Goal: Information Seeking & Learning: Learn about a topic

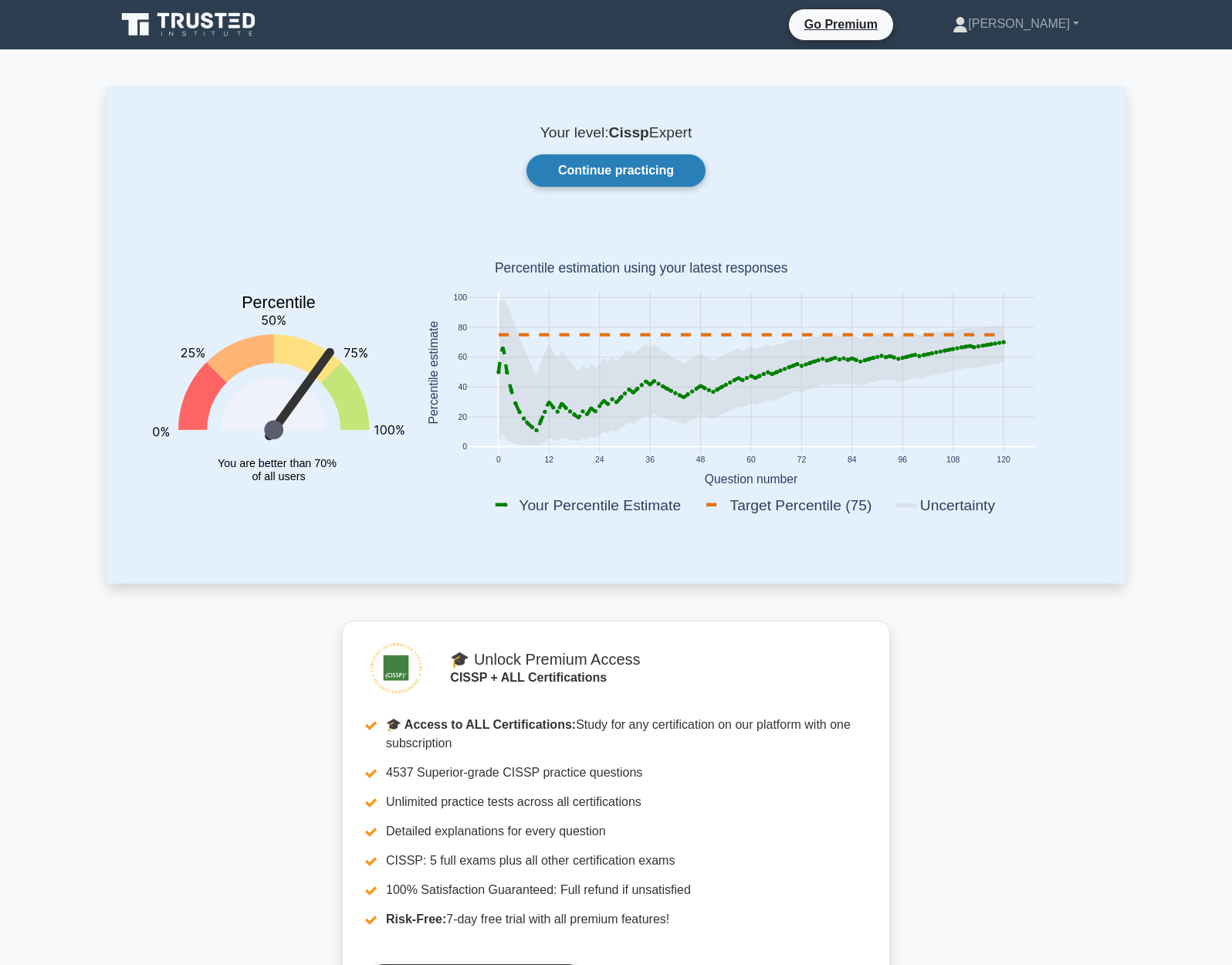
click at [642, 178] on link "Continue practicing" at bounding box center [615, 170] width 179 height 33
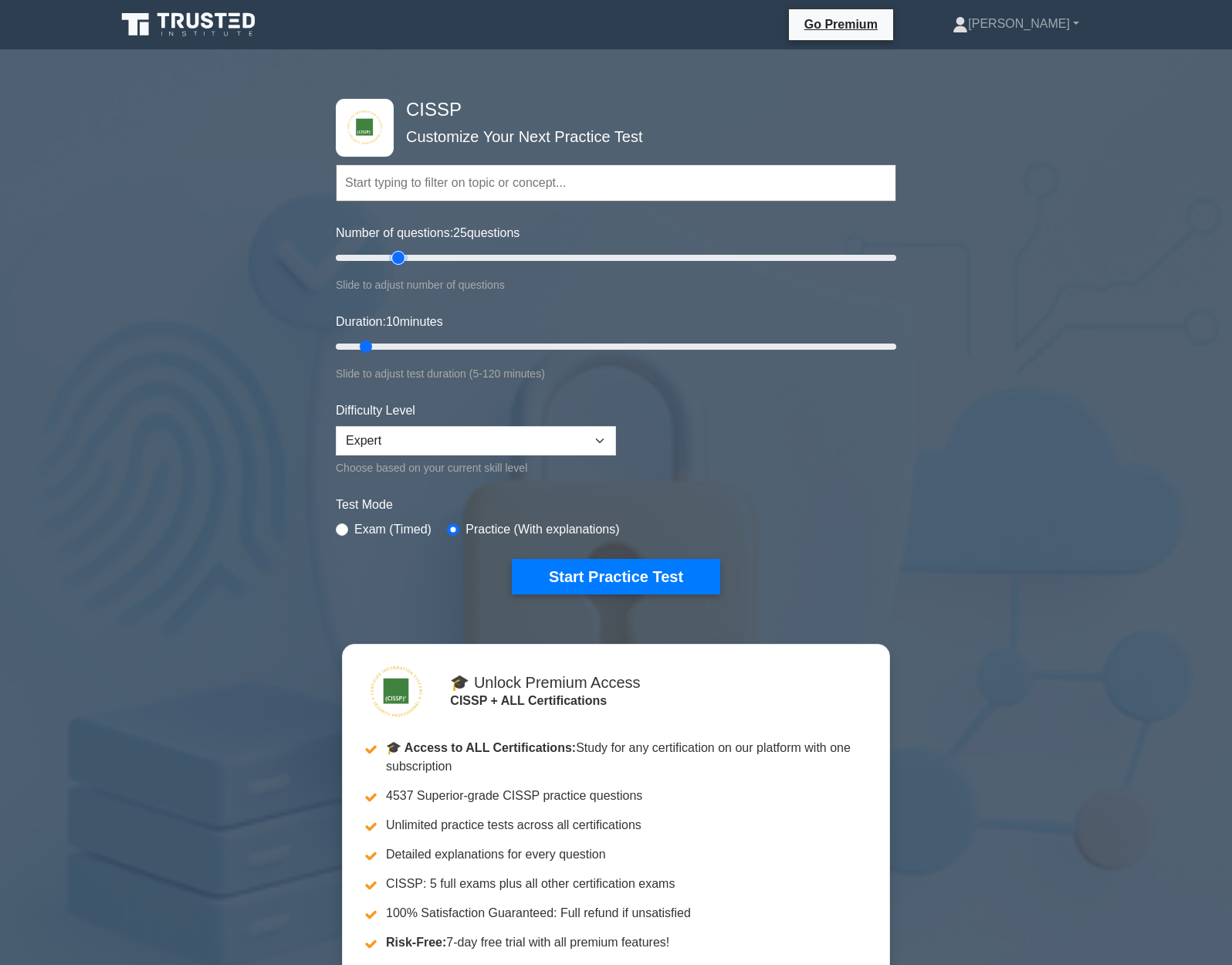
type input "25"
click at [402, 266] on input "Number of questions: 25 questions" at bounding box center [616, 258] width 561 height 18
drag, startPoint x: 399, startPoint y: 351, endPoint x: 462, endPoint y: 361, distance: 63.8
type input "30"
click at [460, 348] on input "Duration: 30 minutes" at bounding box center [616, 347] width 561 height 18
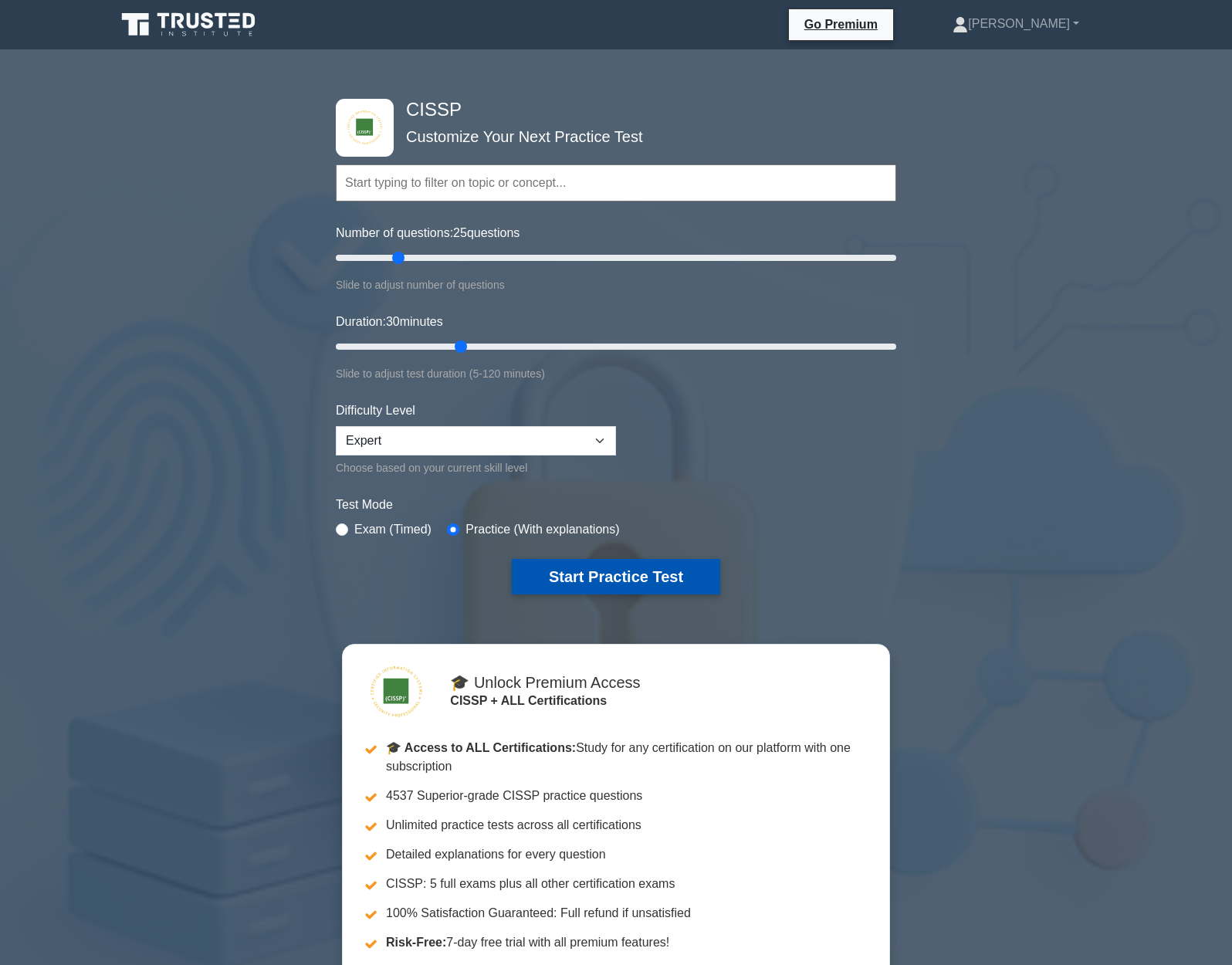
click at [645, 576] on button "Start Practice Test" at bounding box center [616, 576] width 208 height 35
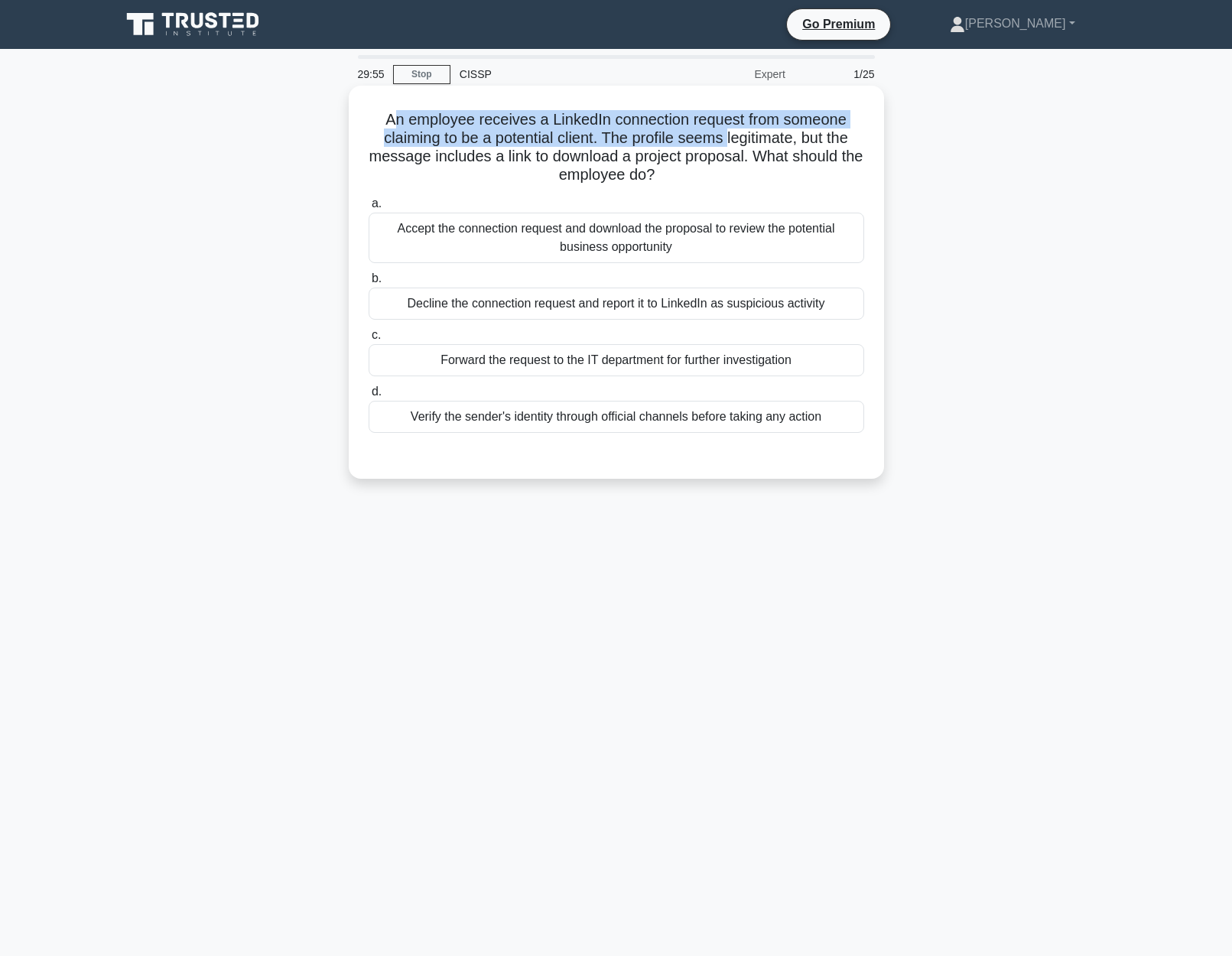
drag, startPoint x: 402, startPoint y: 119, endPoint x: 726, endPoint y: 133, distance: 324.3
click at [726, 133] on h5 "An employee receives a LinkedIn connection request from someone claiming to be …" at bounding box center [616, 147] width 499 height 75
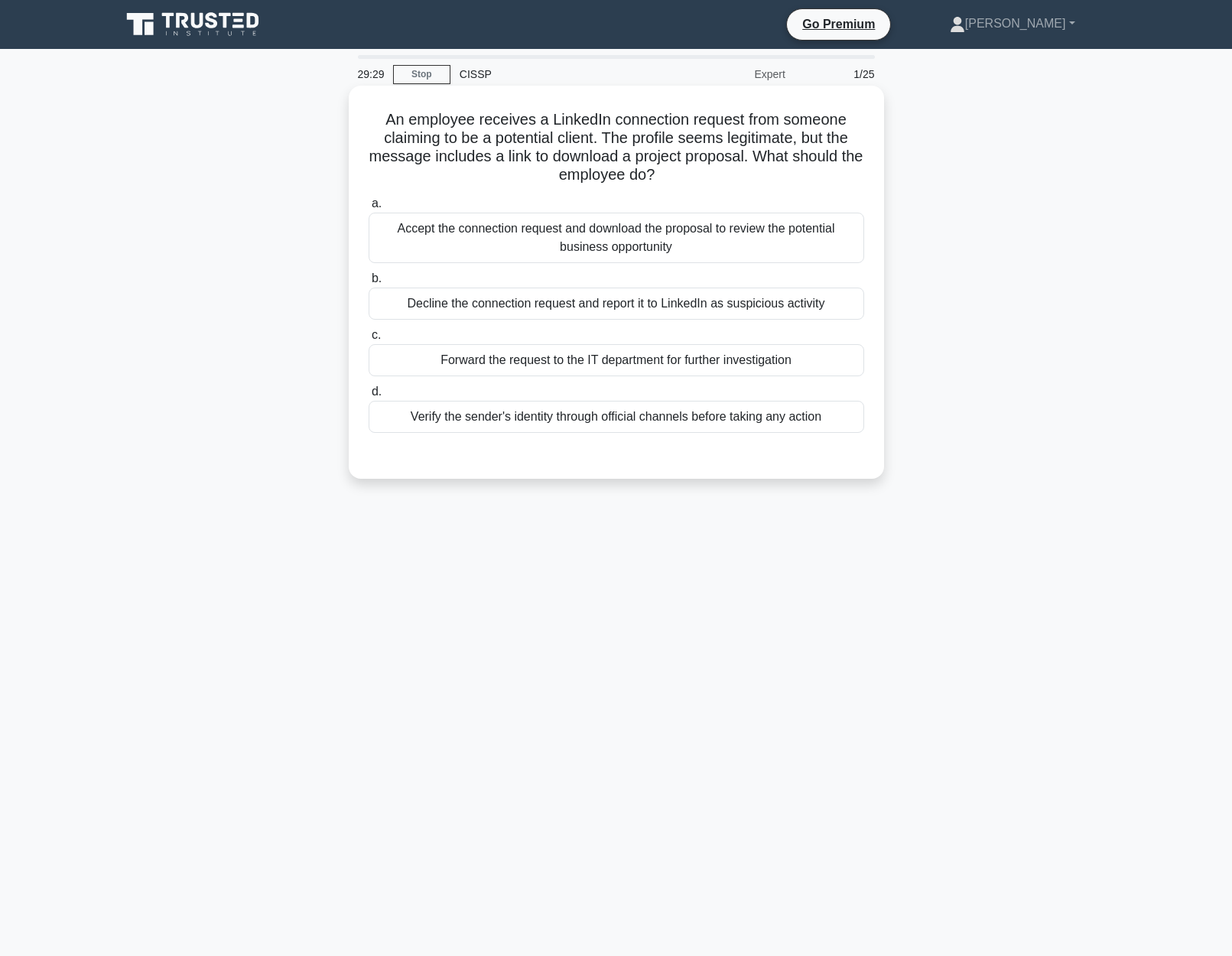
click at [489, 160] on h5 "An employee receives a LinkedIn connection request from someone claiming to be …" at bounding box center [616, 147] width 499 height 75
drag, startPoint x: 747, startPoint y: 161, endPoint x: 591, endPoint y: 169, distance: 156.2
click at [591, 169] on h5 "An employee receives a LinkedIn connection request from someone claiming to be …" at bounding box center [616, 147] width 499 height 75
click at [741, 172] on h5 "An employee receives a LinkedIn connection request from someone claiming to be …" at bounding box center [616, 147] width 499 height 75
click at [809, 420] on div "Verify the sender's identity through official channels before taking any action" at bounding box center [616, 416] width 495 height 32
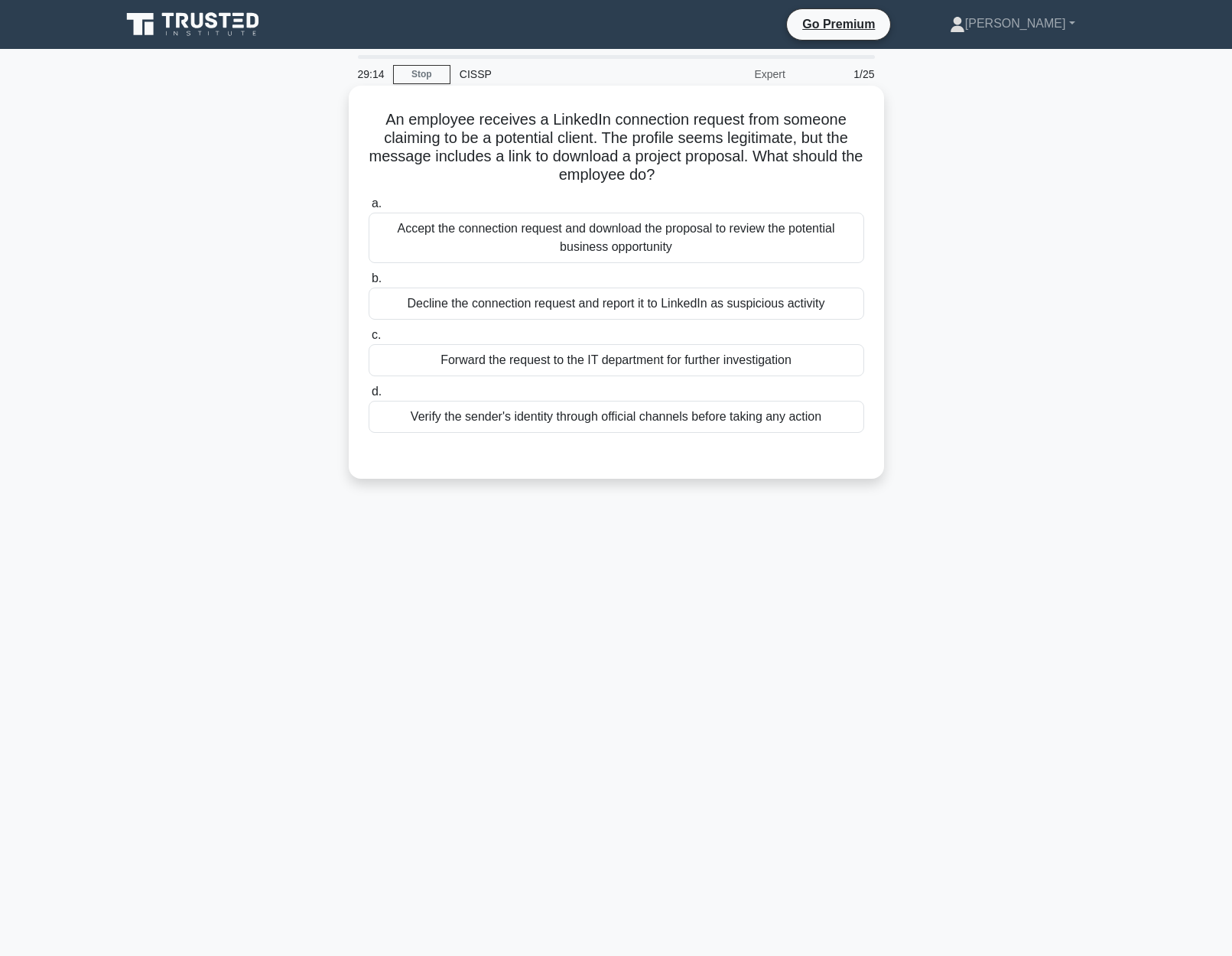
click at [368, 397] on input "d. Verify the sender's identity through official channels before taking any act…" at bounding box center [368, 392] width 0 height 10
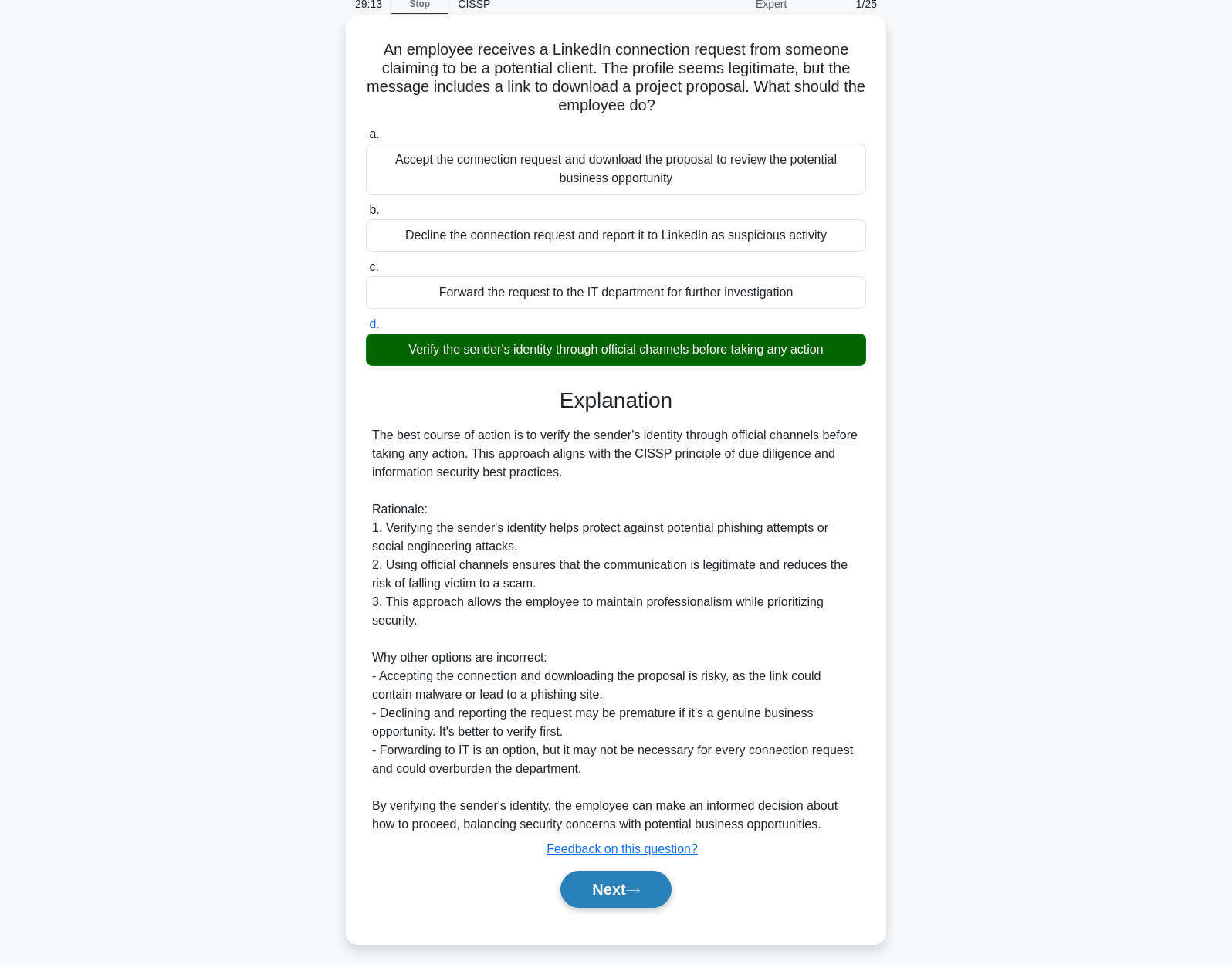
scroll to position [81, 0]
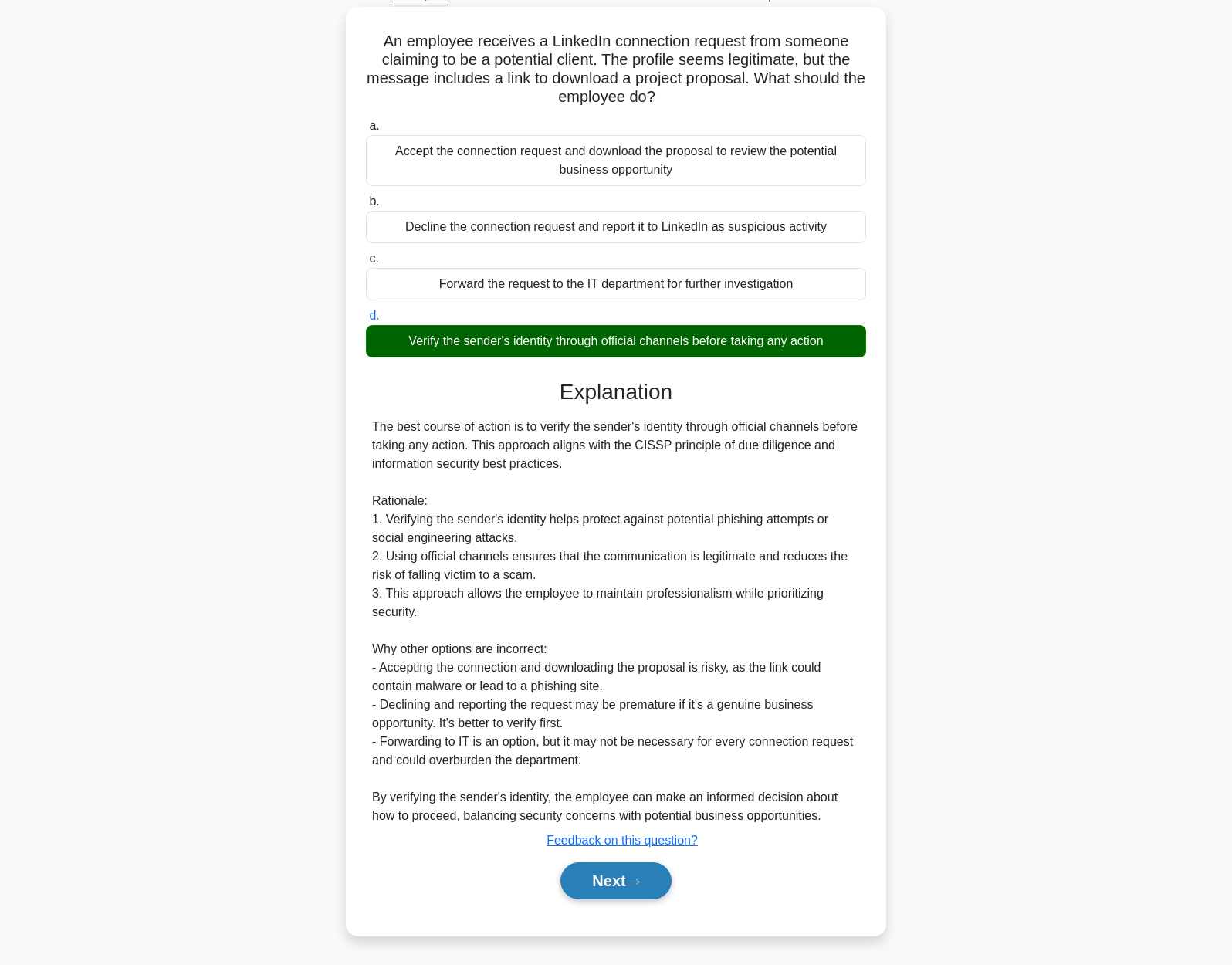
click at [589, 875] on button "Next" at bounding box center [616, 880] width 111 height 37
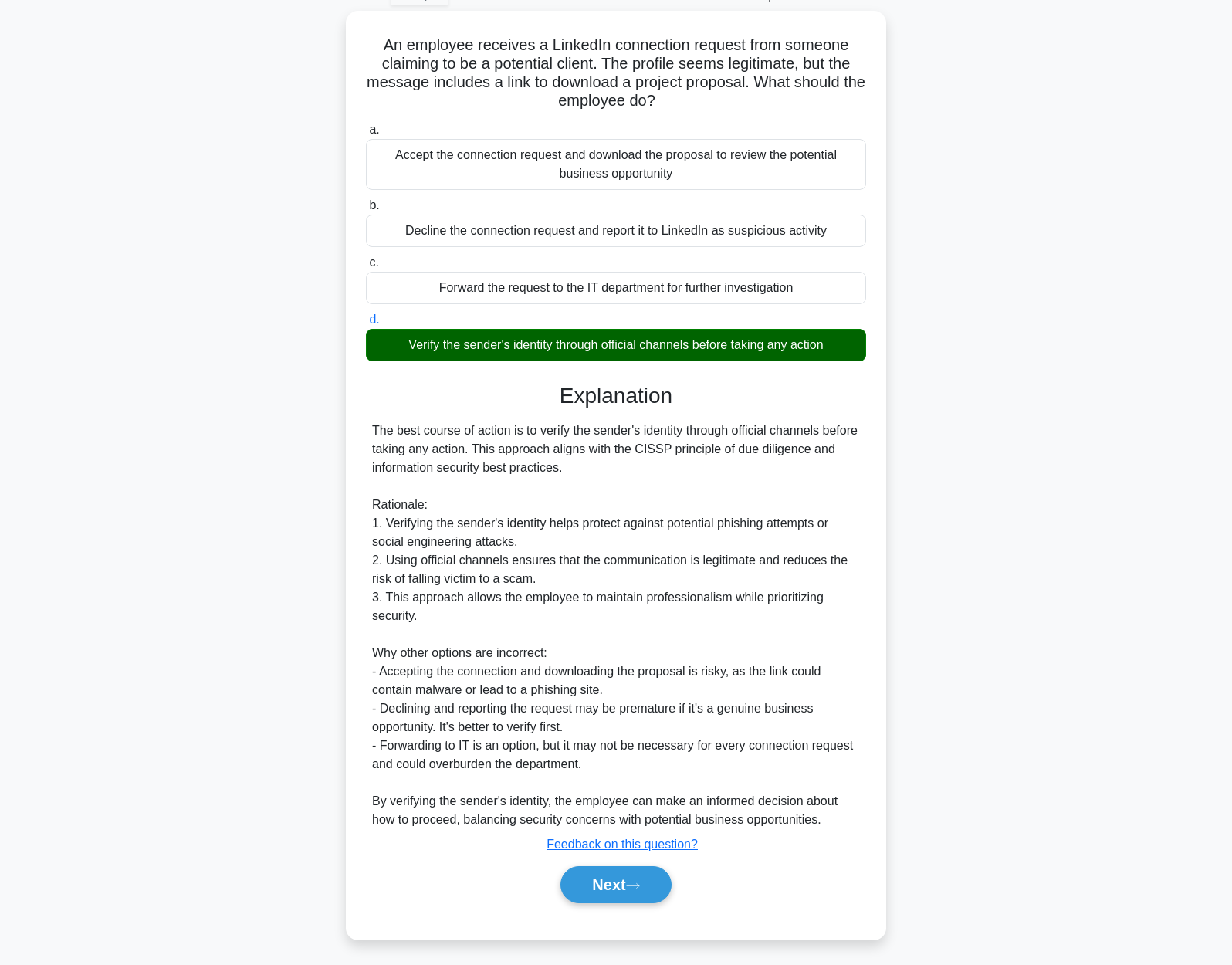
scroll to position [0, 0]
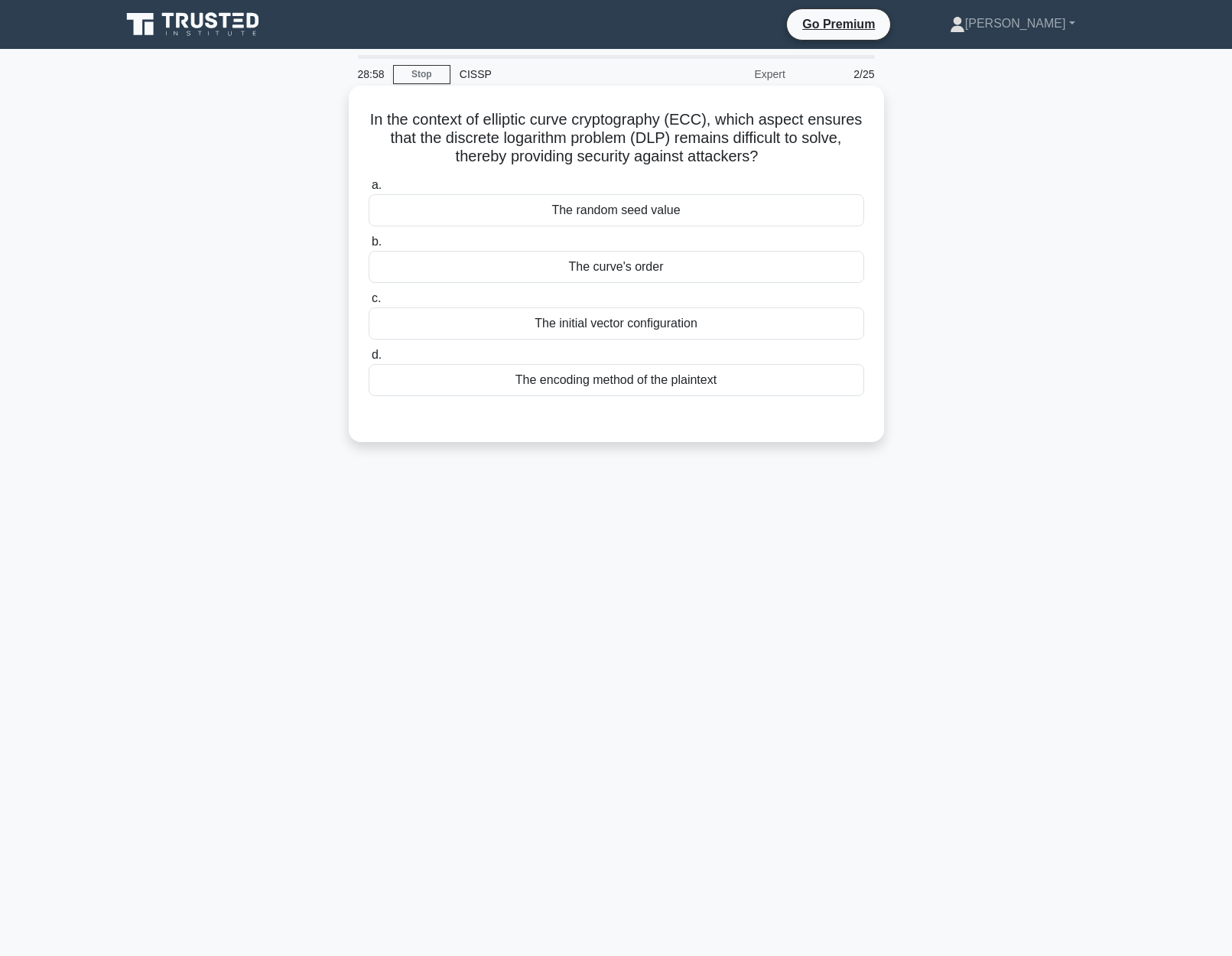
drag, startPoint x: 369, startPoint y: 116, endPoint x: 816, endPoint y: 155, distance: 448.7
click at [816, 155] on h5 "In the context of elliptic curve cryptography (ECC), which aspect ensures that …" at bounding box center [616, 138] width 499 height 57
click at [683, 267] on div "The curve's order" at bounding box center [616, 267] width 495 height 32
click at [368, 247] on input "b. The curve's order" at bounding box center [368, 242] width 0 height 10
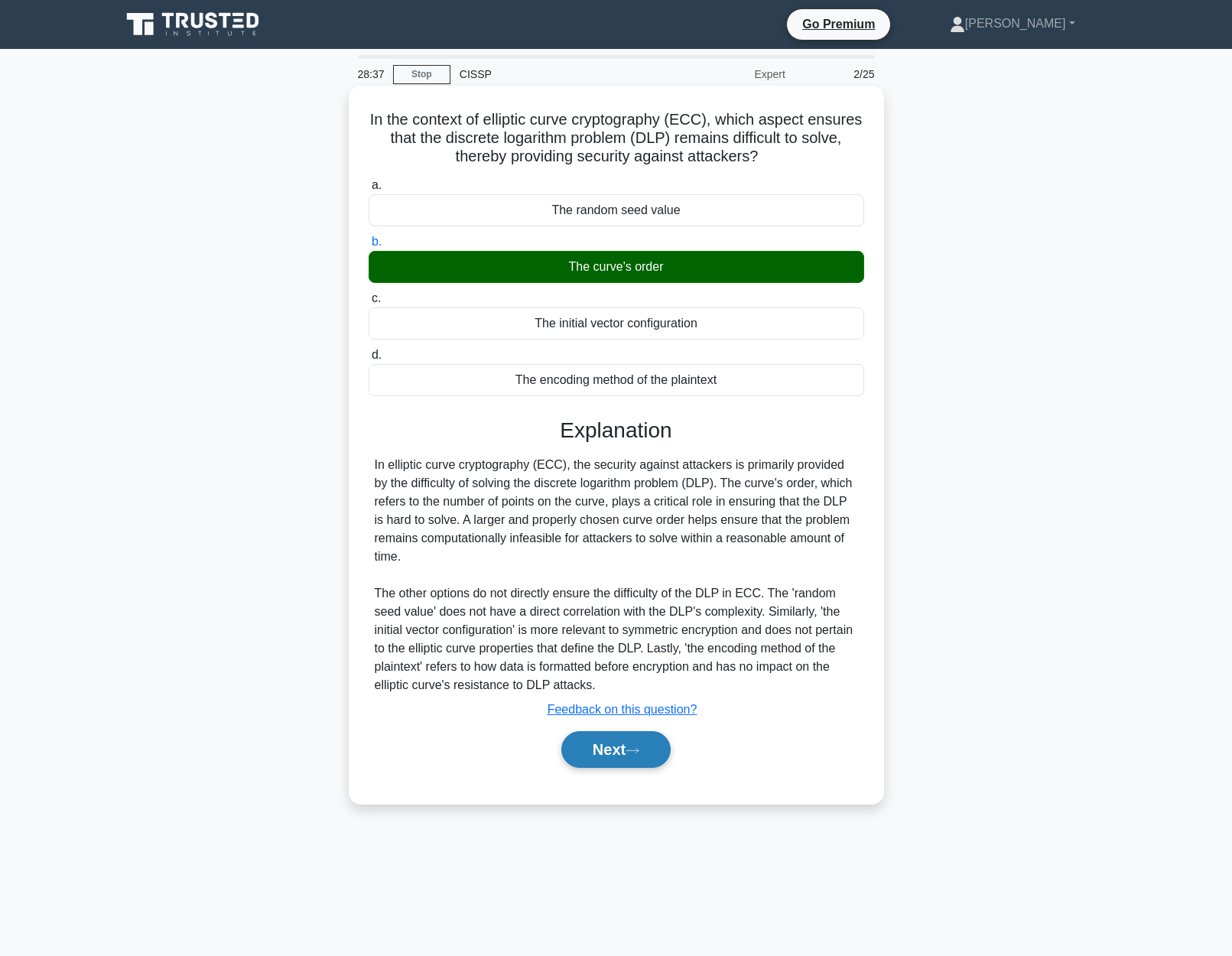
click at [615, 767] on button "Next" at bounding box center [616, 749] width 110 height 37
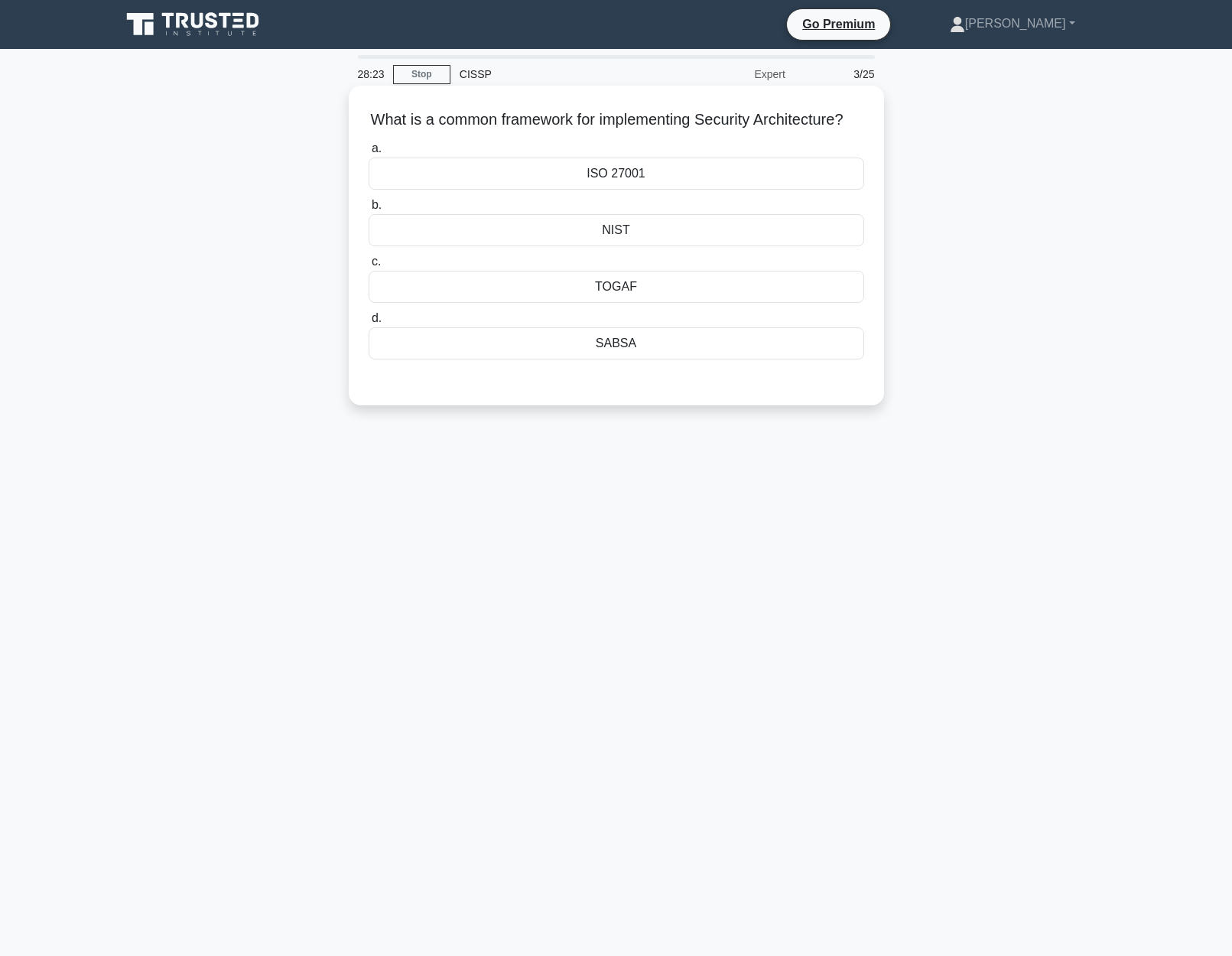
click at [701, 234] on div "NIST" at bounding box center [616, 230] width 495 height 32
click at [368, 210] on input "b. NIST" at bounding box center [368, 205] width 0 height 10
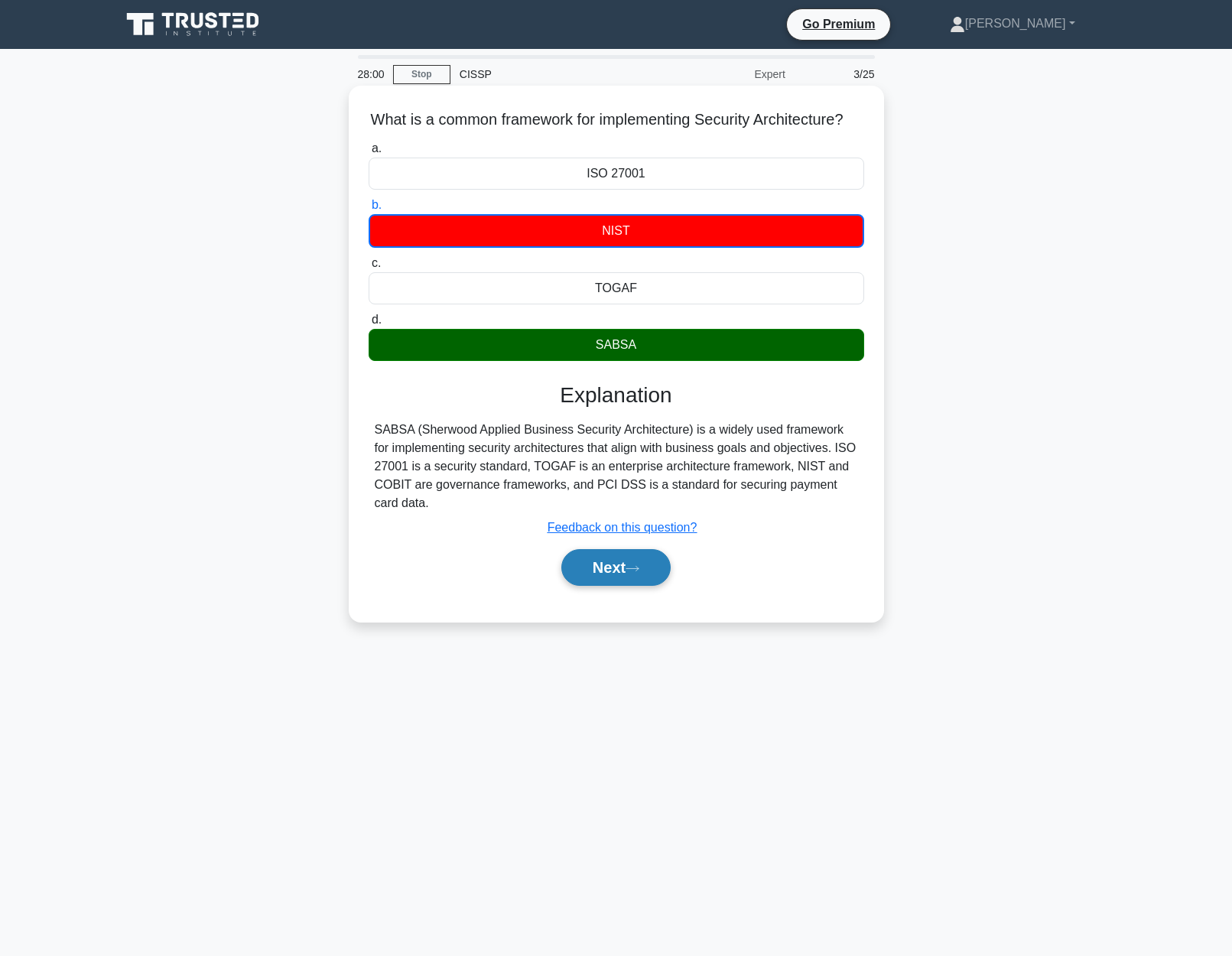
click at [647, 564] on button "Next" at bounding box center [616, 567] width 110 height 37
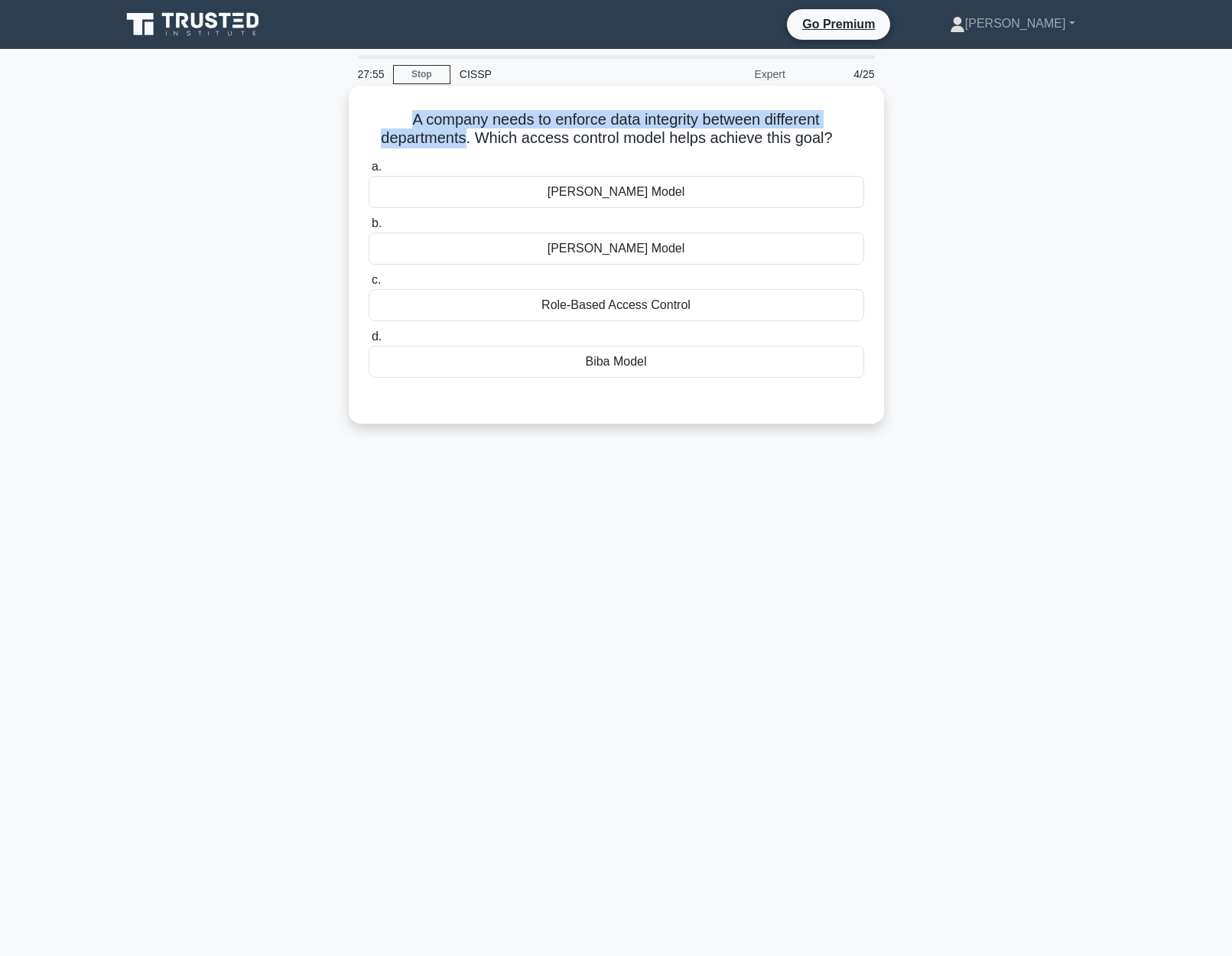
drag, startPoint x: 407, startPoint y: 116, endPoint x: 468, endPoint y: 140, distance: 65.6
click at [468, 140] on h5 "A company needs to enforce data integrity between different departments. Which …" at bounding box center [616, 129] width 499 height 38
click at [608, 369] on div "Biba Model" at bounding box center [616, 362] width 495 height 32
click at [368, 342] on input "d. Biba Model" at bounding box center [368, 337] width 0 height 10
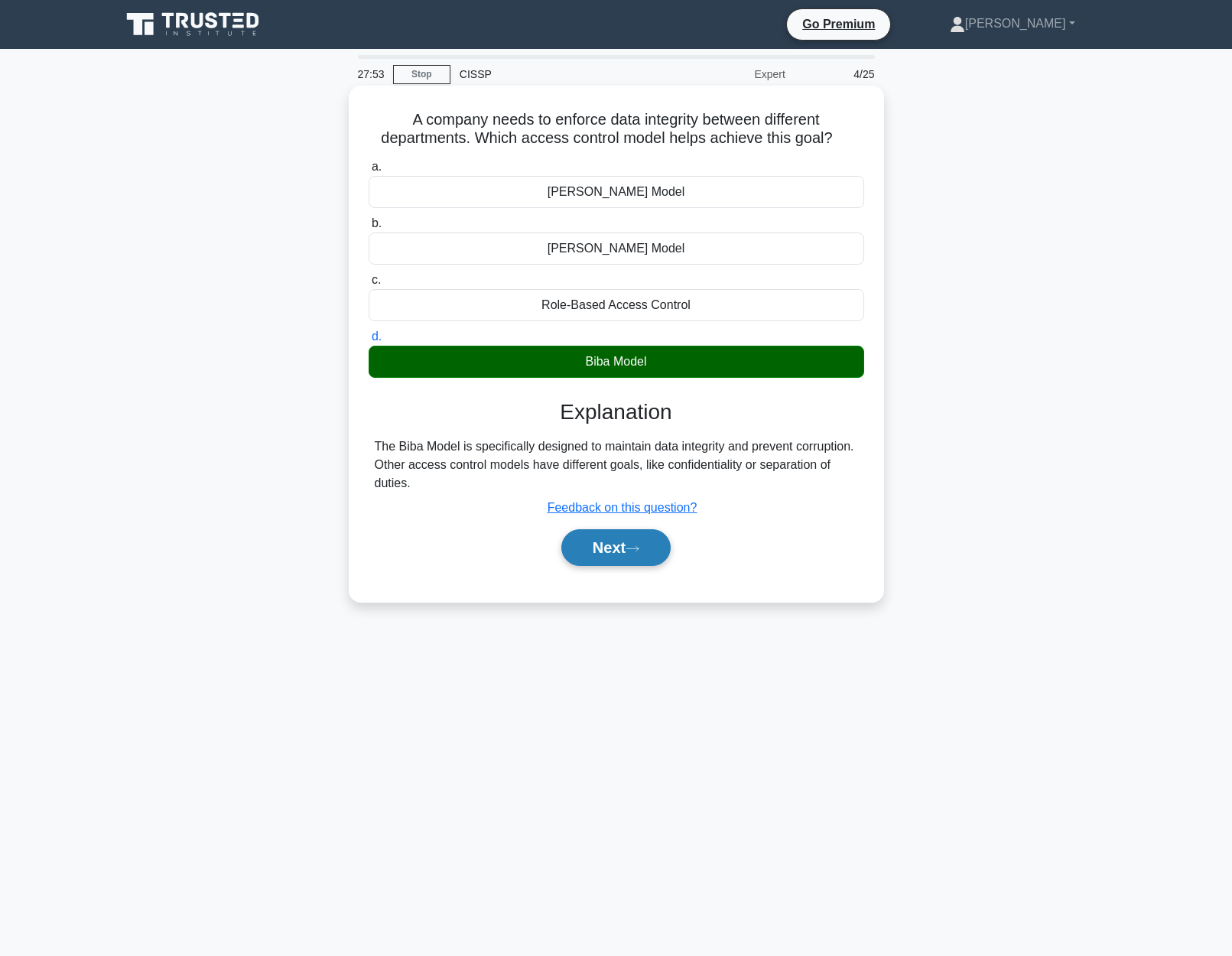
click at [633, 564] on button "Next" at bounding box center [616, 547] width 110 height 37
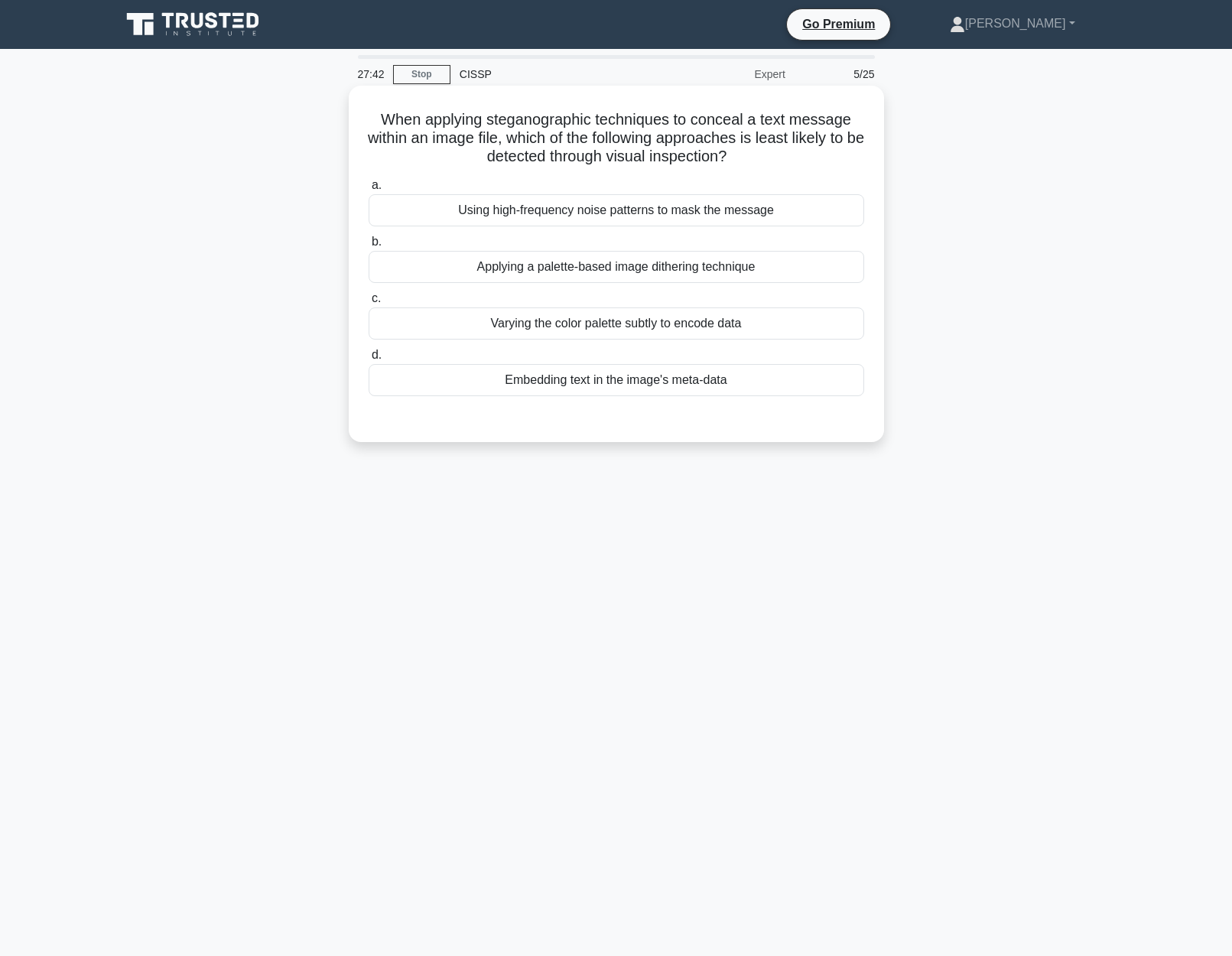
drag, startPoint x: 374, startPoint y: 117, endPoint x: 872, endPoint y: 151, distance: 499.2
click at [872, 151] on div "When applying steganographic techniques to conceal a text message within an ima…" at bounding box center [616, 264] width 523 height 344
click at [701, 222] on div "Using high-frequency noise patterns to mask the message" at bounding box center [616, 210] width 495 height 32
click at [368, 190] on input "a. Using high-frequency noise patterns to mask the message" at bounding box center [368, 185] width 0 height 10
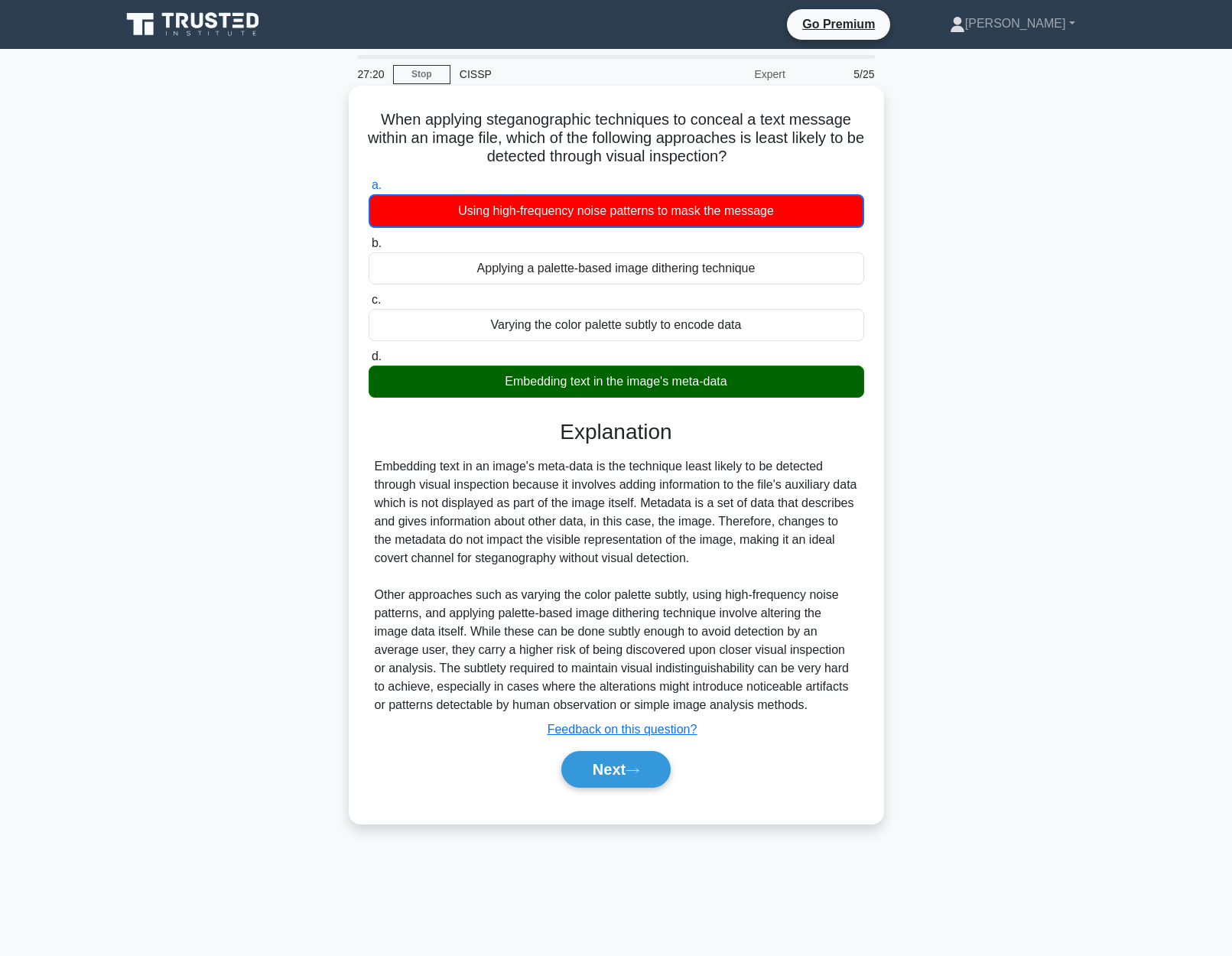
drag, startPoint x: 377, startPoint y: 468, endPoint x: 845, endPoint y: 551, distance: 475.3
click at [845, 551] on div "Embedding text in an image's meta-data is the technique least likely to be dete…" at bounding box center [616, 585] width 483 height 257
click at [747, 576] on div "Embedding text in an image's meta-data is the technique least likely to be dete…" at bounding box center [616, 585] width 483 height 257
click at [609, 776] on button "Next" at bounding box center [616, 769] width 110 height 37
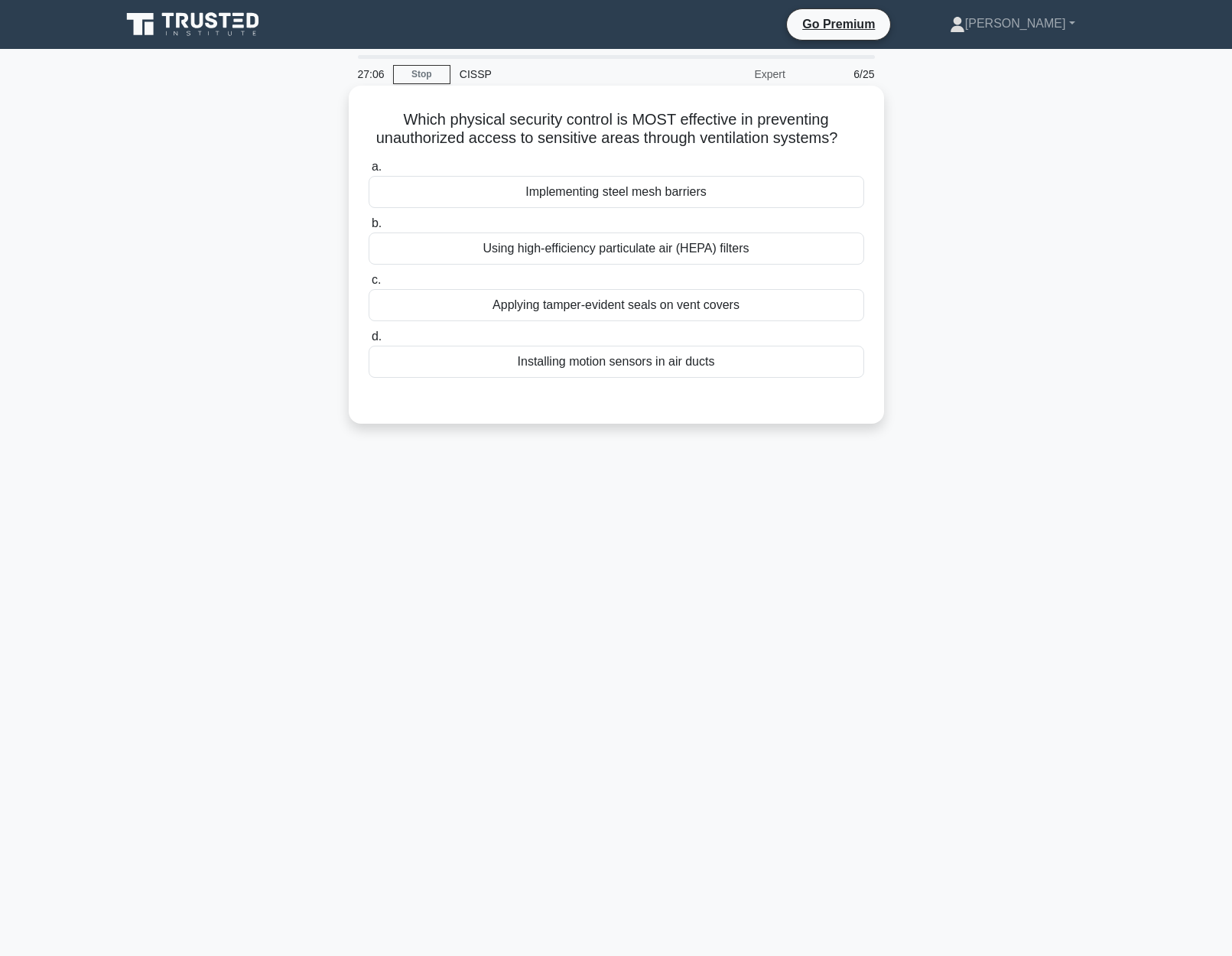
drag, startPoint x: 402, startPoint y: 118, endPoint x: 849, endPoint y: 135, distance: 447.3
click at [849, 135] on h5 "Which physical security control is MOST effective in preventing unauthorized ac…" at bounding box center [616, 129] width 499 height 38
click at [697, 199] on div "Implementing steel mesh barriers" at bounding box center [616, 192] width 495 height 32
click at [368, 172] on input "a. Implementing steel mesh barriers" at bounding box center [368, 167] width 0 height 10
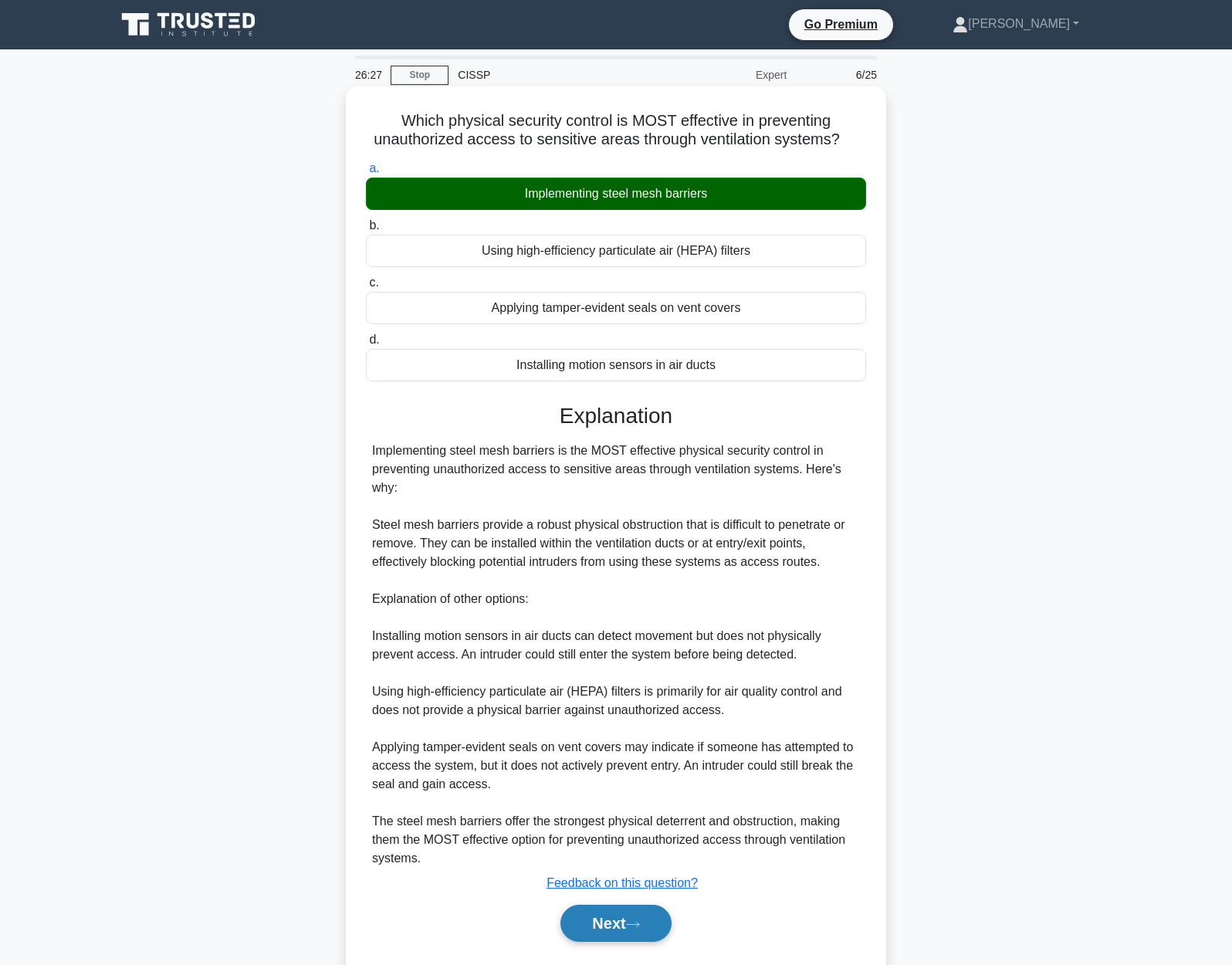
click at [647, 924] on button "Next" at bounding box center [616, 923] width 111 height 37
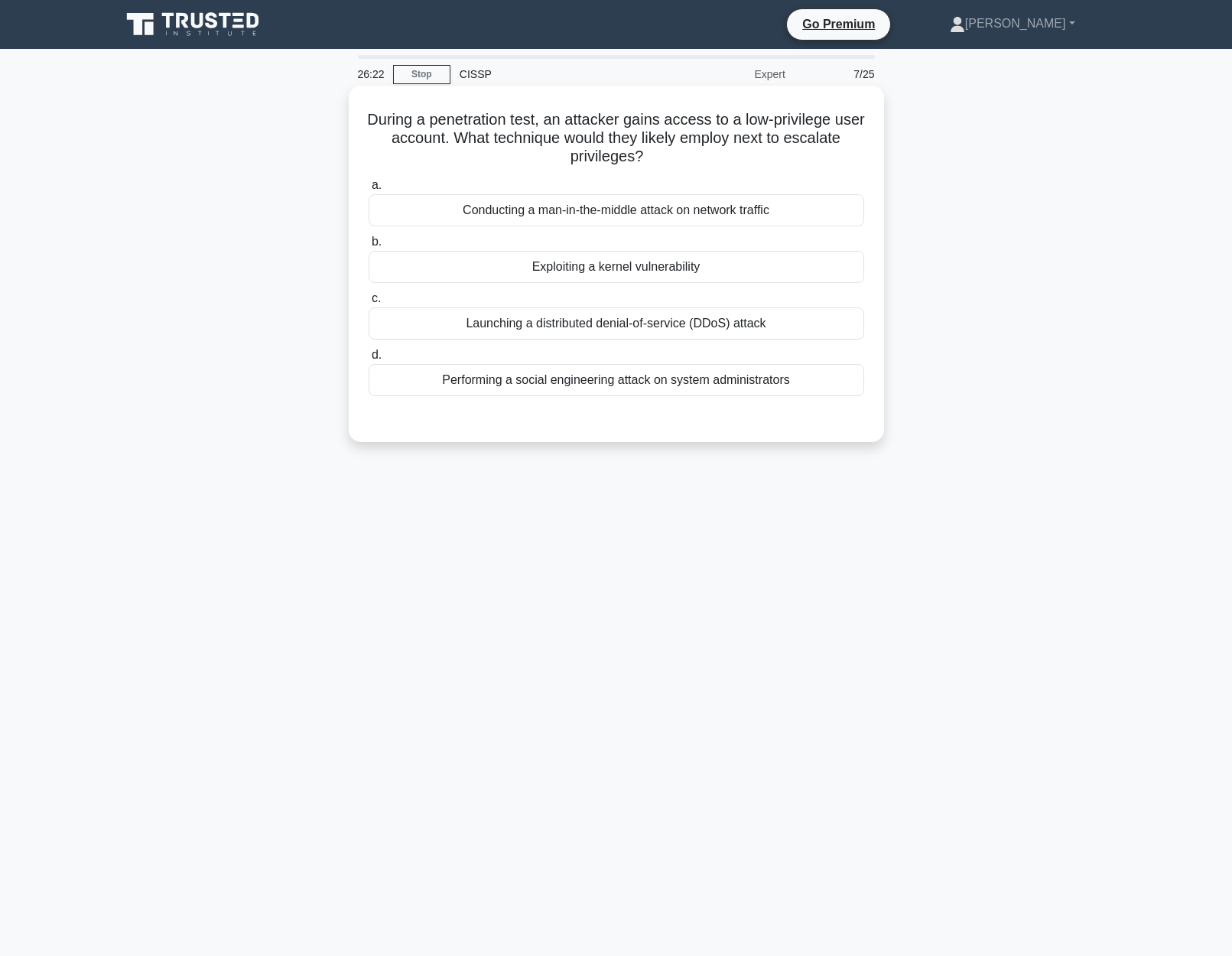
drag, startPoint x: 364, startPoint y: 120, endPoint x: 847, endPoint y: 151, distance: 484.0
click at [847, 151] on div "During a penetration test, an attacker gains access to a low-privilege user acc…" at bounding box center [616, 264] width 523 height 344
click at [616, 269] on div "Exploiting a kernel vulnerability" at bounding box center [616, 267] width 495 height 32
click at [368, 247] on input "b. Exploiting a kernel vulnerability" at bounding box center [368, 242] width 0 height 10
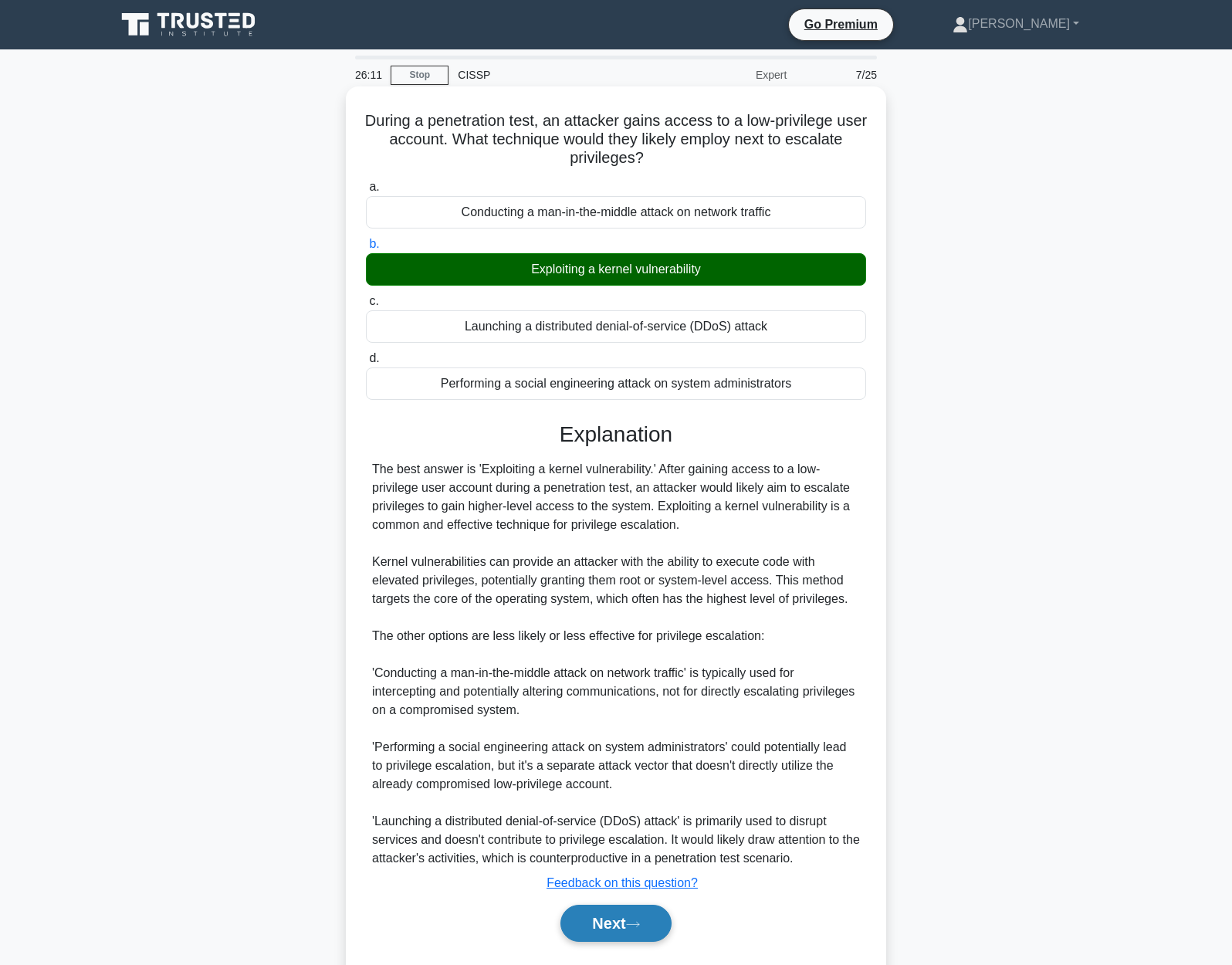
click at [629, 929] on button "Next" at bounding box center [616, 923] width 111 height 37
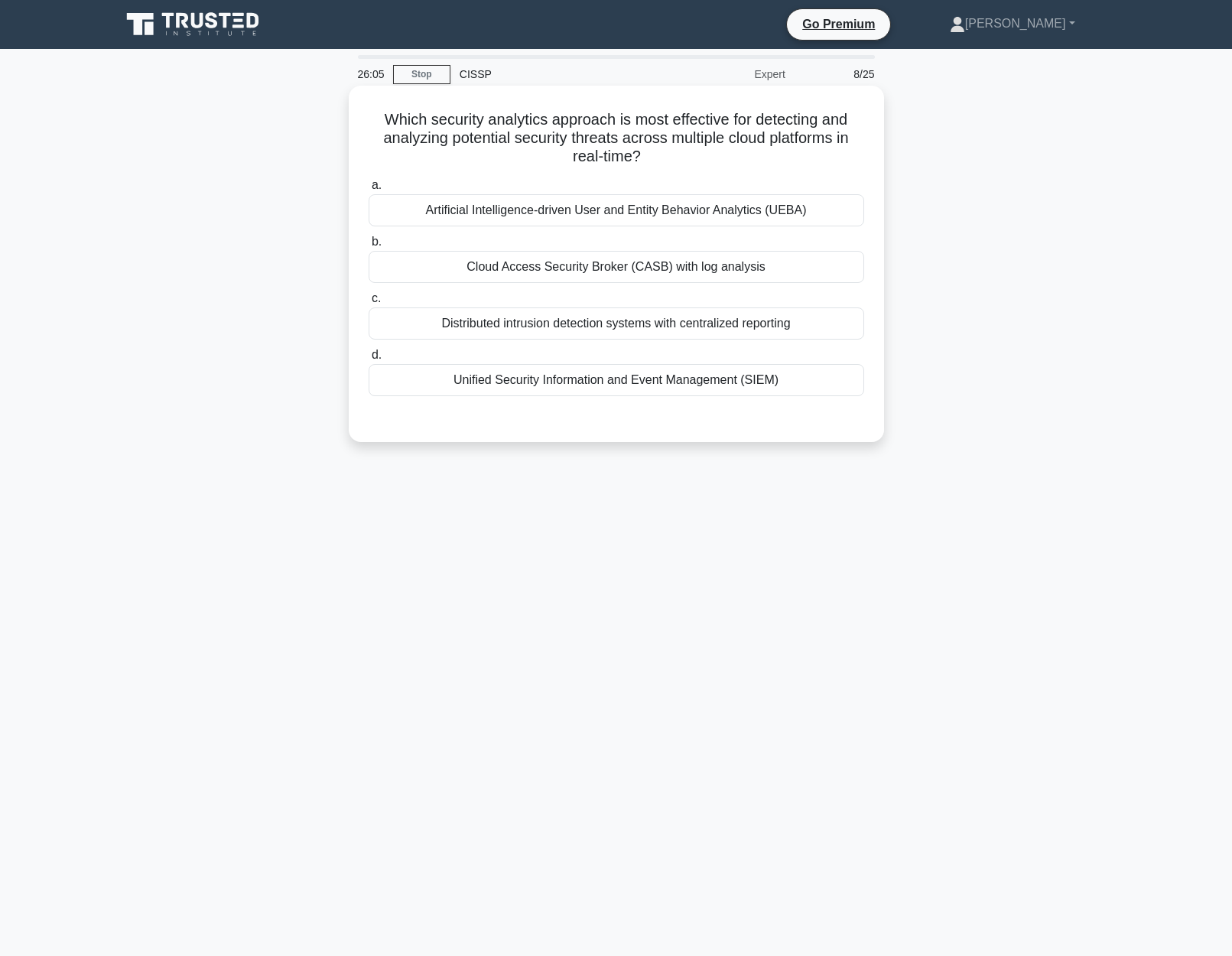
drag, startPoint x: 397, startPoint y: 114, endPoint x: 872, endPoint y: 154, distance: 476.7
click at [872, 154] on div "Which security analytics approach is most effective for detecting and analyzing…" at bounding box center [616, 264] width 523 height 344
click at [821, 211] on div "Artificial Intelligence-driven User and Entity Behavior Analytics (UEBA)" at bounding box center [616, 210] width 495 height 32
click at [368, 190] on input "a. Artificial Intelligence-driven User and Entity Behavior Analytics (UEBA)" at bounding box center [368, 185] width 0 height 10
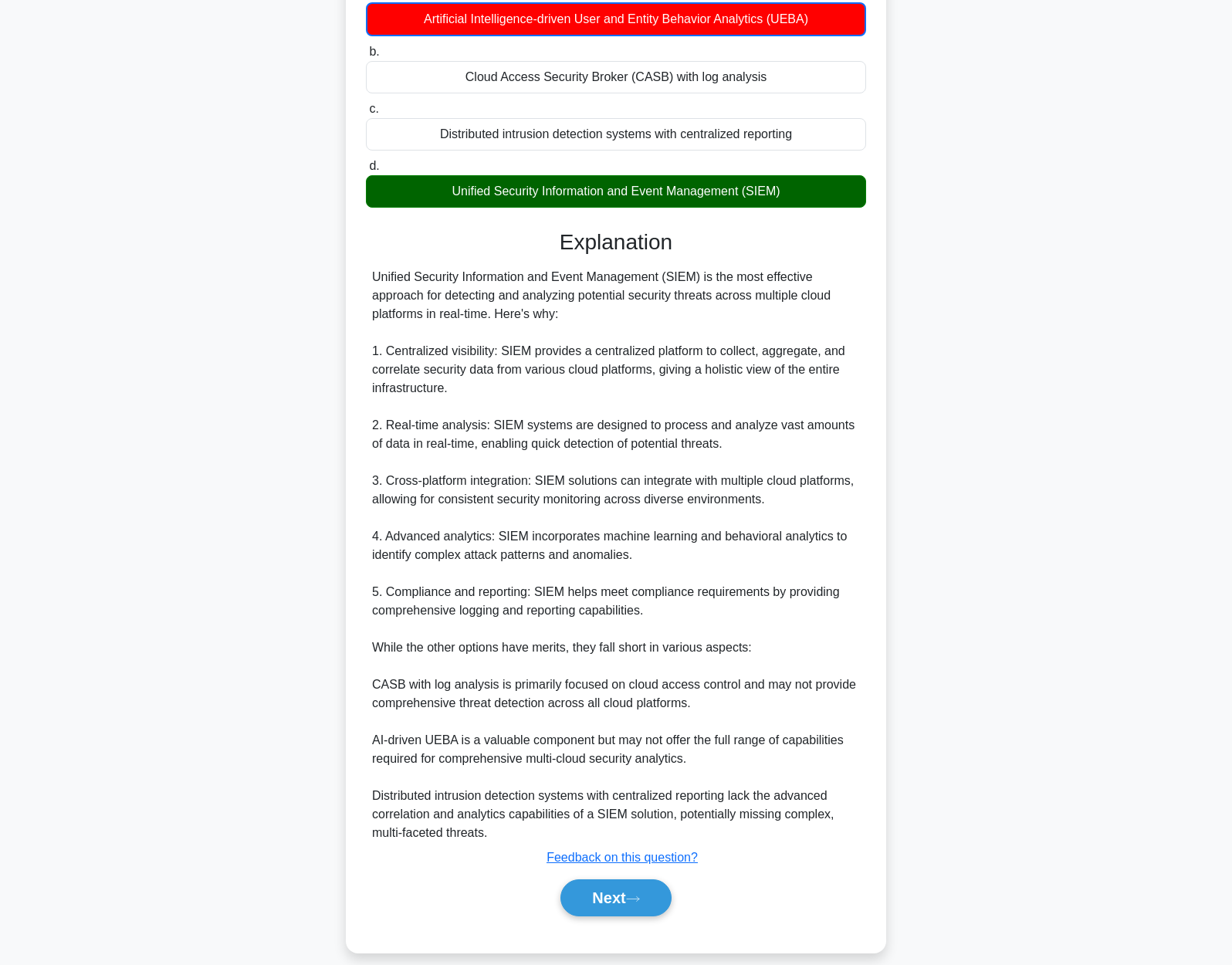
scroll to position [195, 0]
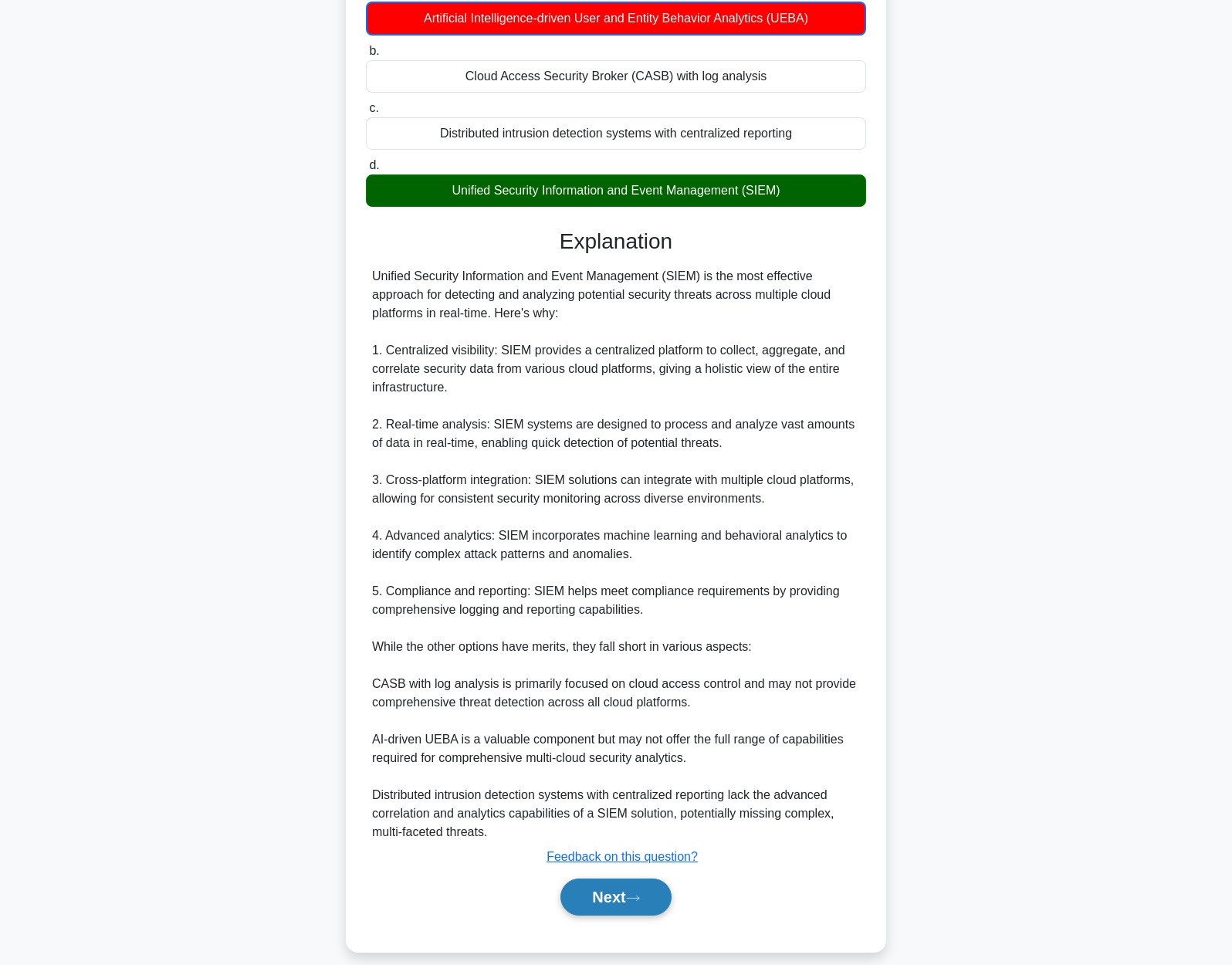
click at [623, 905] on button "Next" at bounding box center [616, 897] width 111 height 37
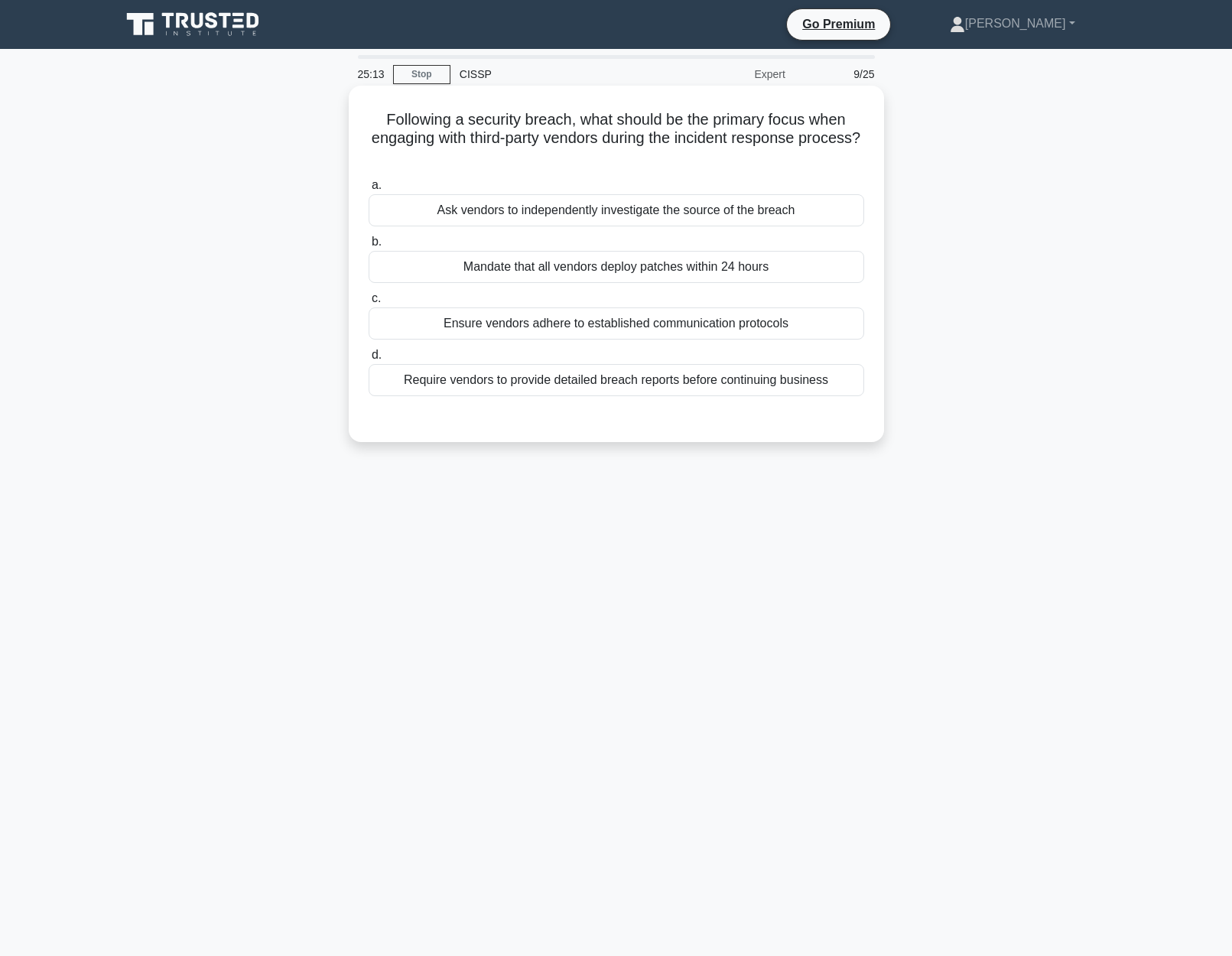
drag, startPoint x: 384, startPoint y: 115, endPoint x: 865, endPoint y: 148, distance: 482.1
click at [865, 148] on h5 "Following a security breach, what should be the primary focus when engaging wit…" at bounding box center [616, 138] width 499 height 57
click at [819, 326] on div "Ensure vendors adhere to established communication protocols" at bounding box center [616, 323] width 495 height 32
click at [368, 303] on input "c. Ensure vendors adhere to established communication protocols" at bounding box center [368, 298] width 0 height 10
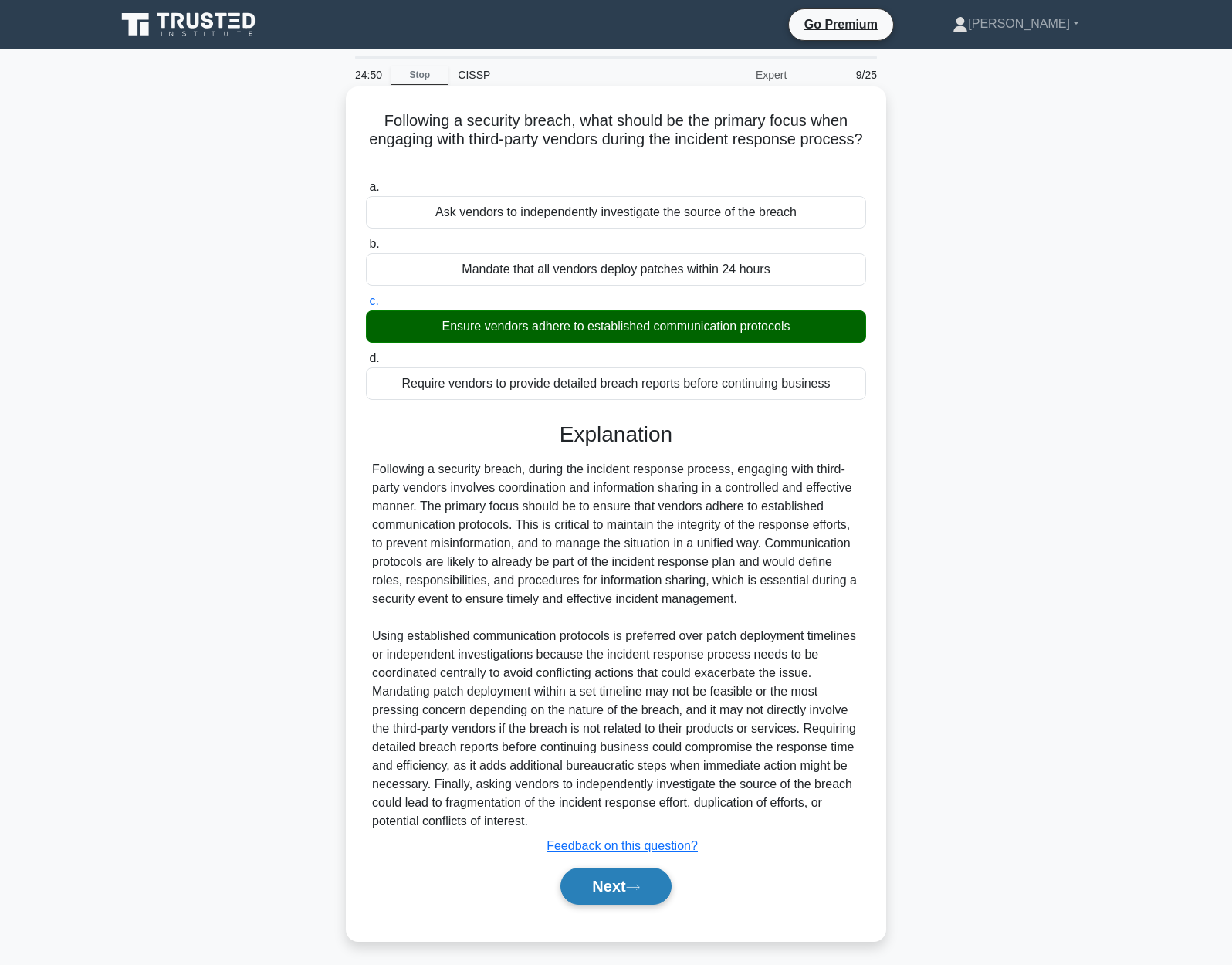
click at [624, 883] on button "Next" at bounding box center [616, 886] width 111 height 37
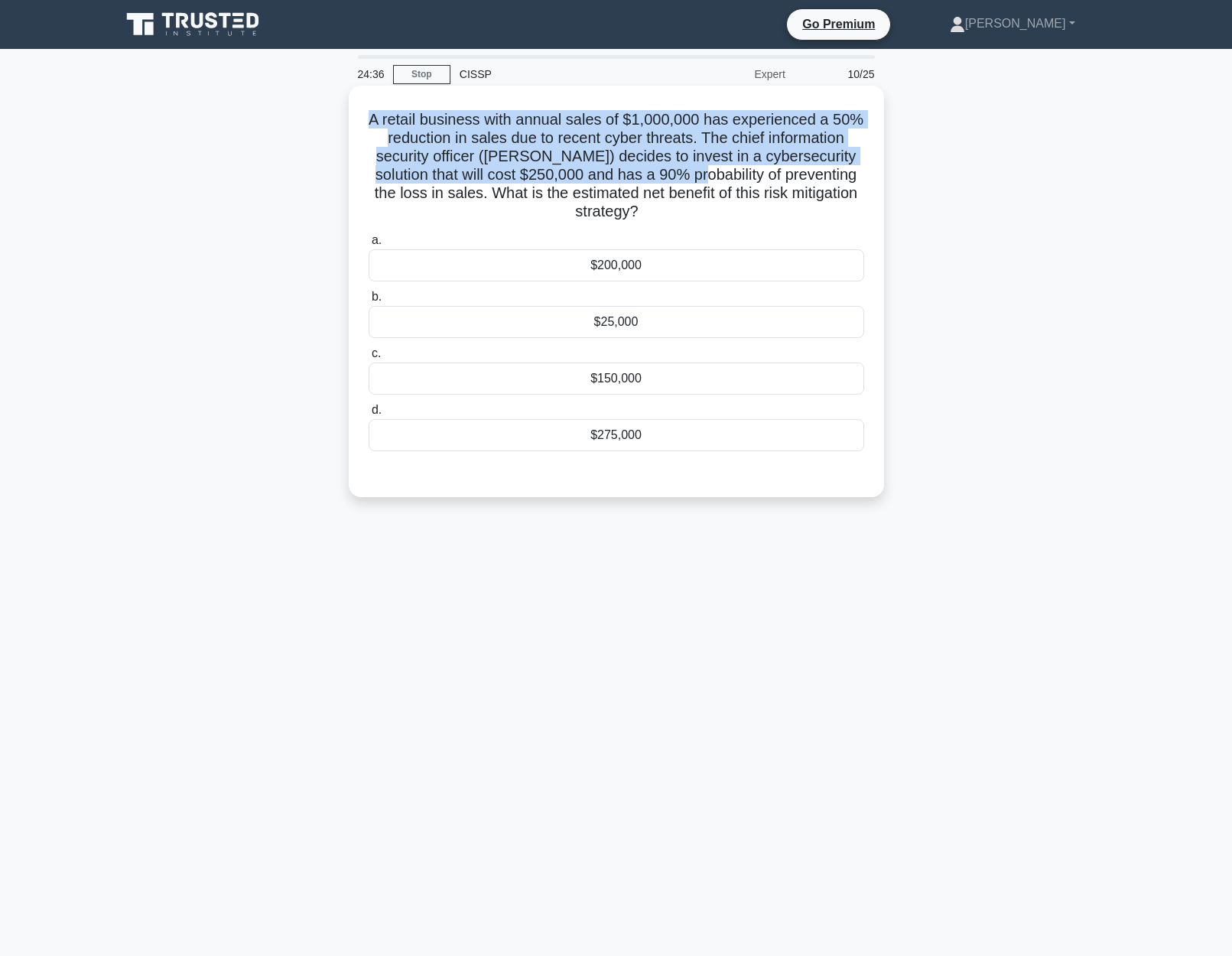
drag, startPoint x: 366, startPoint y: 118, endPoint x: 683, endPoint y: 179, distance: 322.8
click at [683, 179] on div "A retail business with annual sales of $1,000,000 has experienced a 50% reducti…" at bounding box center [616, 291] width 523 height 399
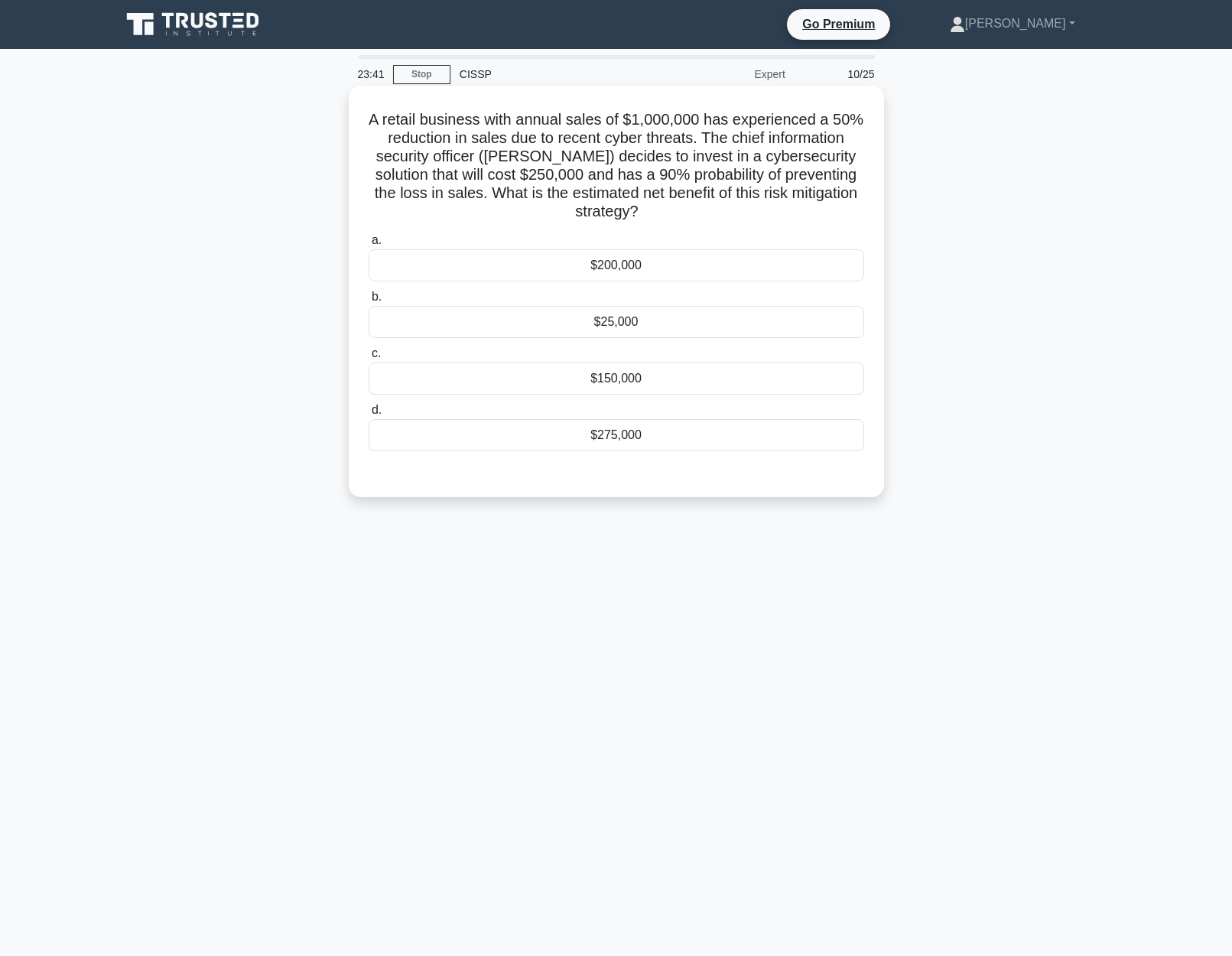
click at [684, 445] on div "$275,000" at bounding box center [616, 435] width 495 height 32
click at [368, 415] on input "d. $275,000" at bounding box center [368, 410] width 0 height 10
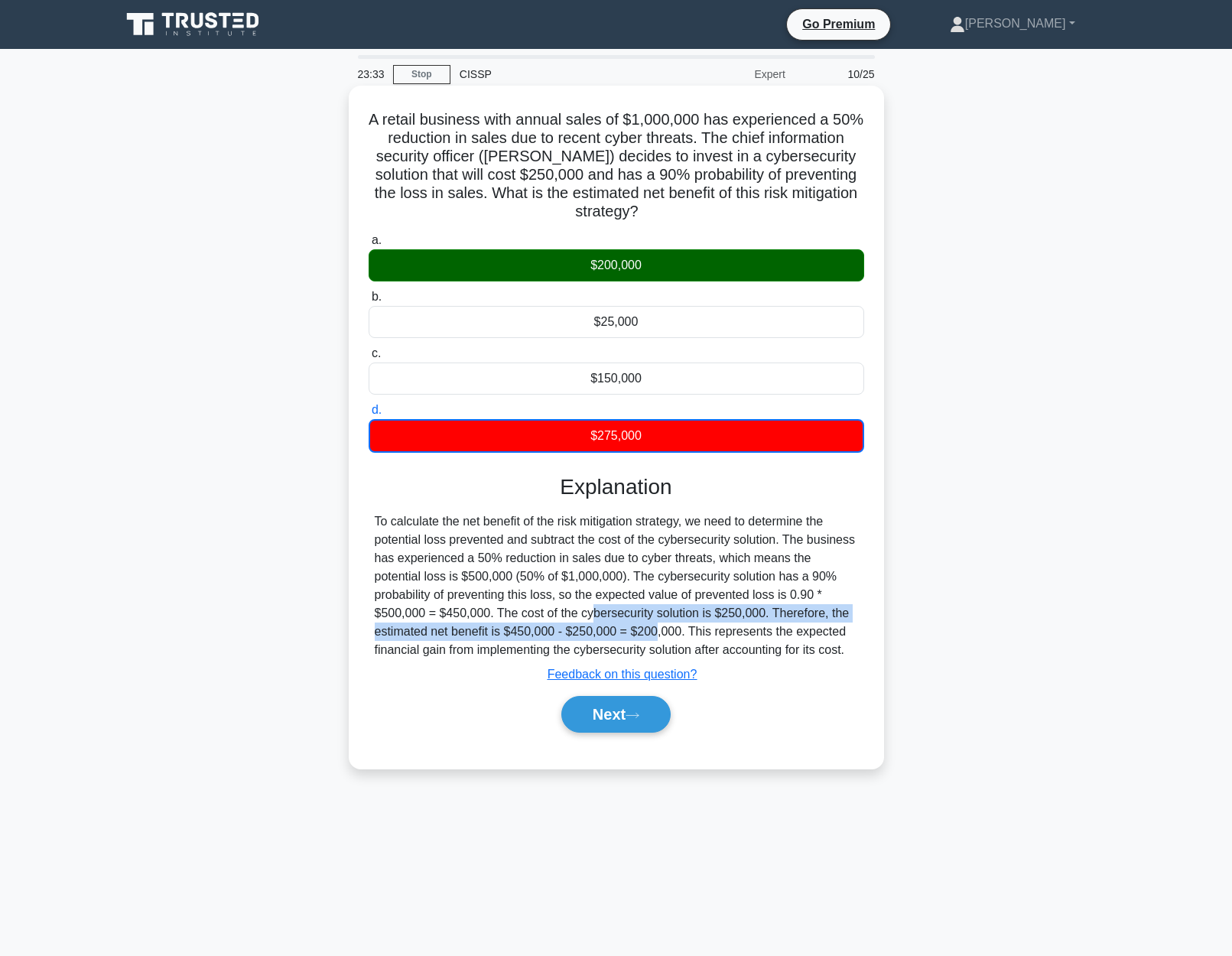
drag, startPoint x: 504, startPoint y: 615, endPoint x: 560, endPoint y: 633, distance: 58.8
click at [561, 634] on div "To calculate the net benefit of the risk mitigation strategy, we need to determ…" at bounding box center [616, 585] width 483 height 147
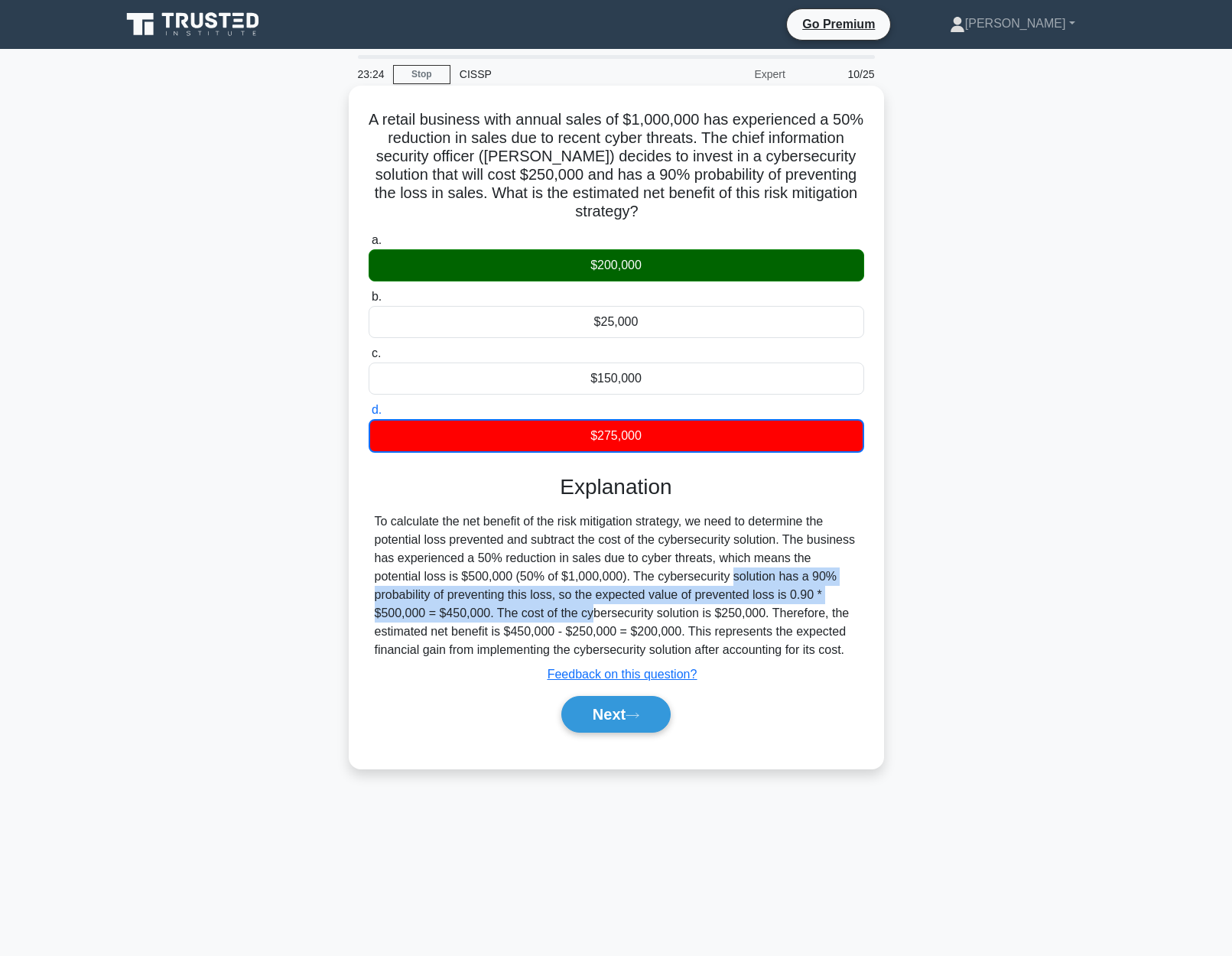
drag, startPoint x: 642, startPoint y: 574, endPoint x: 504, endPoint y: 615, distance: 144.0
click at [504, 615] on div "To calculate the net benefit of the risk mitigation strategy, we need to determ…" at bounding box center [616, 585] width 483 height 147
click at [501, 614] on div "To calculate the net benefit of the risk mitigation strategy, we need to determ…" at bounding box center [616, 585] width 483 height 147
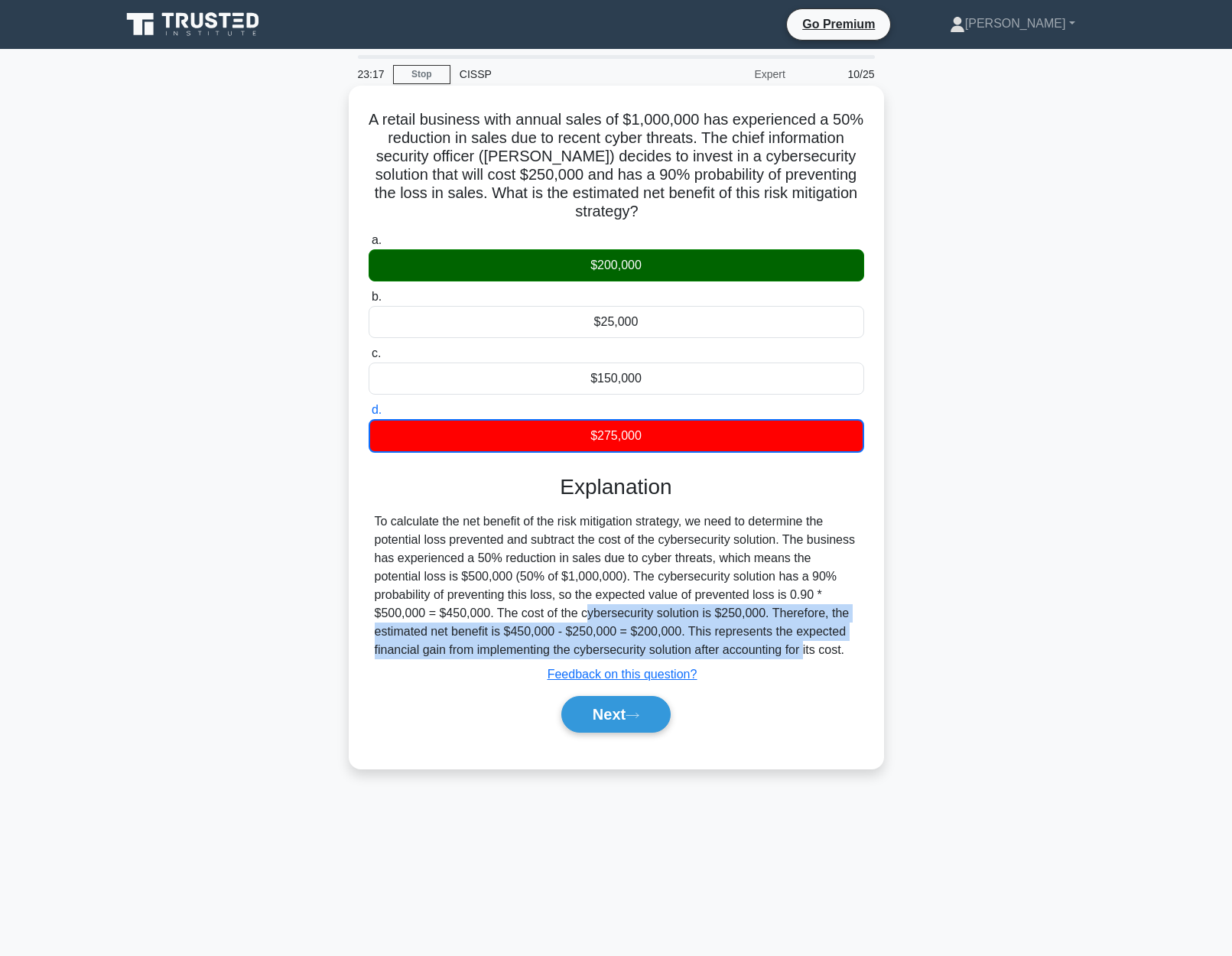
drag, startPoint x: 499, startPoint y: 615, endPoint x: 717, endPoint y: 643, distance: 219.8
click at [717, 643] on div "To calculate the net benefit of the risk mitigation strategy, we need to determ…" at bounding box center [616, 585] width 483 height 147
click at [717, 646] on div "To calculate the net benefit of the risk mitigation strategy, we need to determ…" at bounding box center [616, 585] width 483 height 147
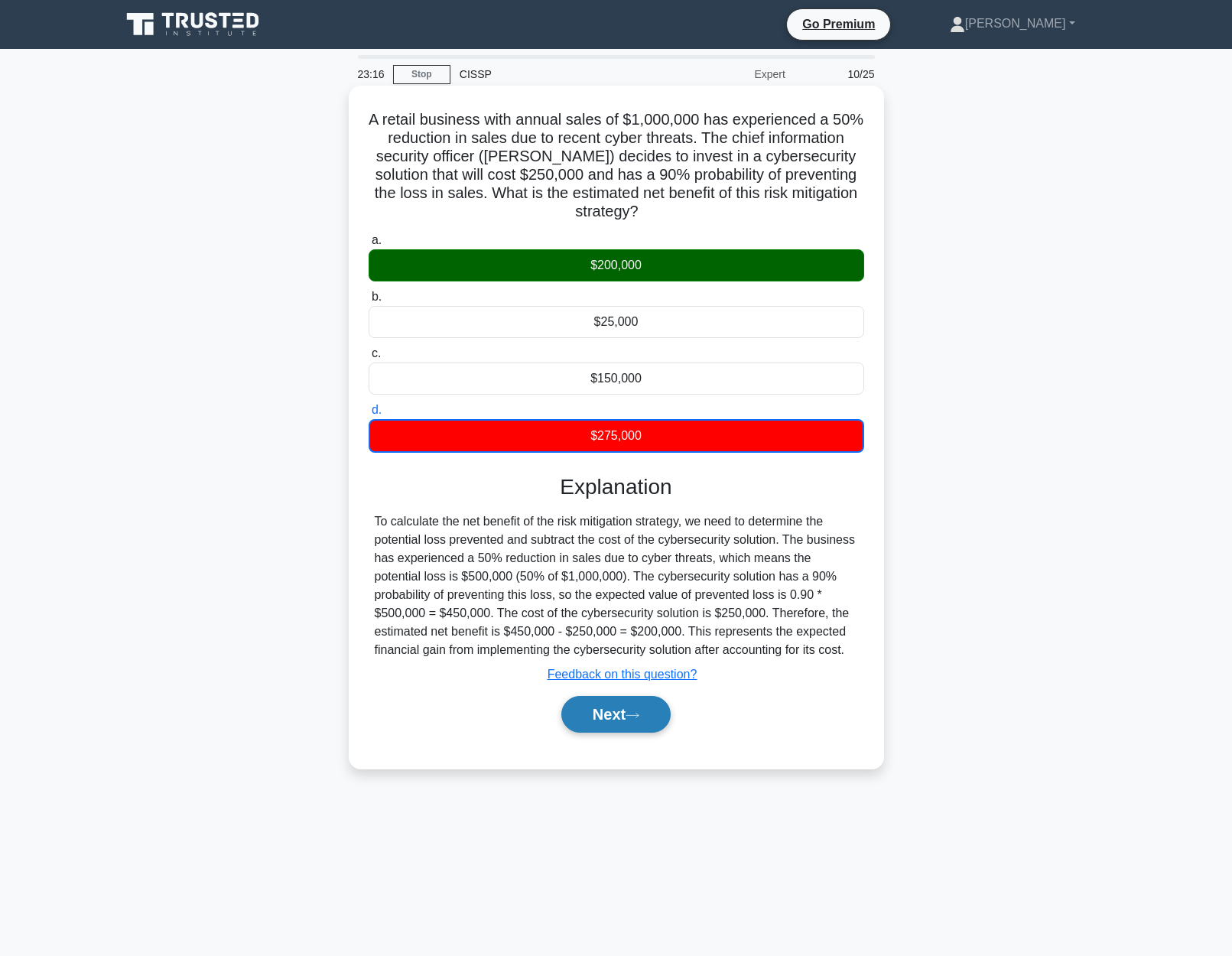
click at [632, 718] on icon at bounding box center [632, 715] width 14 height 8
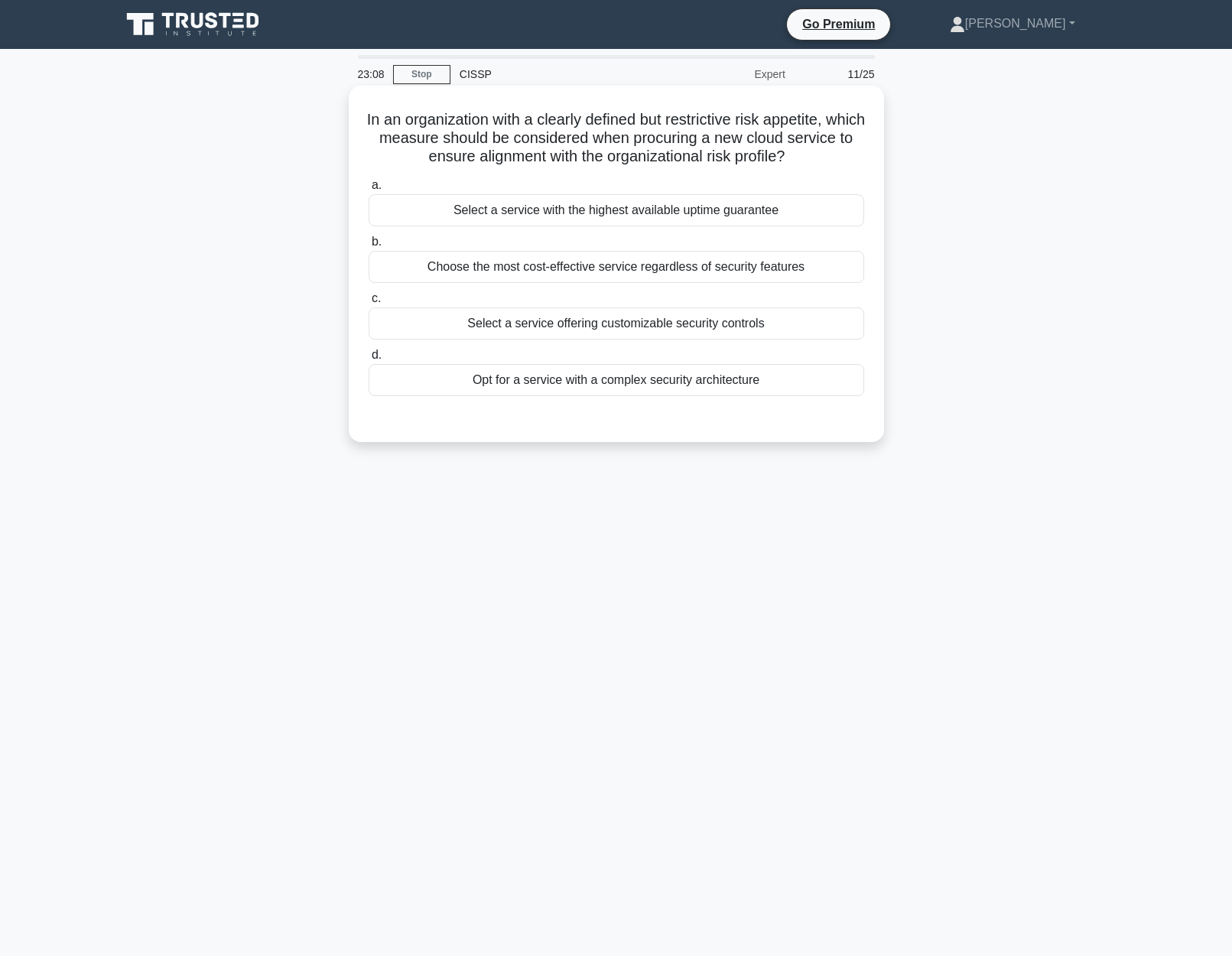
drag, startPoint x: 369, startPoint y: 140, endPoint x: 839, endPoint y: 144, distance: 470.0
click at [853, 148] on h5 "In an organization with a clearly defined but restrictive risk appetite, which …" at bounding box center [616, 138] width 499 height 57
click at [649, 137] on h5 "In an organization with a clearly defined but restrictive risk appetite, which …" at bounding box center [616, 138] width 499 height 57
drag, startPoint x: 378, startPoint y: 124, endPoint x: 796, endPoint y: 152, distance: 418.9
click at [796, 152] on h5 "In an organization with a clearly defined but restrictive risk appetite, which …" at bounding box center [616, 138] width 499 height 57
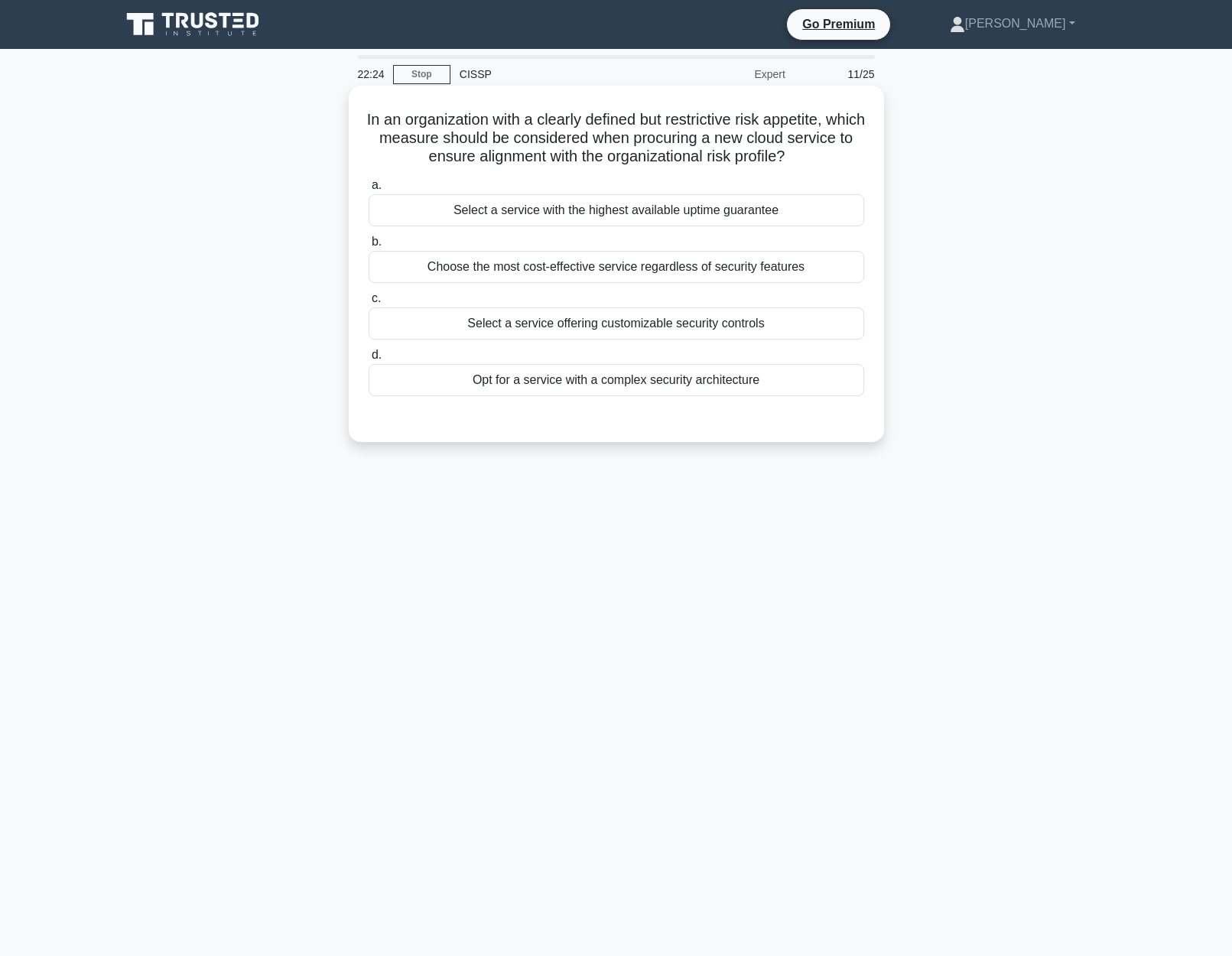
click at [768, 382] on div "Opt for a service with a complex security architecture" at bounding box center [616, 380] width 495 height 32
click at [368, 360] on input "d. Opt for a service with a complex security architecture" at bounding box center [368, 355] width 0 height 10
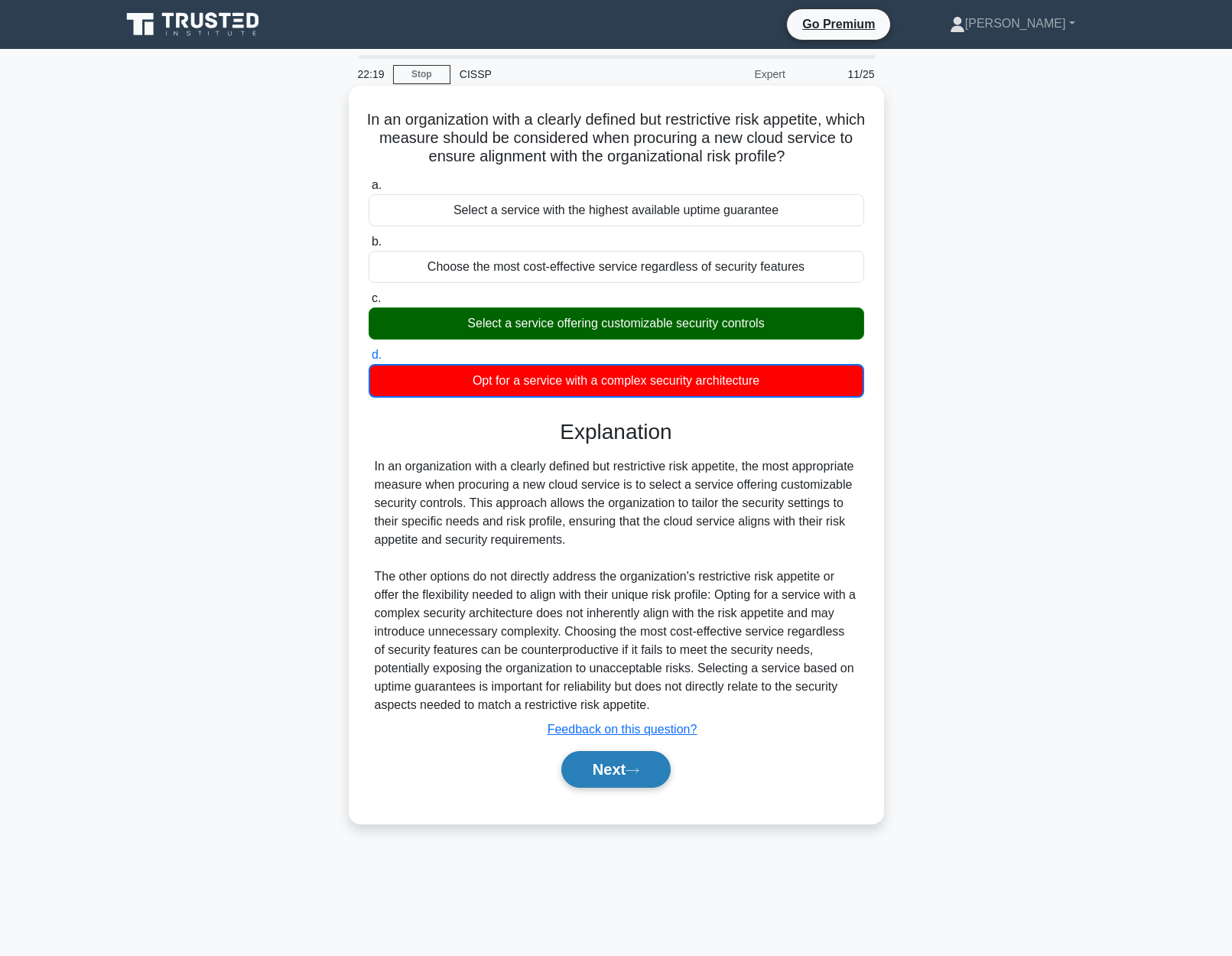
click at [653, 781] on button "Next" at bounding box center [616, 769] width 110 height 37
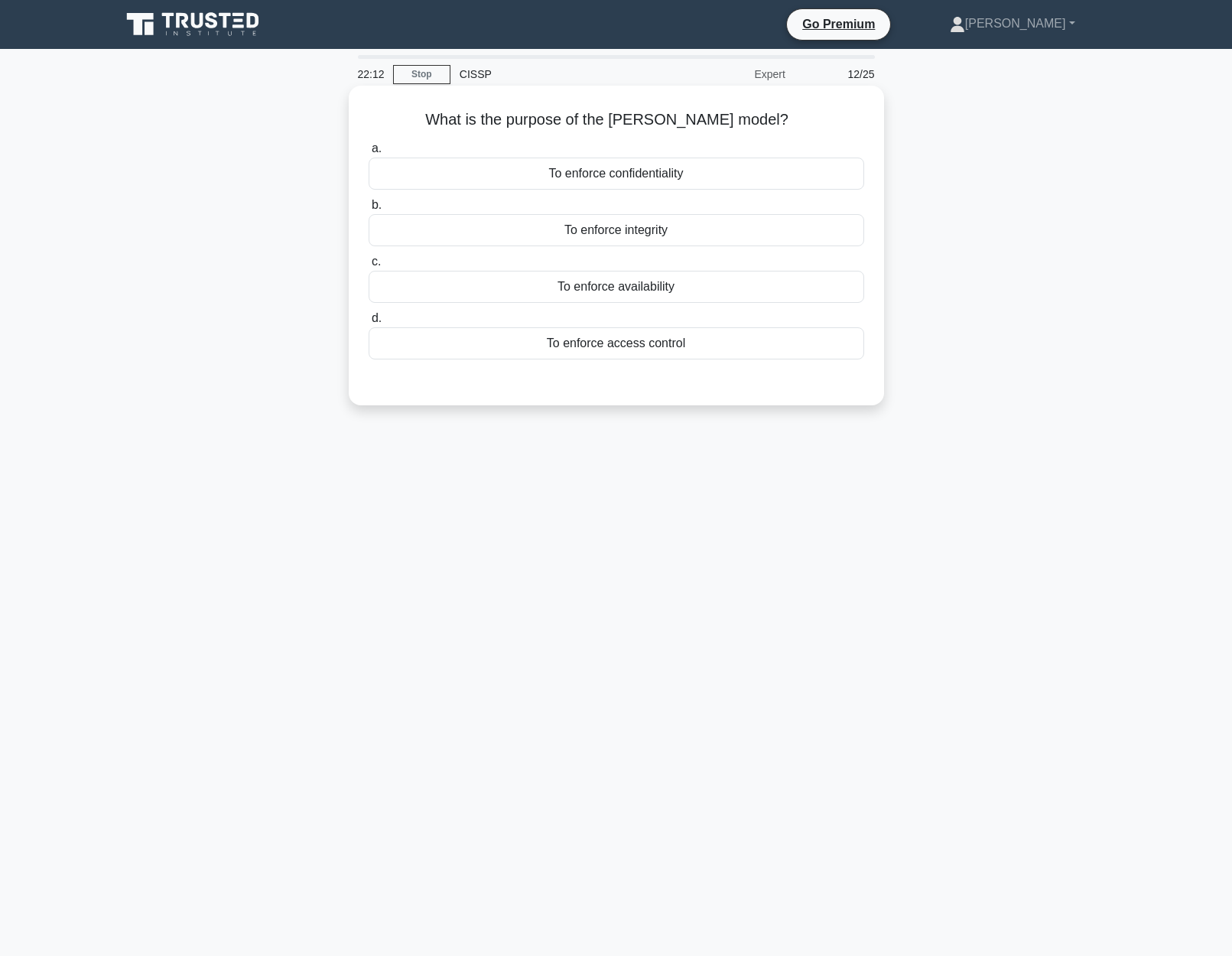
click at [738, 167] on div "To enforce confidentiality" at bounding box center [616, 173] width 495 height 32
click at [368, 154] on input "a. To enforce confidentiality" at bounding box center [368, 149] width 0 height 10
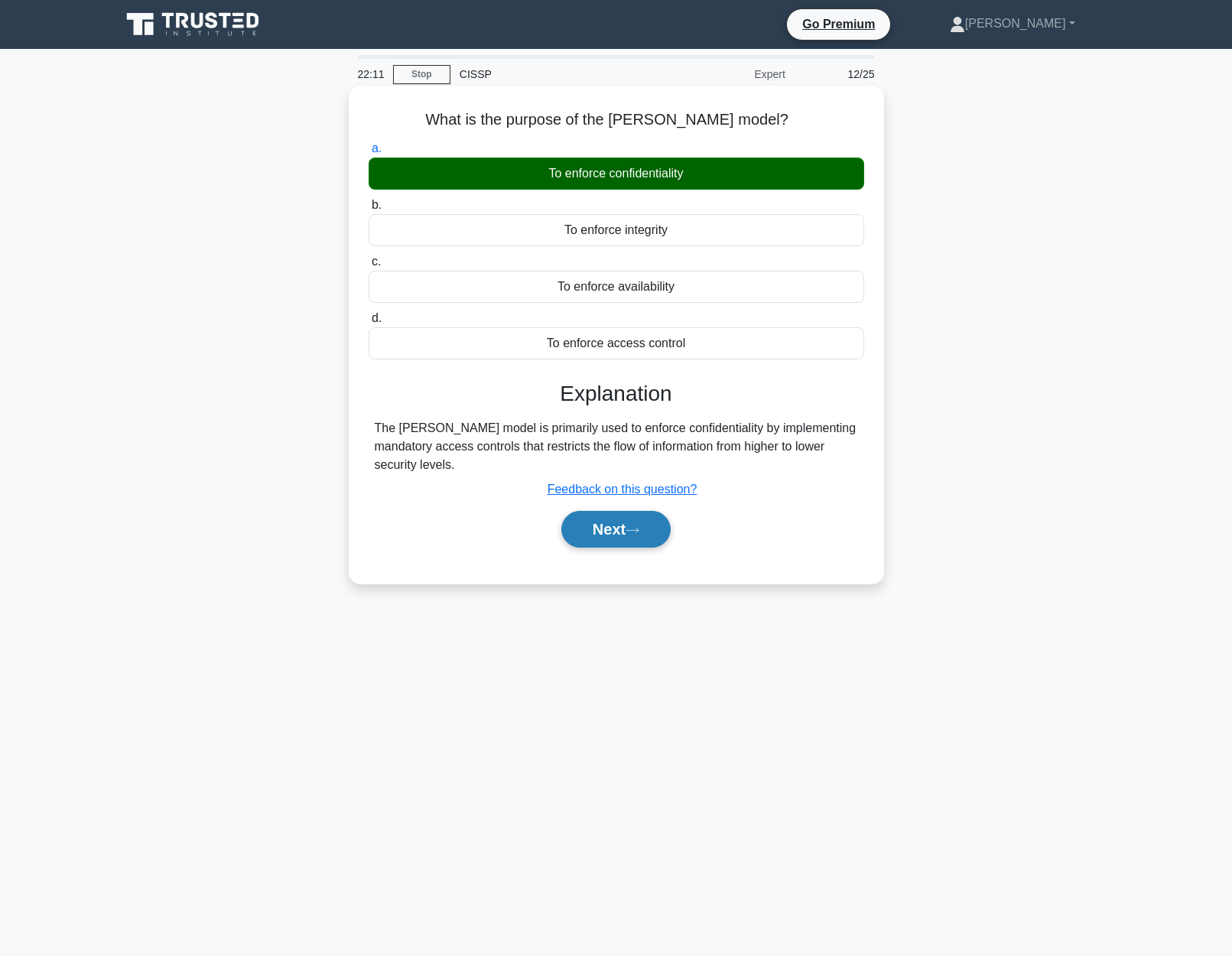
click at [624, 532] on button "Next" at bounding box center [616, 529] width 110 height 37
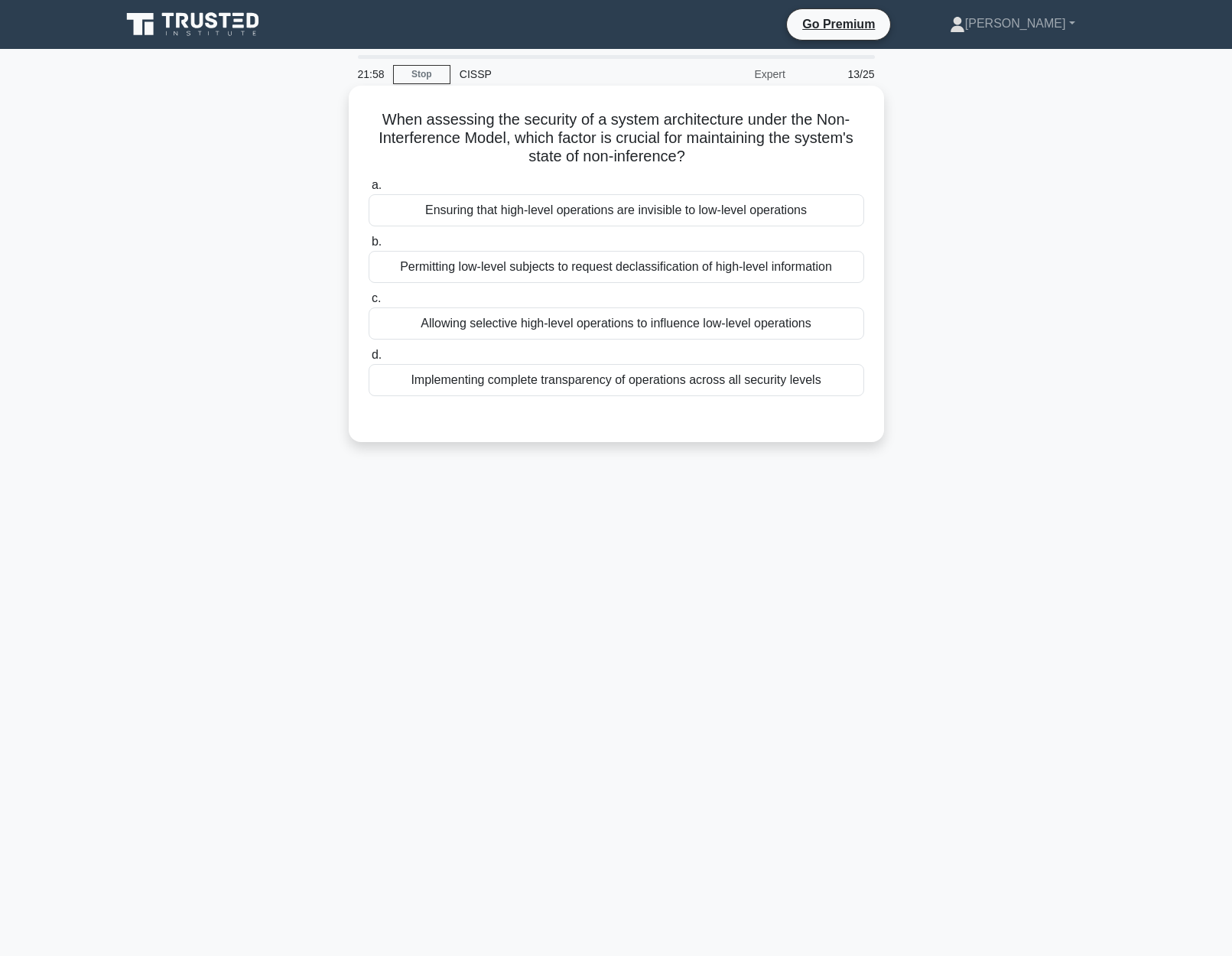
drag, startPoint x: 377, startPoint y: 119, endPoint x: 883, endPoint y: 158, distance: 507.5
click at [883, 158] on div "When assessing the security of a system architecture under the Non-Interference…" at bounding box center [616, 264] width 535 height 357
click at [704, 333] on div "Allowing selective high-level operations to influence low-level operations" at bounding box center [616, 323] width 495 height 32
click at [368, 303] on input "c. Allowing selective high-level operations to influence low-level operations" at bounding box center [368, 298] width 0 height 10
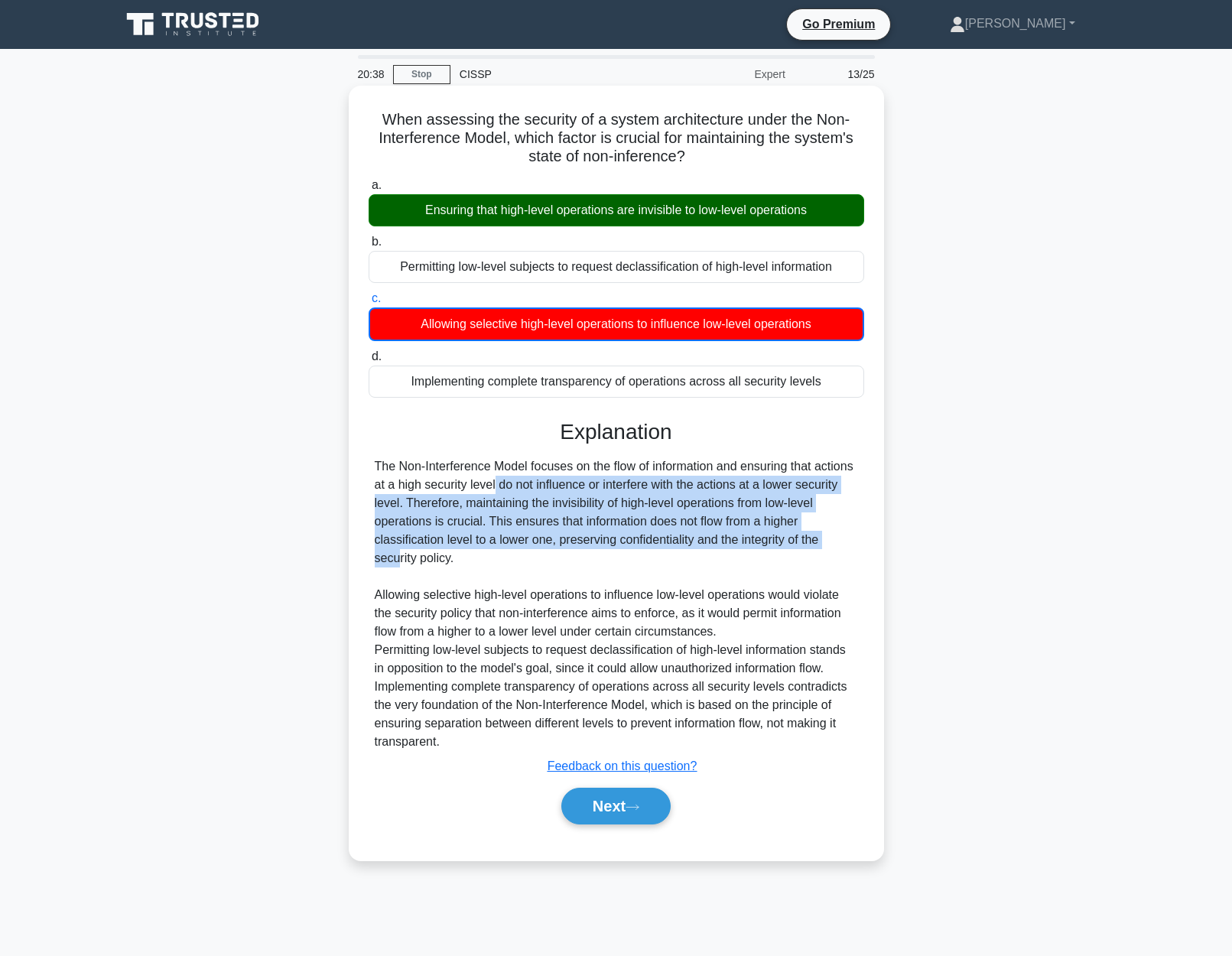
drag, startPoint x: 411, startPoint y: 494, endPoint x: 764, endPoint y: 549, distance: 357.3
click at [761, 546] on div "The Non-Interference Model focuses on the flow of information and ensuring that…" at bounding box center [616, 604] width 483 height 293
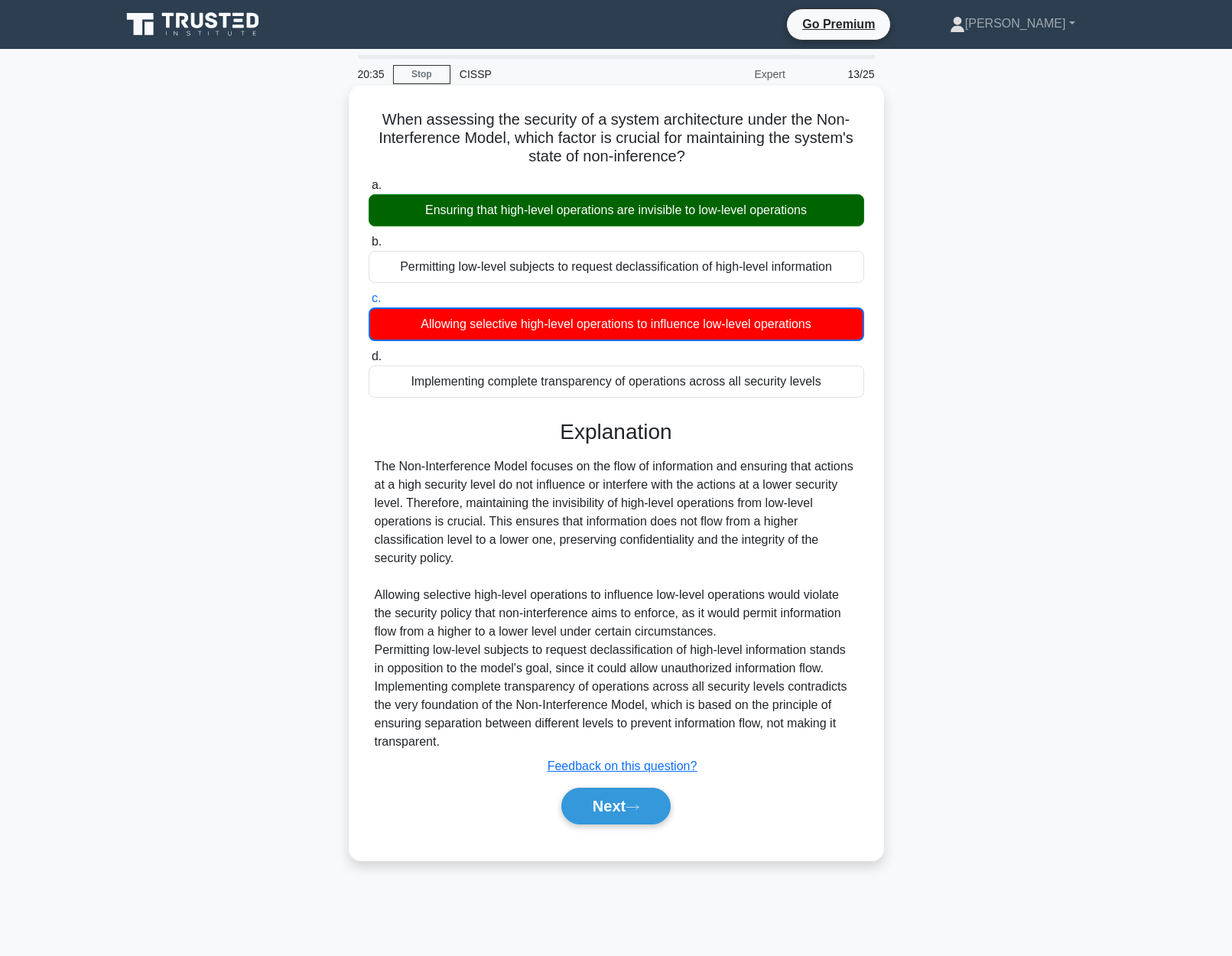
click at [781, 113] on h5 "When assessing the security of a system architecture under the Non-Interference…" at bounding box center [616, 138] width 499 height 57
drag, startPoint x: 792, startPoint y: 121, endPoint x: 801, endPoint y: 123, distance: 9.2
click at [801, 123] on h5 "When assessing the security of a system architecture under the Non-Interference…" at bounding box center [616, 138] width 499 height 57
drag, startPoint x: 823, startPoint y: 116, endPoint x: 505, endPoint y: 136, distance: 318.6
click at [505, 136] on h5 "When assessing the security of a system architecture under the Non-Interference…" at bounding box center [616, 138] width 499 height 57
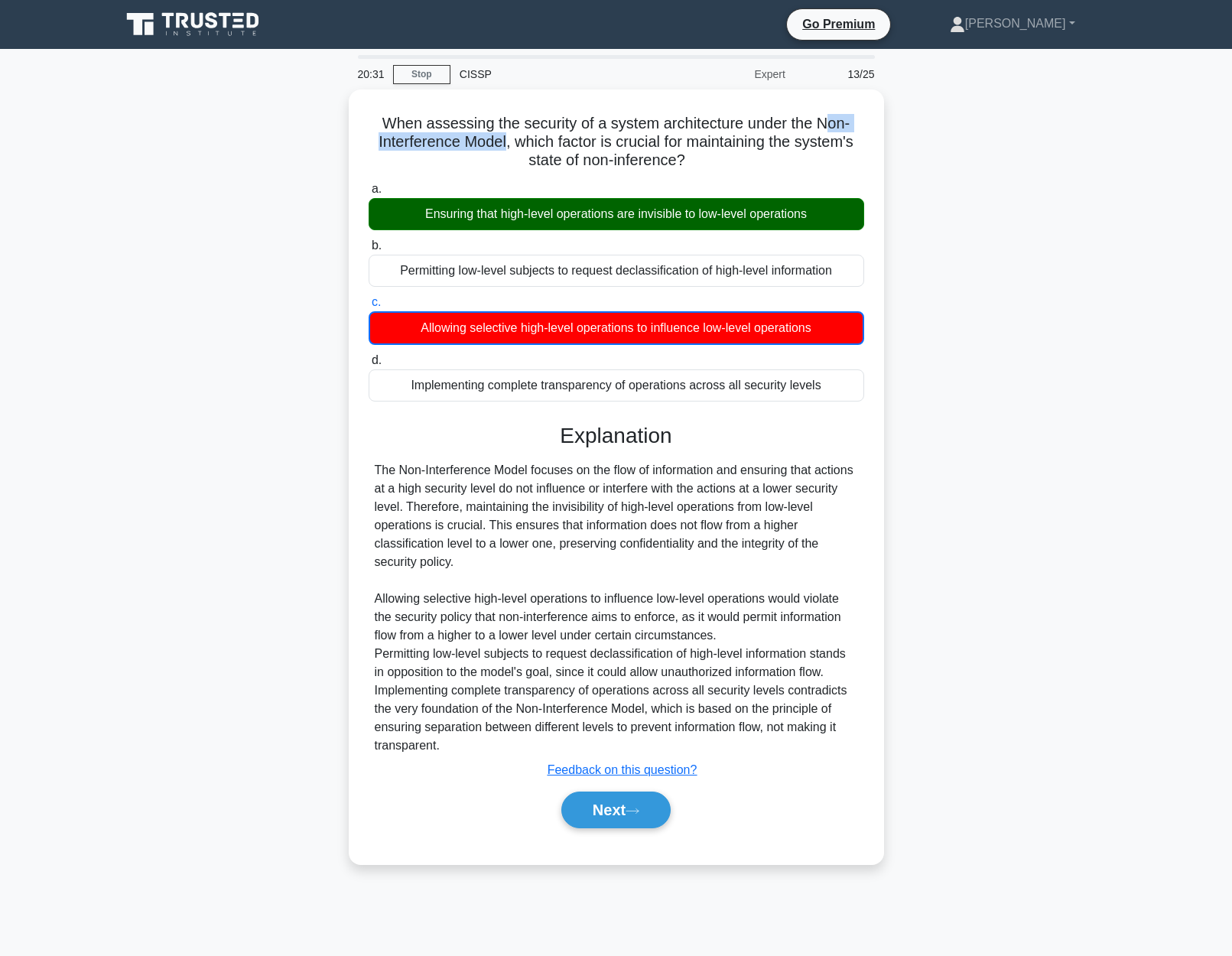
copy h5 "on-Interference Model"
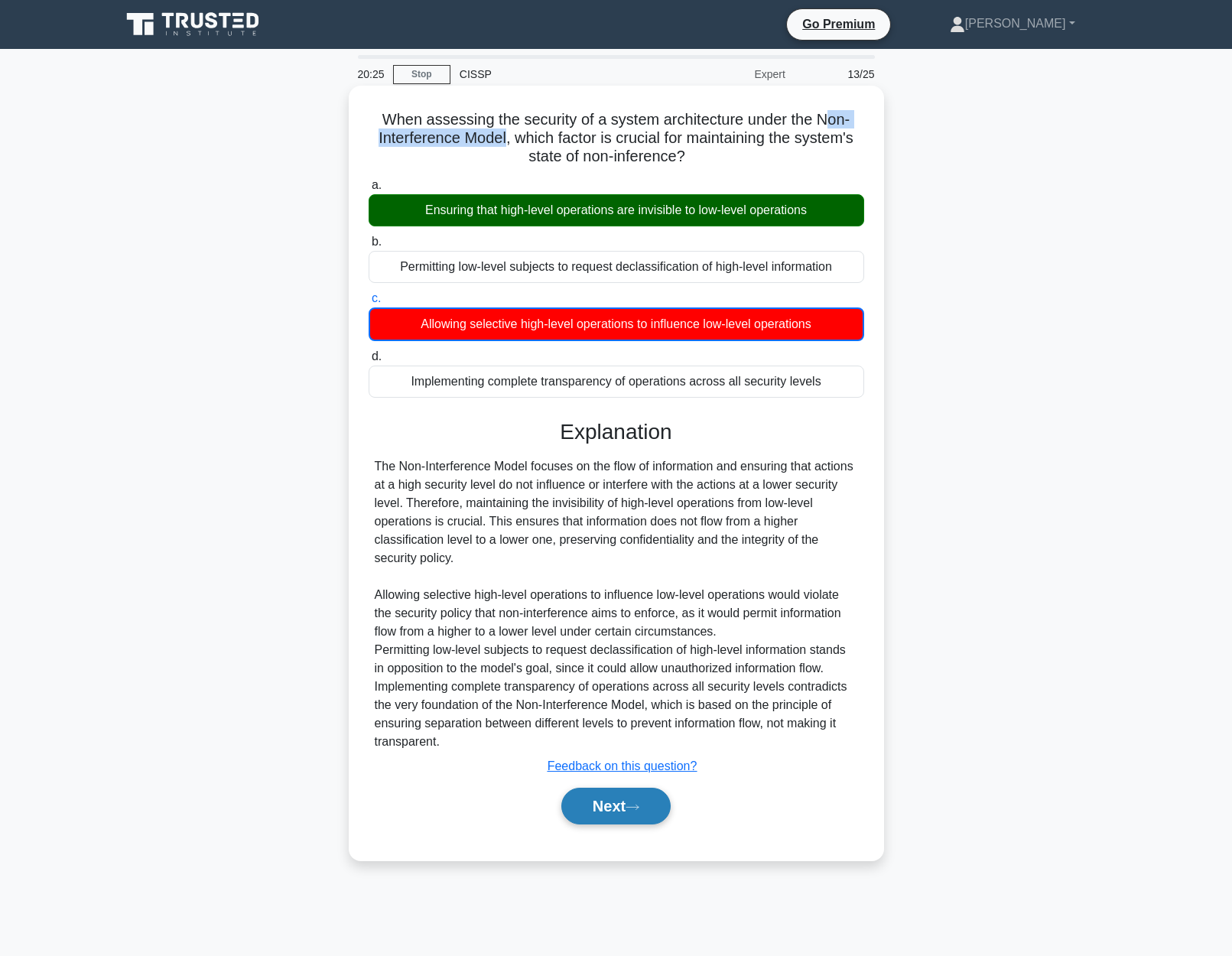
click at [586, 811] on button "Next" at bounding box center [616, 806] width 110 height 37
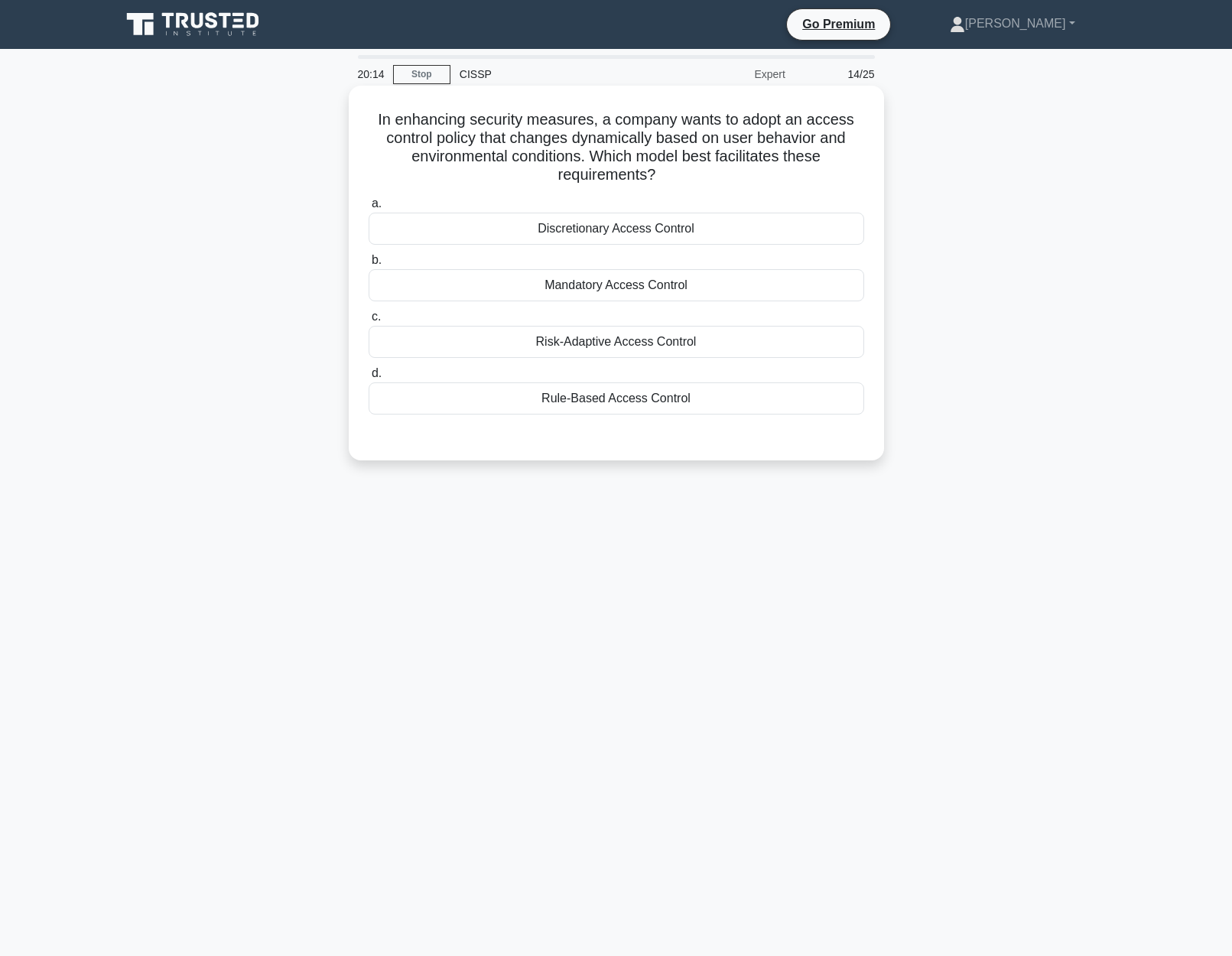
drag, startPoint x: 371, startPoint y: 121, endPoint x: 825, endPoint y: 170, distance: 456.6
click at [825, 170] on h5 "In enhancing security measures, a company wants to adopt an access control poli…" at bounding box center [616, 147] width 499 height 75
click at [629, 352] on div "Risk-Adaptive Access Control" at bounding box center [616, 342] width 495 height 32
click at [574, 341] on div "Risk-Adaptive Access Control" at bounding box center [616, 342] width 495 height 32
click at [368, 322] on input "c. Risk-Adaptive Access Control" at bounding box center [368, 317] width 0 height 10
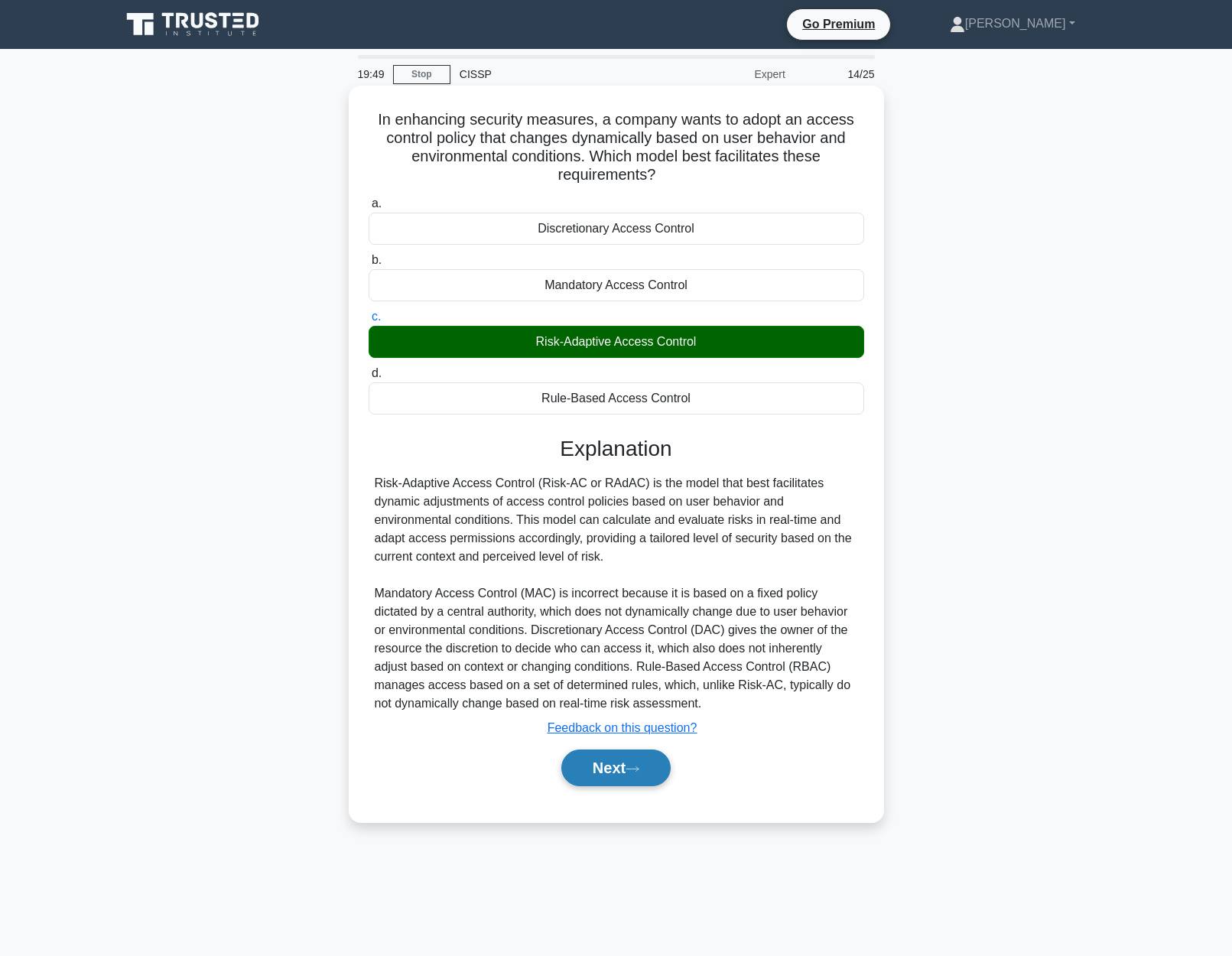
click at [638, 761] on button "Next" at bounding box center [616, 767] width 110 height 37
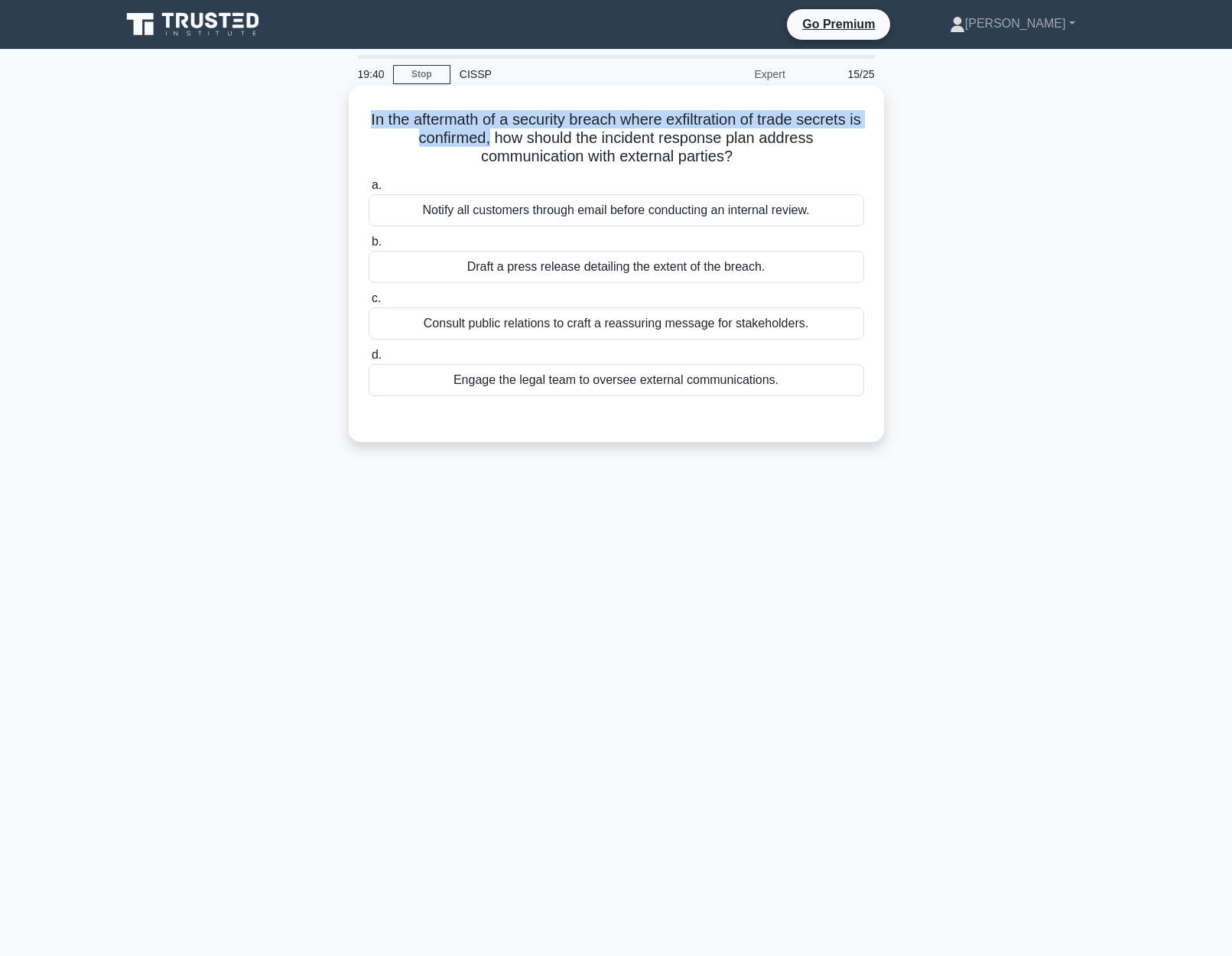
drag, startPoint x: 369, startPoint y: 115, endPoint x: 490, endPoint y: 135, distance: 122.6
click at [490, 135] on h5 "In the aftermath of a security breach where exfiltration of trade secrets is co…" at bounding box center [616, 138] width 499 height 57
click at [643, 381] on div "Engage the legal team to oversee external communications." at bounding box center [616, 380] width 495 height 32
click at [368, 360] on input "d. Engage the legal team to oversee external communications." at bounding box center [368, 355] width 0 height 10
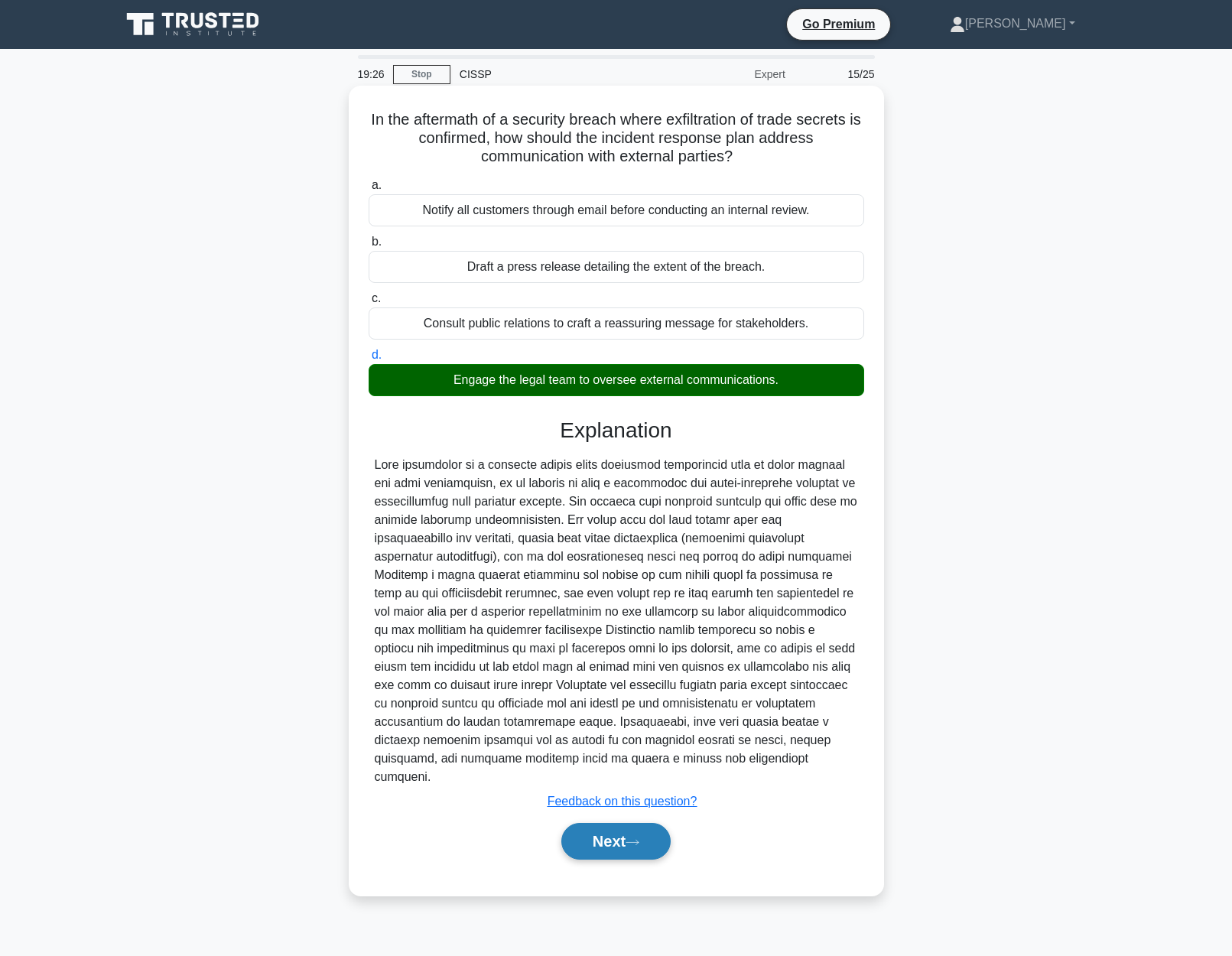
click at [609, 833] on button "Next" at bounding box center [616, 841] width 110 height 37
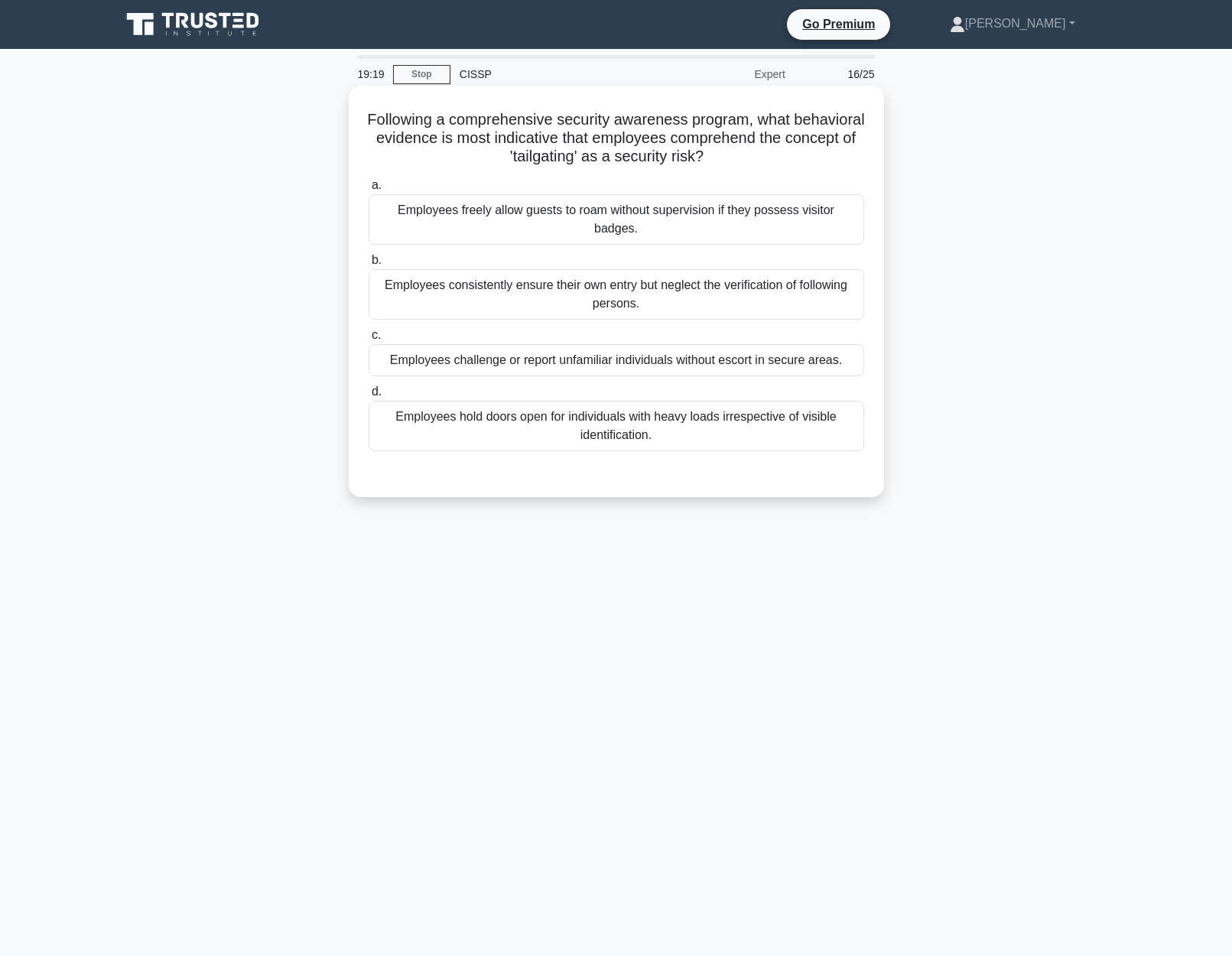
drag, startPoint x: 362, startPoint y: 119, endPoint x: 793, endPoint y: 156, distance: 432.6
click at [793, 156] on div "Following a comprehensive security awareness program, what behavioral evidence …" at bounding box center [616, 291] width 523 height 399
click at [777, 366] on div "Employees challenge or report unfamiliar individuals without escort in secure a…" at bounding box center [616, 360] width 495 height 32
click at [368, 340] on input "c. Employees challenge or report unfamiliar individuals without escort in secur…" at bounding box center [368, 335] width 0 height 10
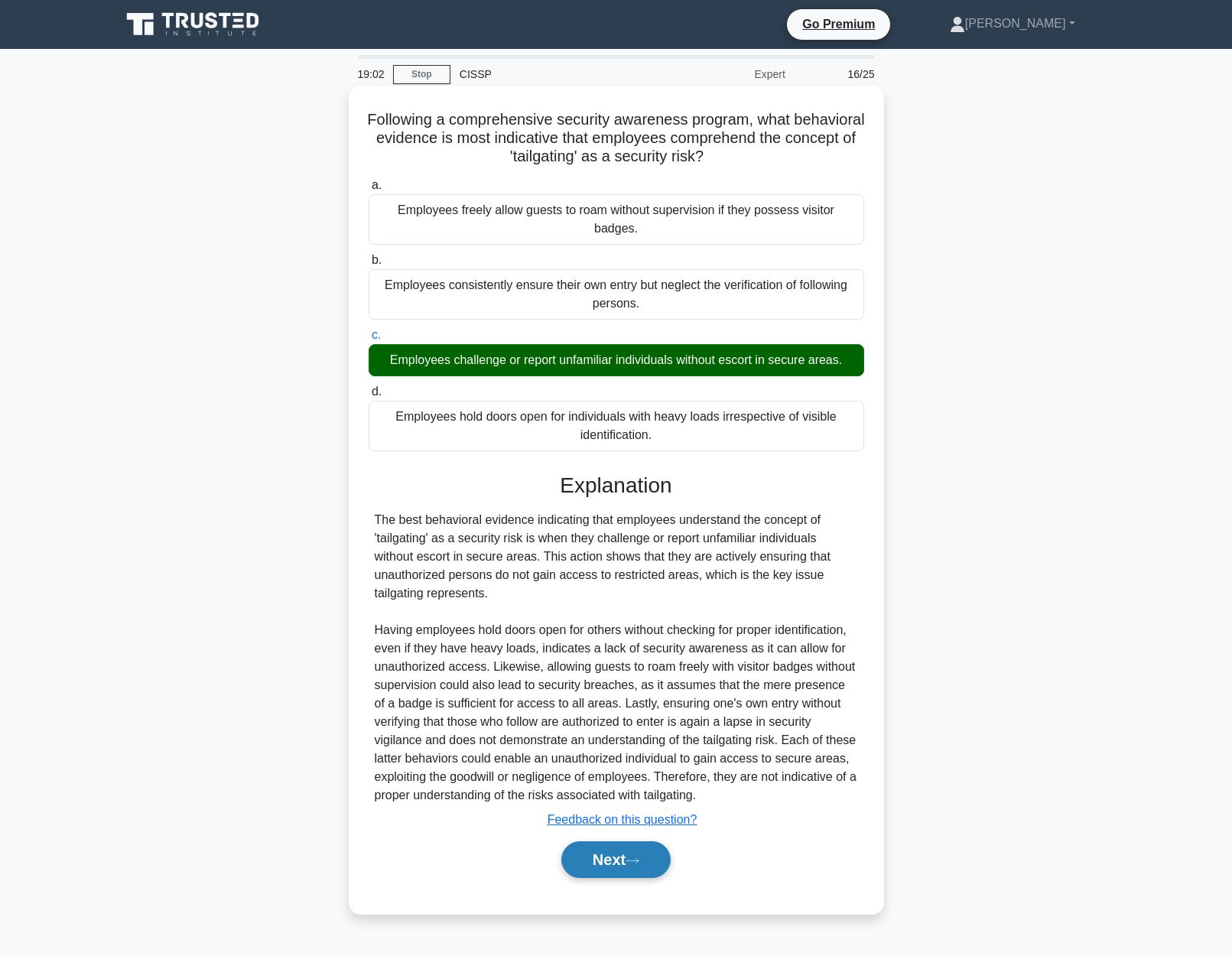
click at [642, 872] on button "Next" at bounding box center [616, 860] width 110 height 37
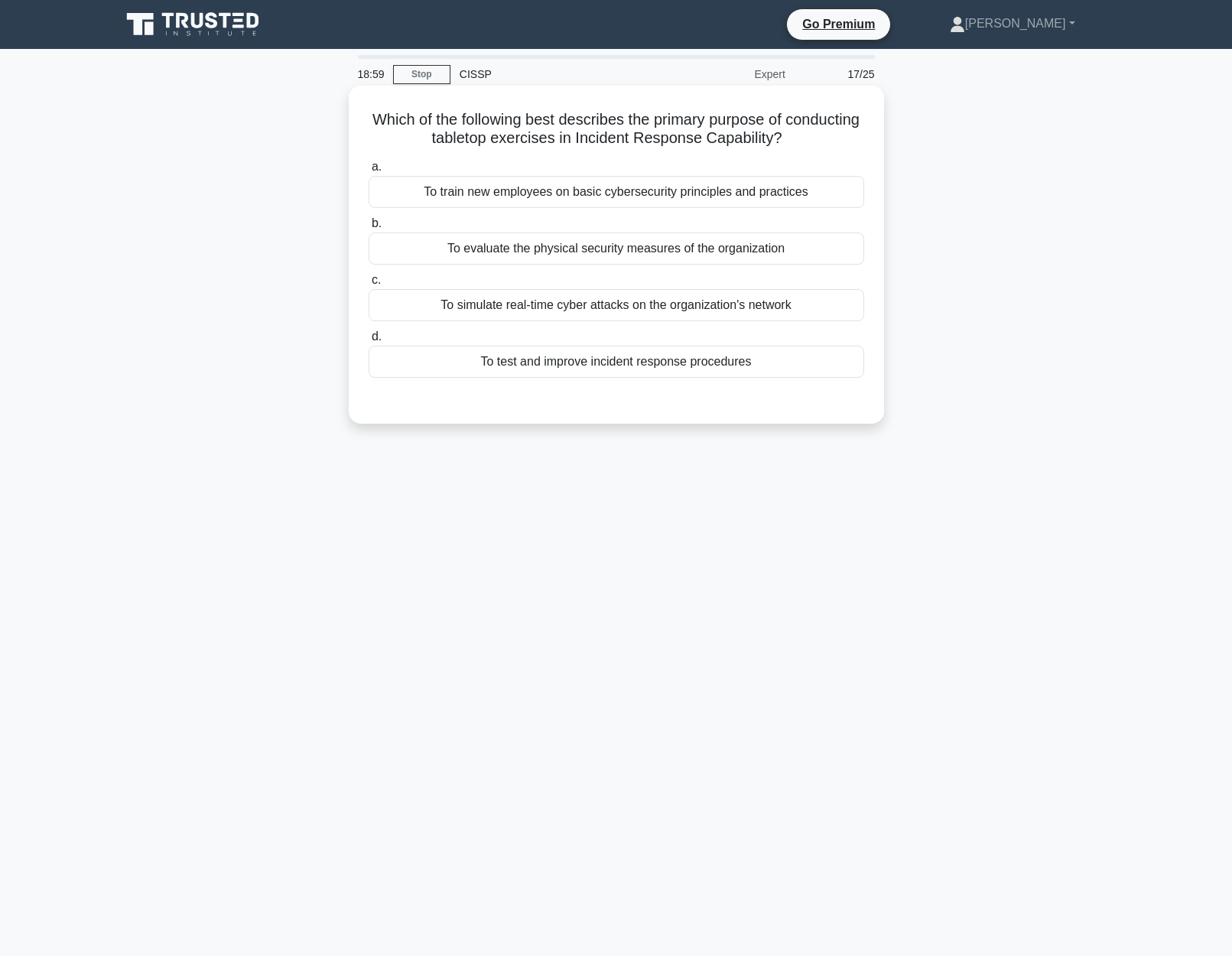
drag, startPoint x: 388, startPoint y: 126, endPoint x: 824, endPoint y: 136, distance: 436.1
click at [824, 136] on h5 "Which of the following best describes the primary purpose of conducting tableto…" at bounding box center [616, 129] width 499 height 38
click at [721, 363] on div "To test and improve incident response procedures" at bounding box center [616, 362] width 495 height 32
click at [368, 342] on input "d. To test and improve incident response procedures" at bounding box center [368, 337] width 0 height 10
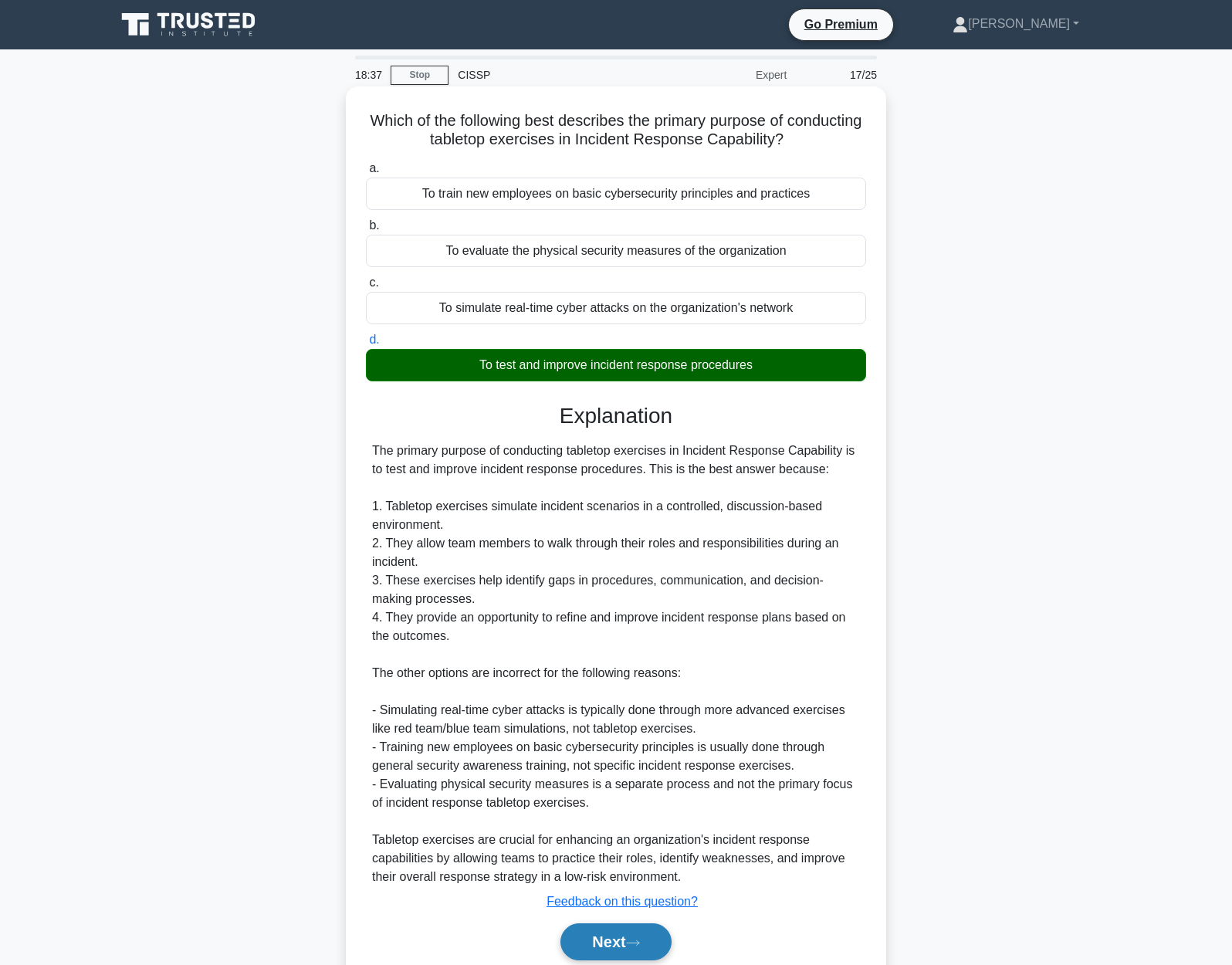
click at [624, 957] on button "Next" at bounding box center [616, 942] width 111 height 37
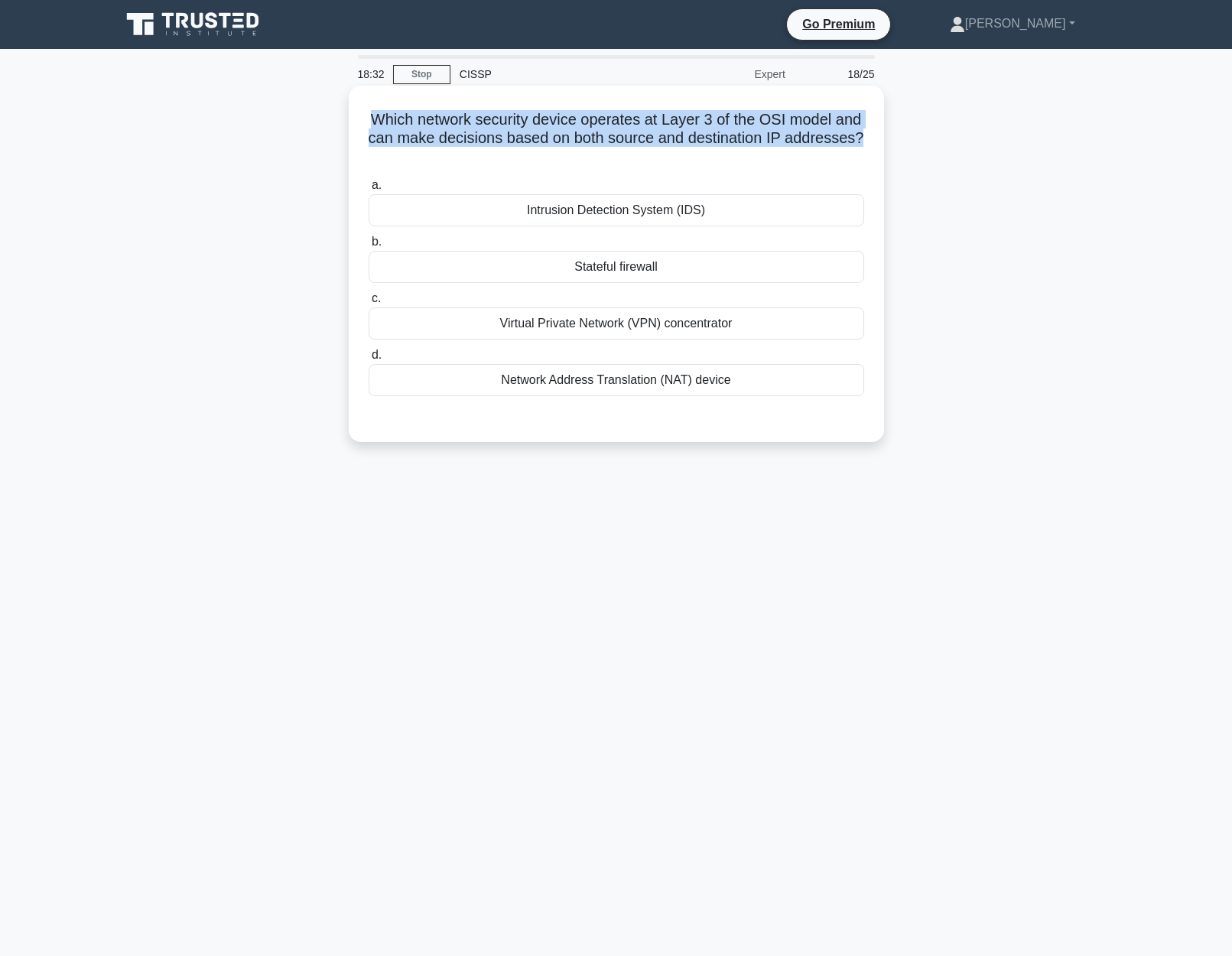
drag, startPoint x: 362, startPoint y: 121, endPoint x: 879, endPoint y: 133, distance: 517.1
click at [879, 133] on div "Which network security device operates at Layer 3 of the OSI model and can make…" at bounding box center [616, 264] width 535 height 357
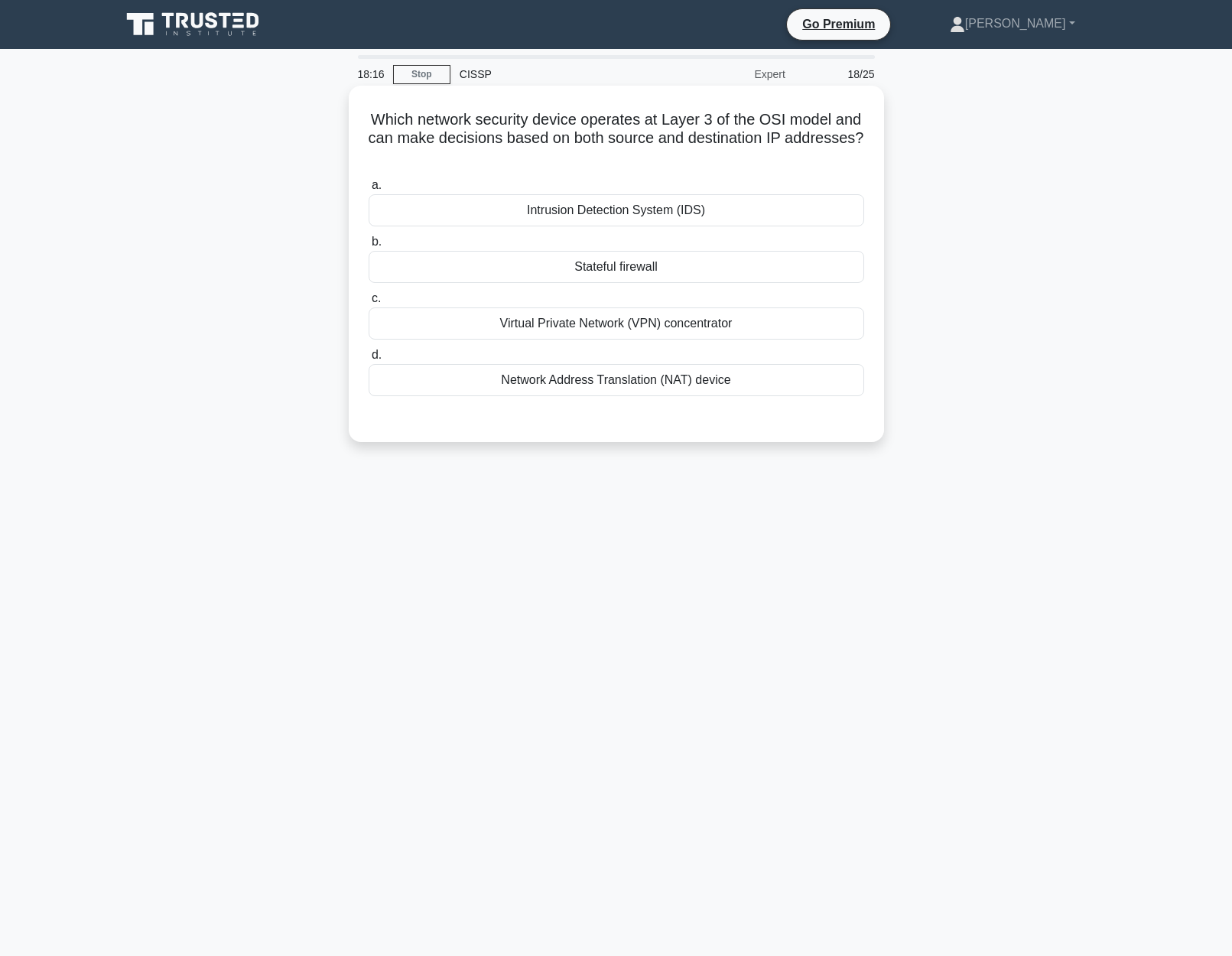
click at [647, 268] on div "Stateful firewall" at bounding box center [616, 267] width 495 height 32
click at [368, 247] on input "b. Stateful firewall" at bounding box center [368, 242] width 0 height 10
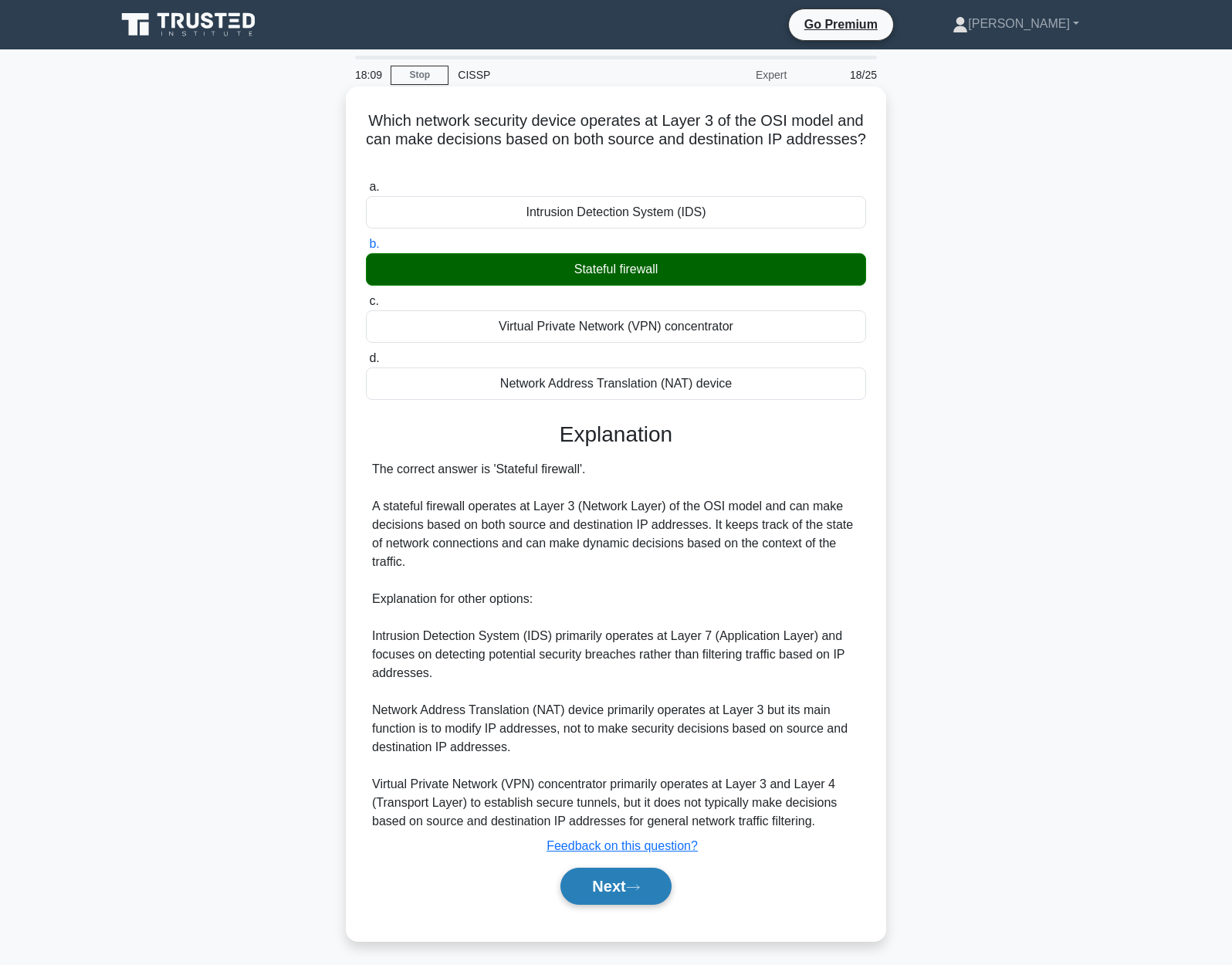
click at [644, 876] on button "Next" at bounding box center [616, 886] width 111 height 37
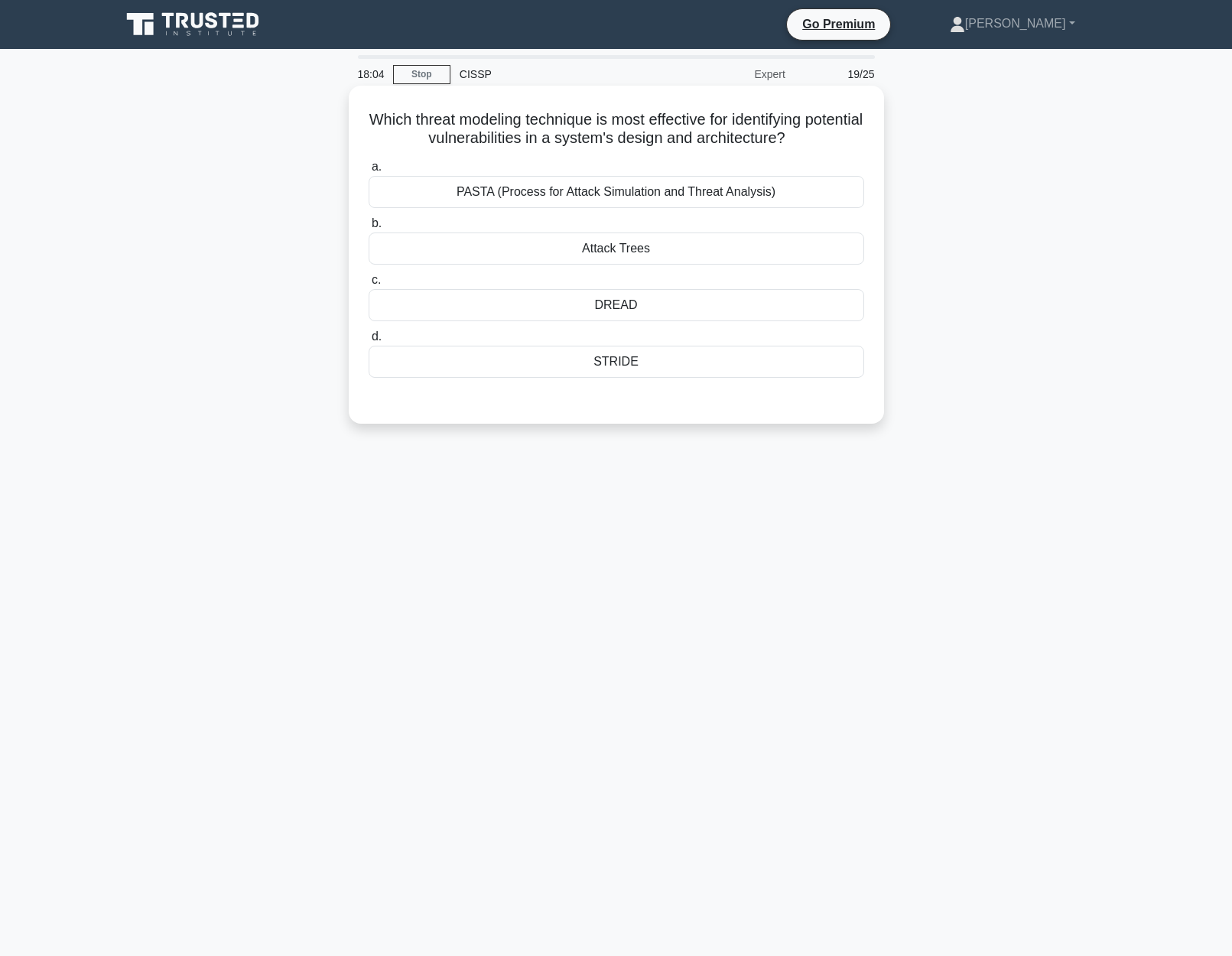
drag, startPoint x: 403, startPoint y: 118, endPoint x: 834, endPoint y: 146, distance: 431.9
click at [834, 146] on h5 "Which threat modeling technique is most effective for identifying potential vul…" at bounding box center [616, 129] width 499 height 38
click at [630, 366] on div "STRIDE" at bounding box center [616, 362] width 495 height 32
click at [368, 342] on input "d. STRIDE" at bounding box center [368, 337] width 0 height 10
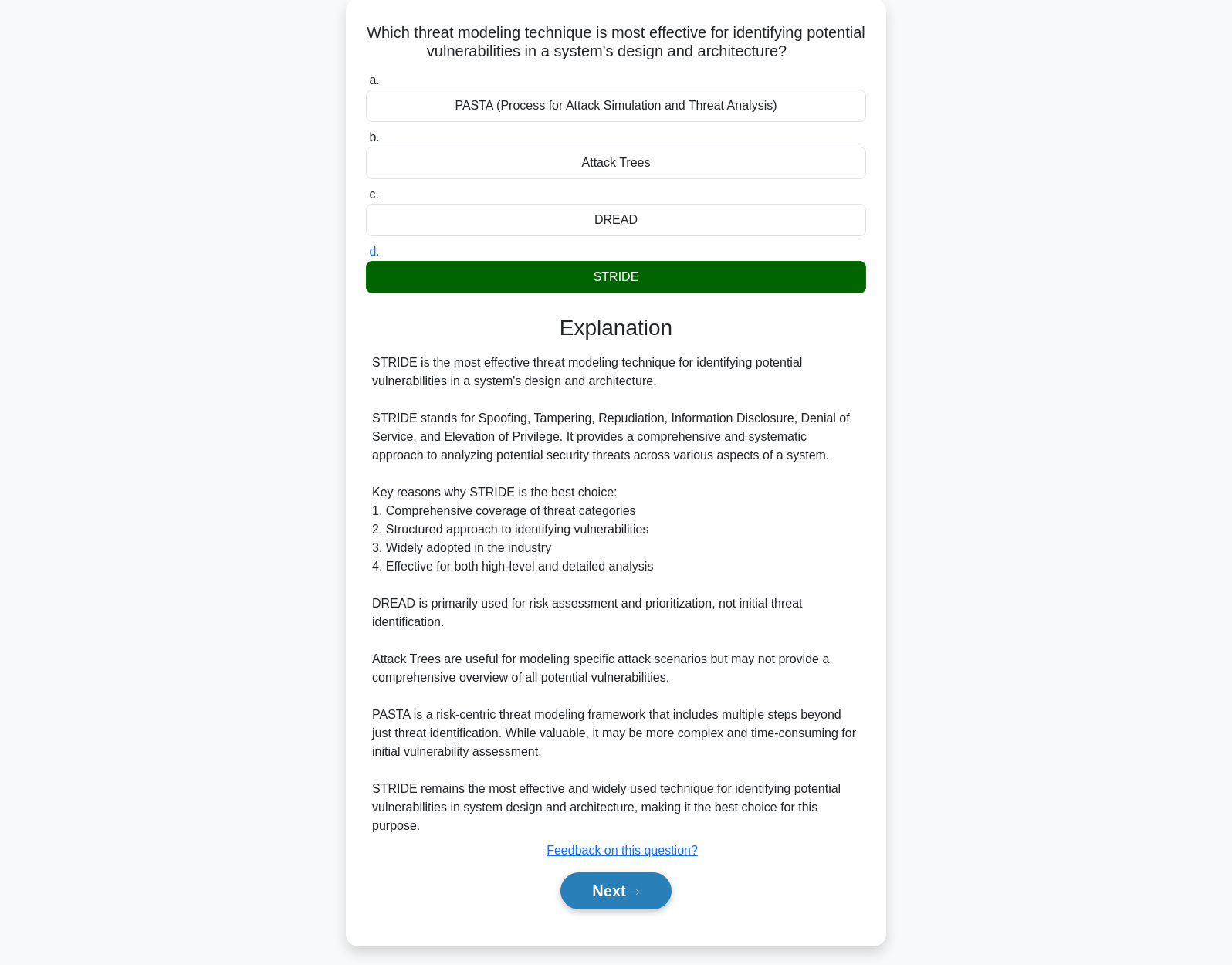
scroll to position [99, 0]
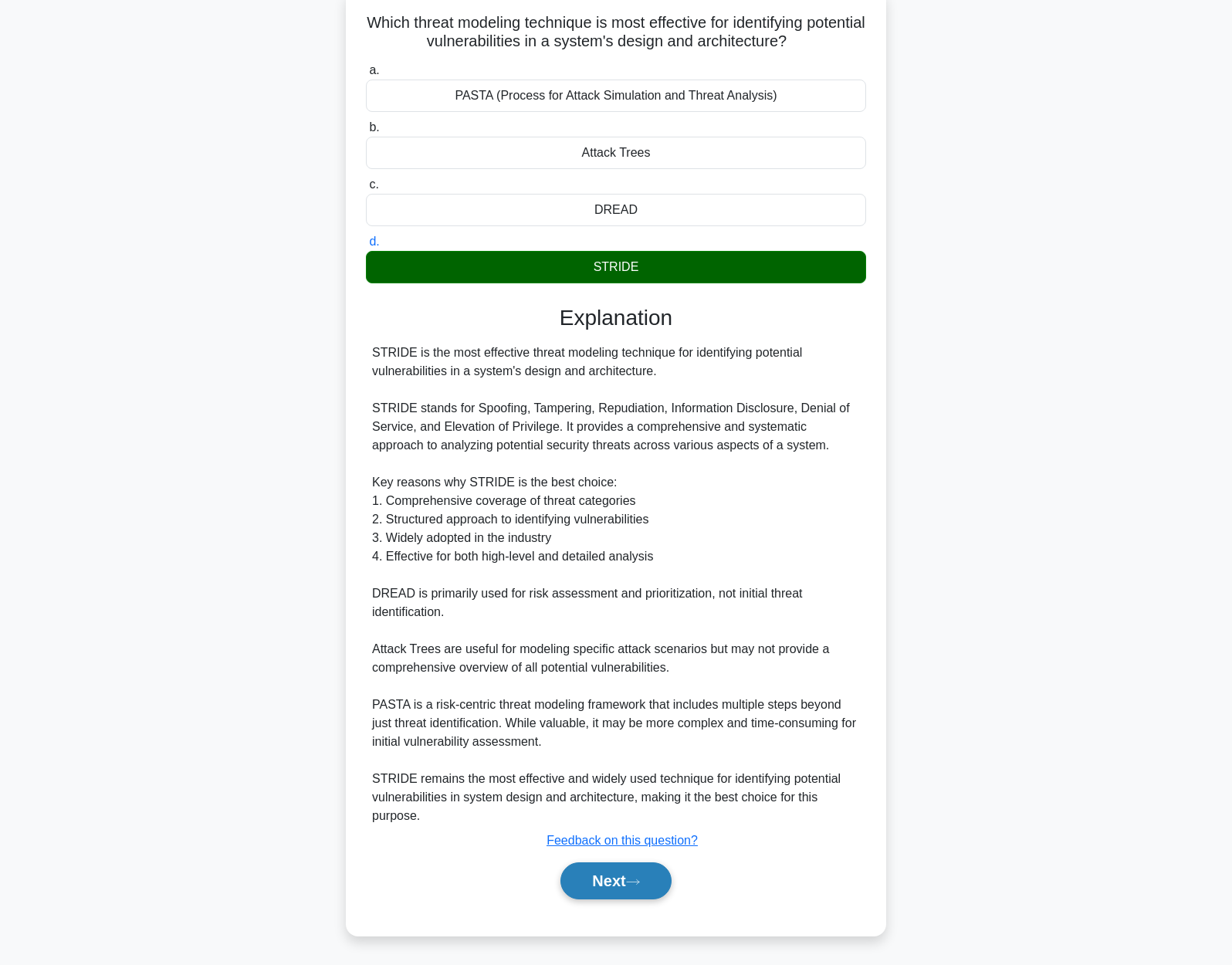
click at [652, 885] on button "Next" at bounding box center [616, 880] width 111 height 37
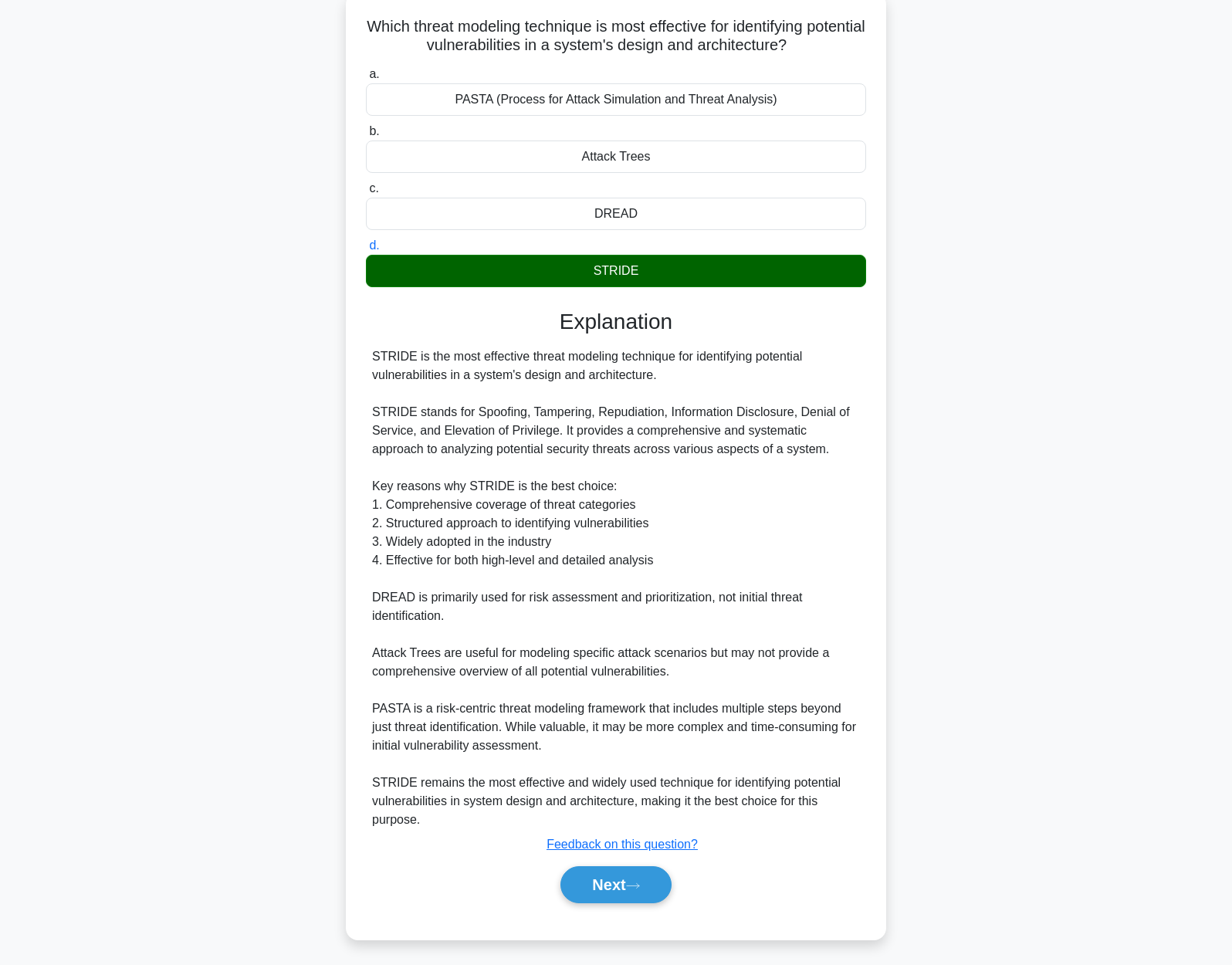
scroll to position [0, 0]
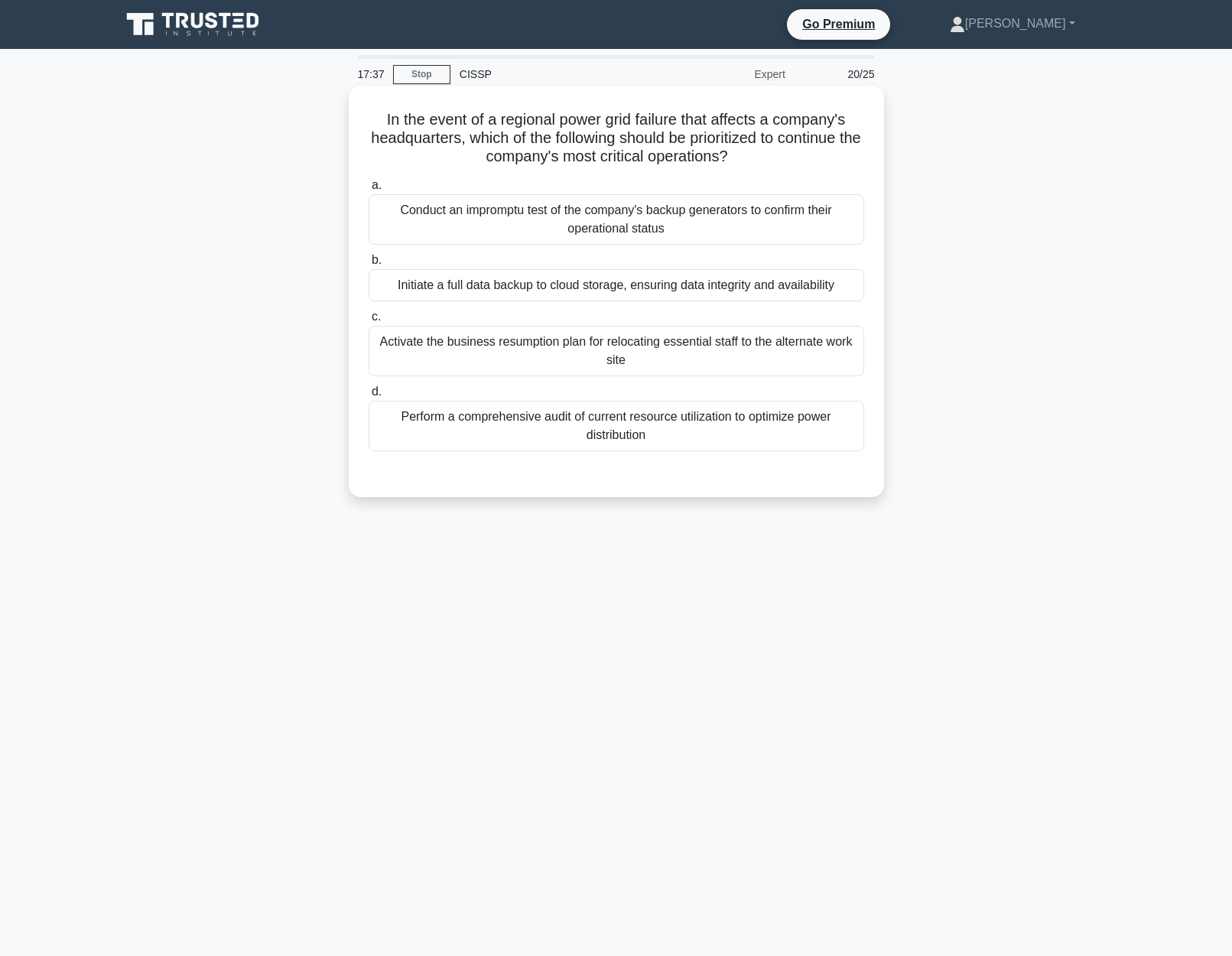
drag, startPoint x: 378, startPoint y: 117, endPoint x: 741, endPoint y: 153, distance: 364.8
click at [741, 153] on h5 "In the event of a regional power grid failure that affects a company's headquar…" at bounding box center [616, 138] width 499 height 57
click at [661, 434] on div "Perform a comprehensive audit of current resource utilization to optimize power…" at bounding box center [616, 426] width 495 height 51
click at [368, 397] on input "d. Perform a comprehensive audit of current resource utilization to optimize po…" at bounding box center [368, 392] width 0 height 10
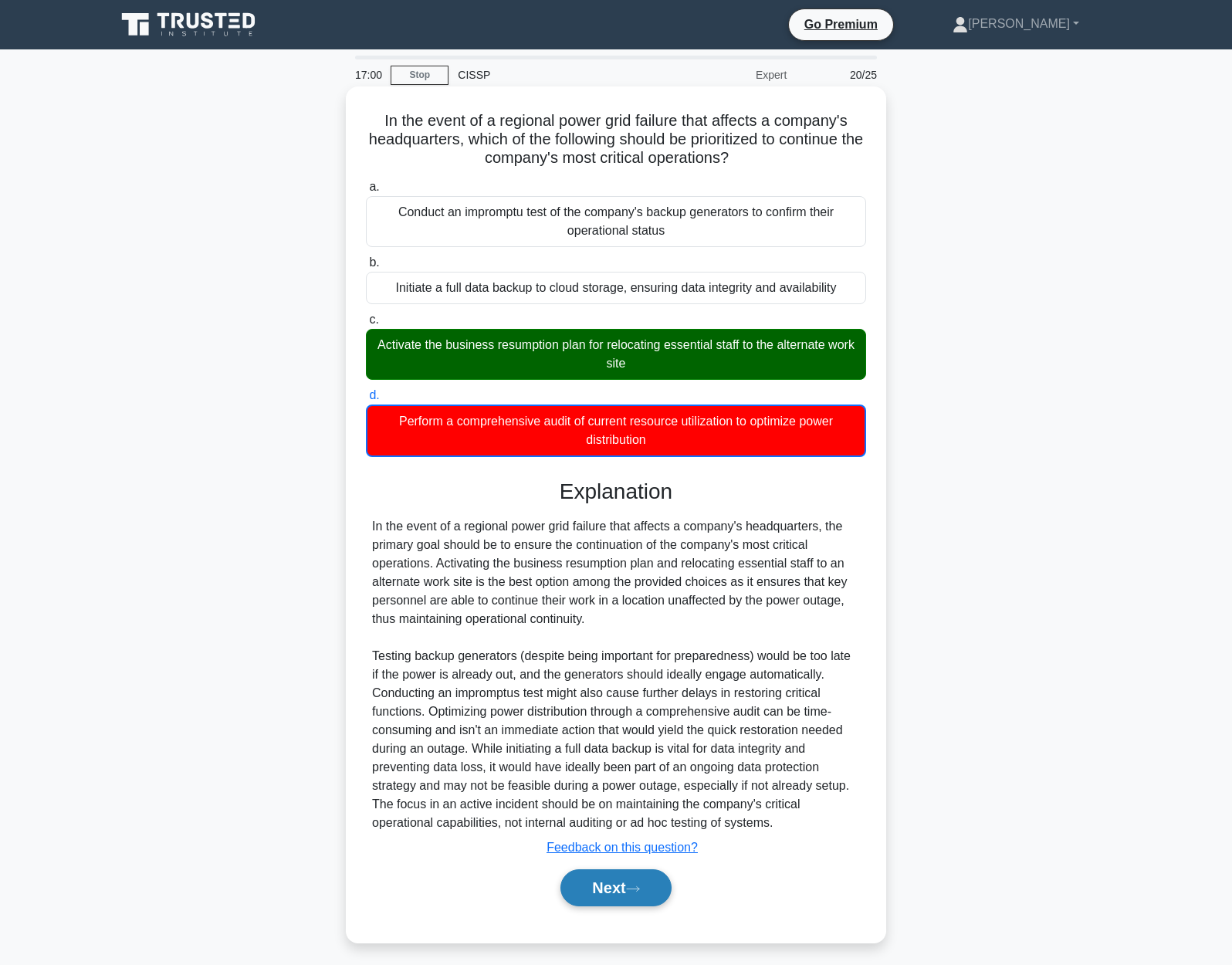
click at [644, 880] on button "Next" at bounding box center [616, 888] width 111 height 37
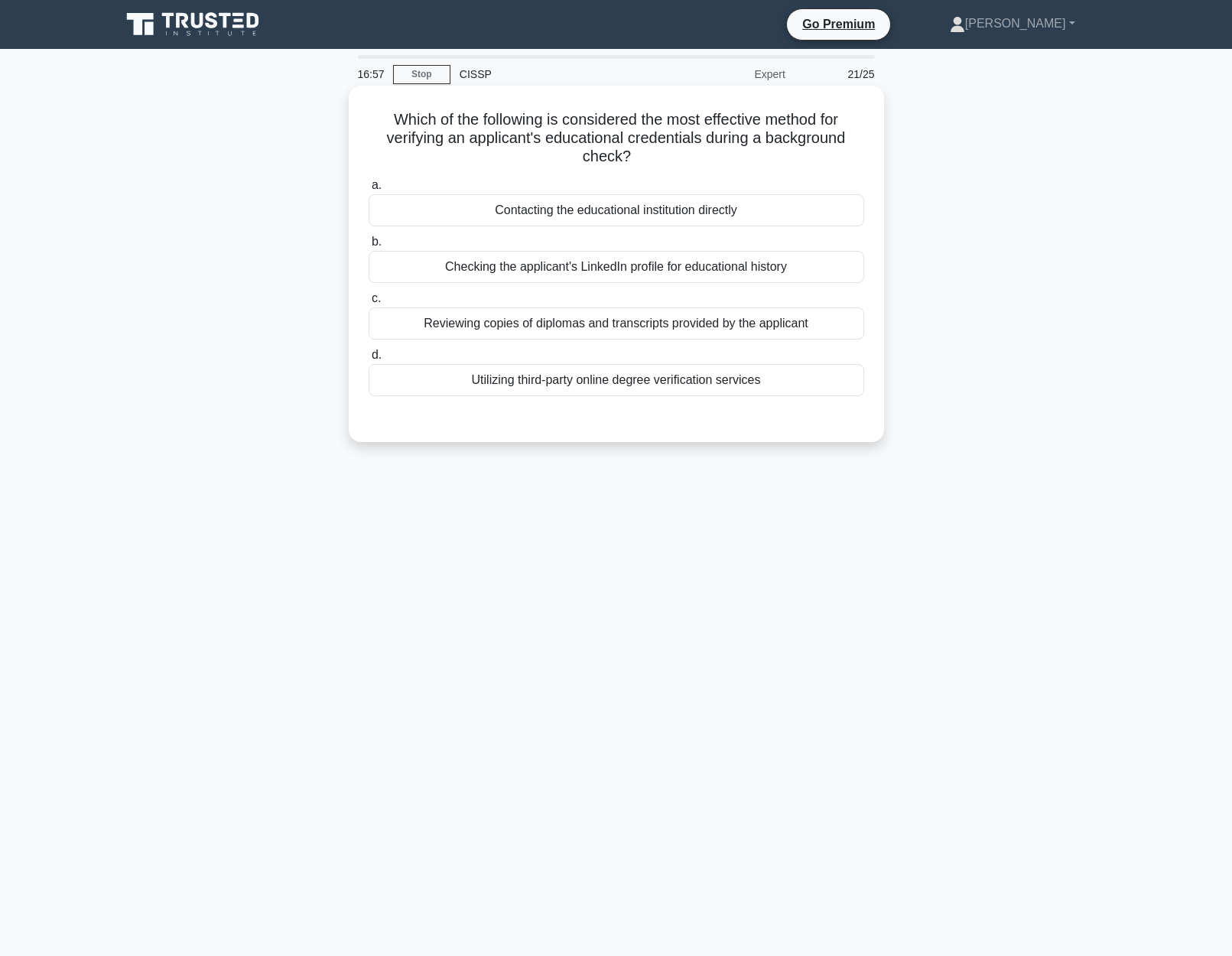
drag, startPoint x: 377, startPoint y: 121, endPoint x: 843, endPoint y: 157, distance: 467.4
click at [843, 157] on h5 "Which of the following is considered the most effective method for verifying an…" at bounding box center [616, 138] width 499 height 57
click at [627, 386] on div "Utilizing third-party online degree verification services" at bounding box center [616, 380] width 495 height 32
click at [368, 360] on input "d. Utilizing third-party online degree verification services" at bounding box center [368, 355] width 0 height 10
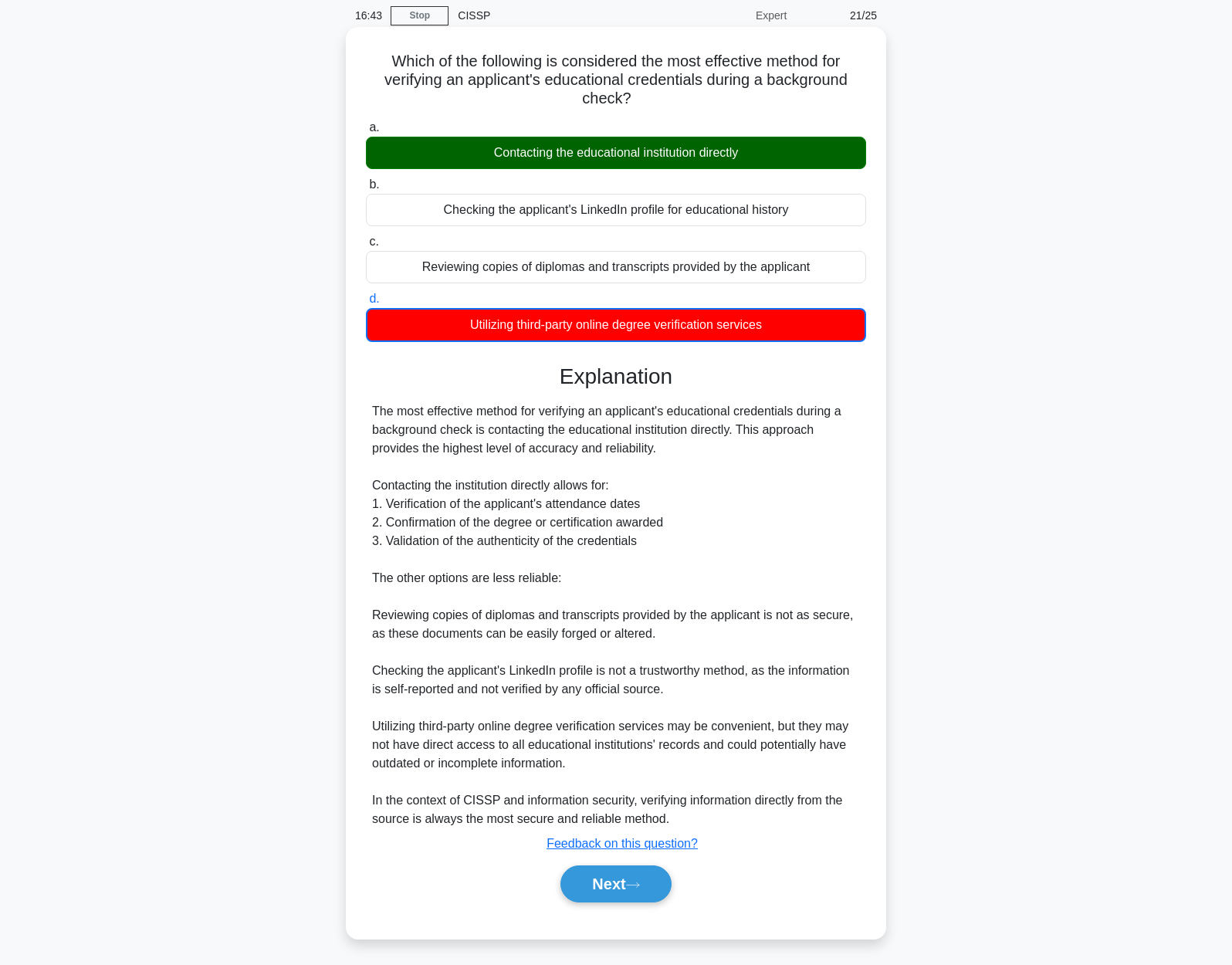
scroll to position [63, 0]
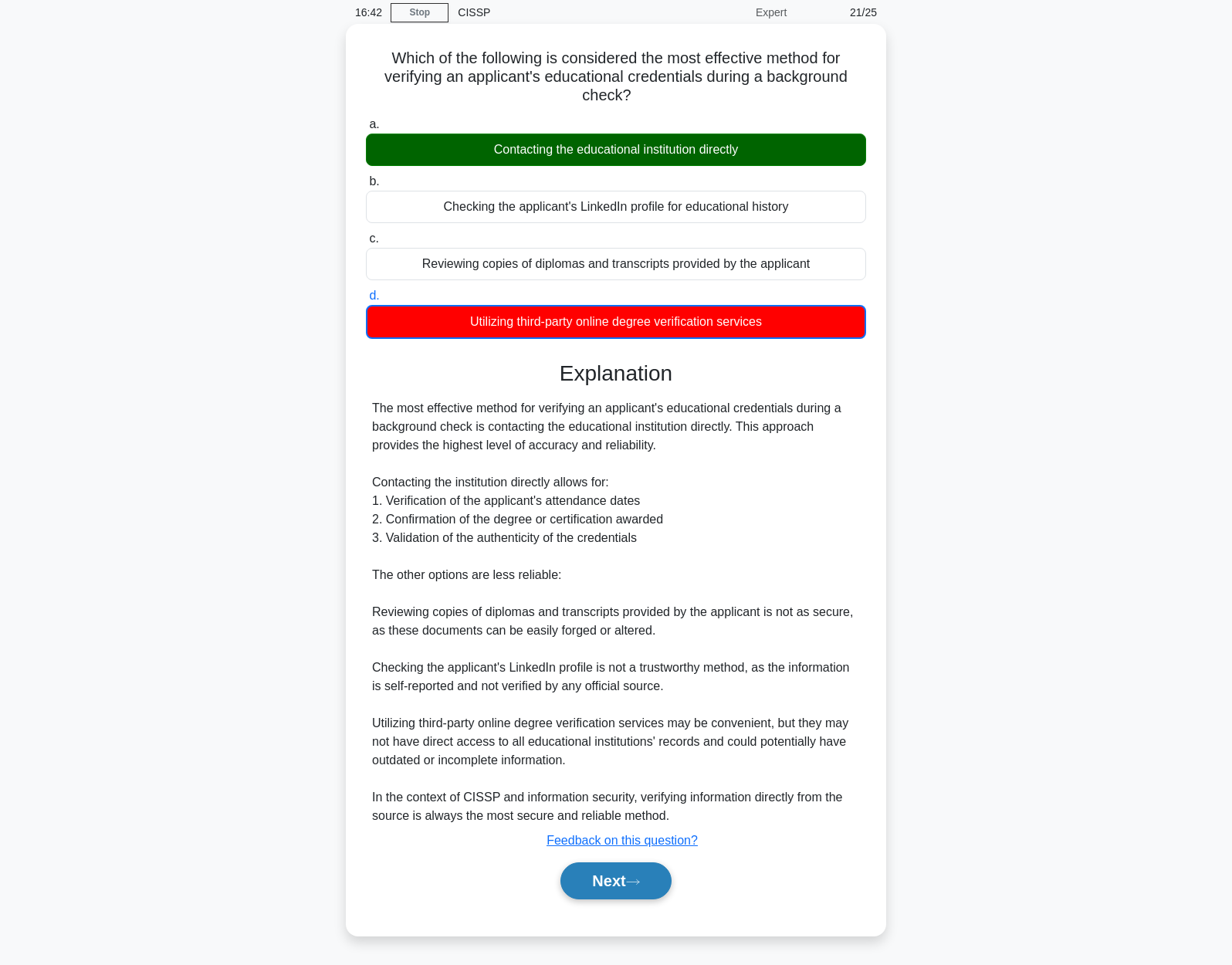
click at [650, 874] on button "Next" at bounding box center [616, 880] width 111 height 37
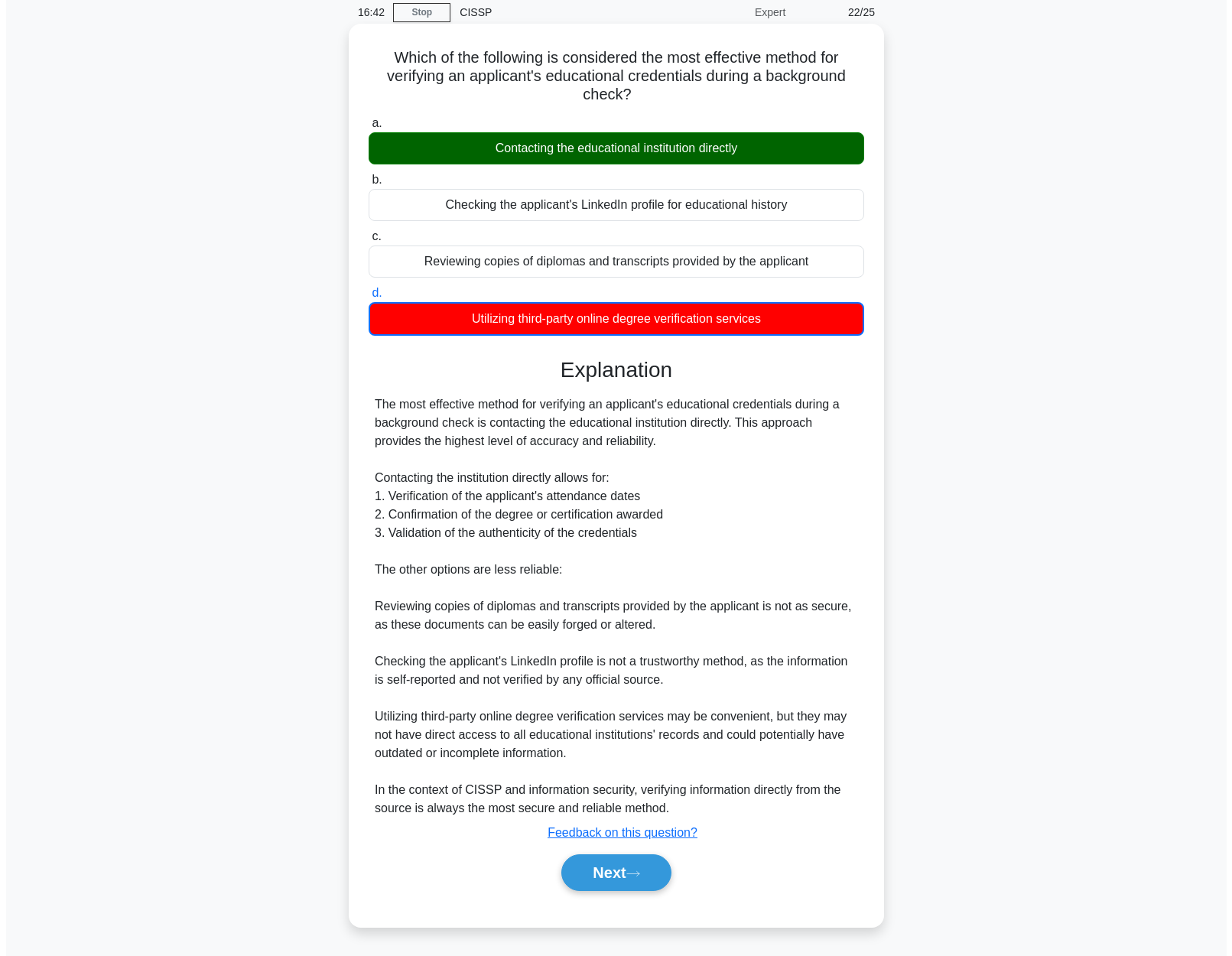
scroll to position [0, 0]
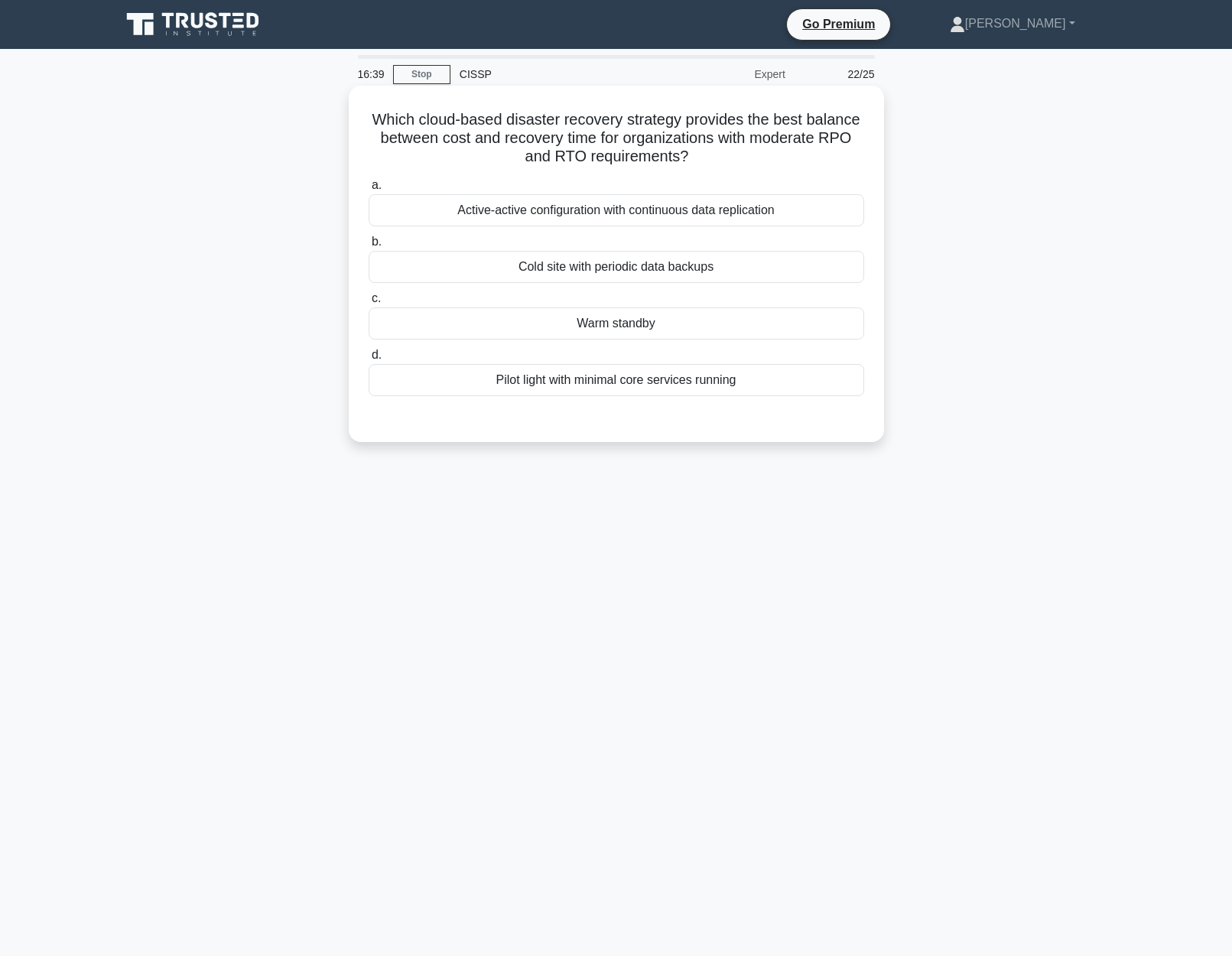
drag, startPoint x: 374, startPoint y: 111, endPoint x: 853, endPoint y: 149, distance: 480.5
click at [853, 149] on h5 "Which cloud-based disaster recovery strategy provides the best balance between …" at bounding box center [616, 138] width 499 height 57
click at [665, 324] on div "Warm standby" at bounding box center [616, 323] width 495 height 32
click at [368, 303] on input "c. Warm standby" at bounding box center [368, 298] width 0 height 10
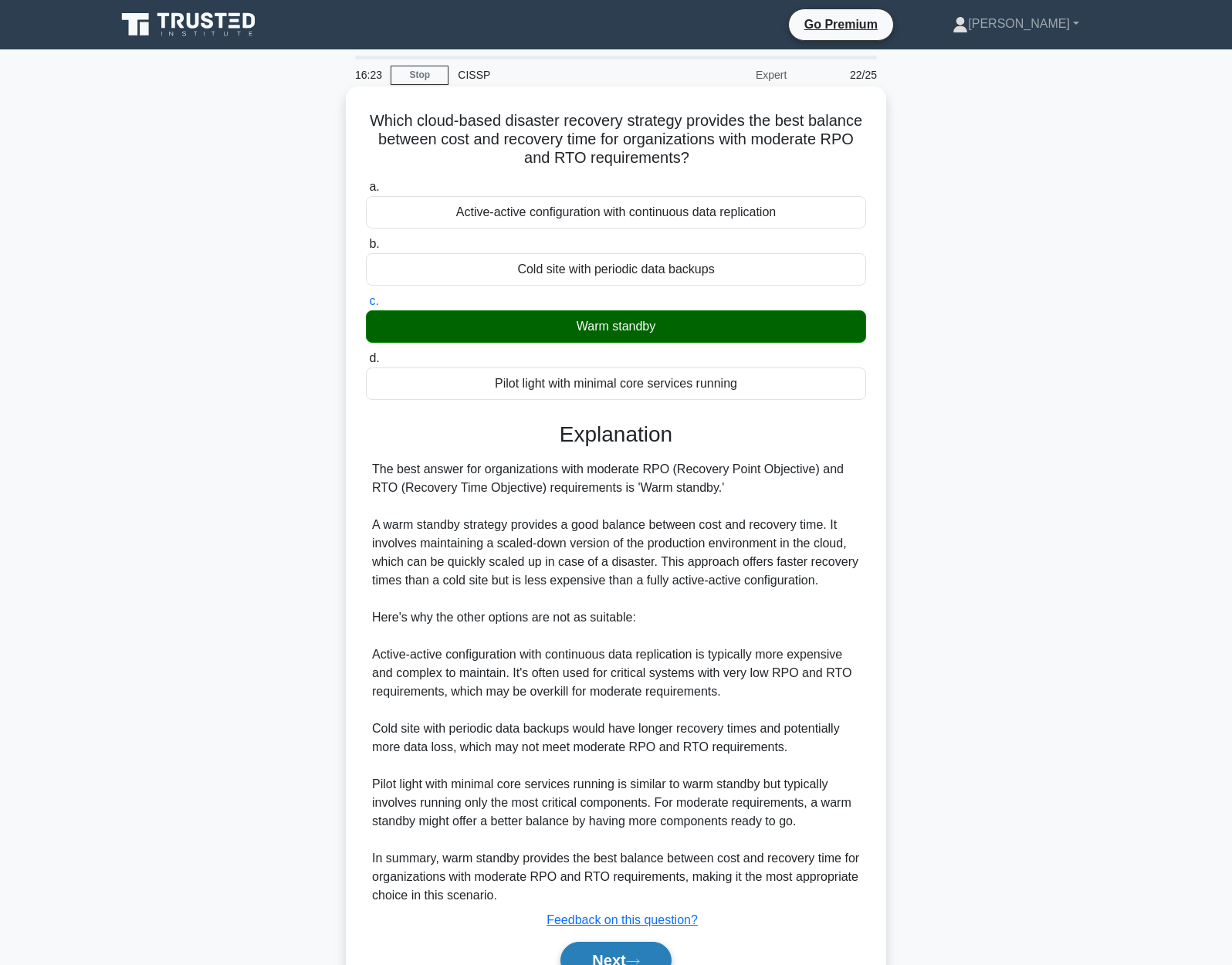
click at [642, 948] on button "Next" at bounding box center [616, 960] width 111 height 37
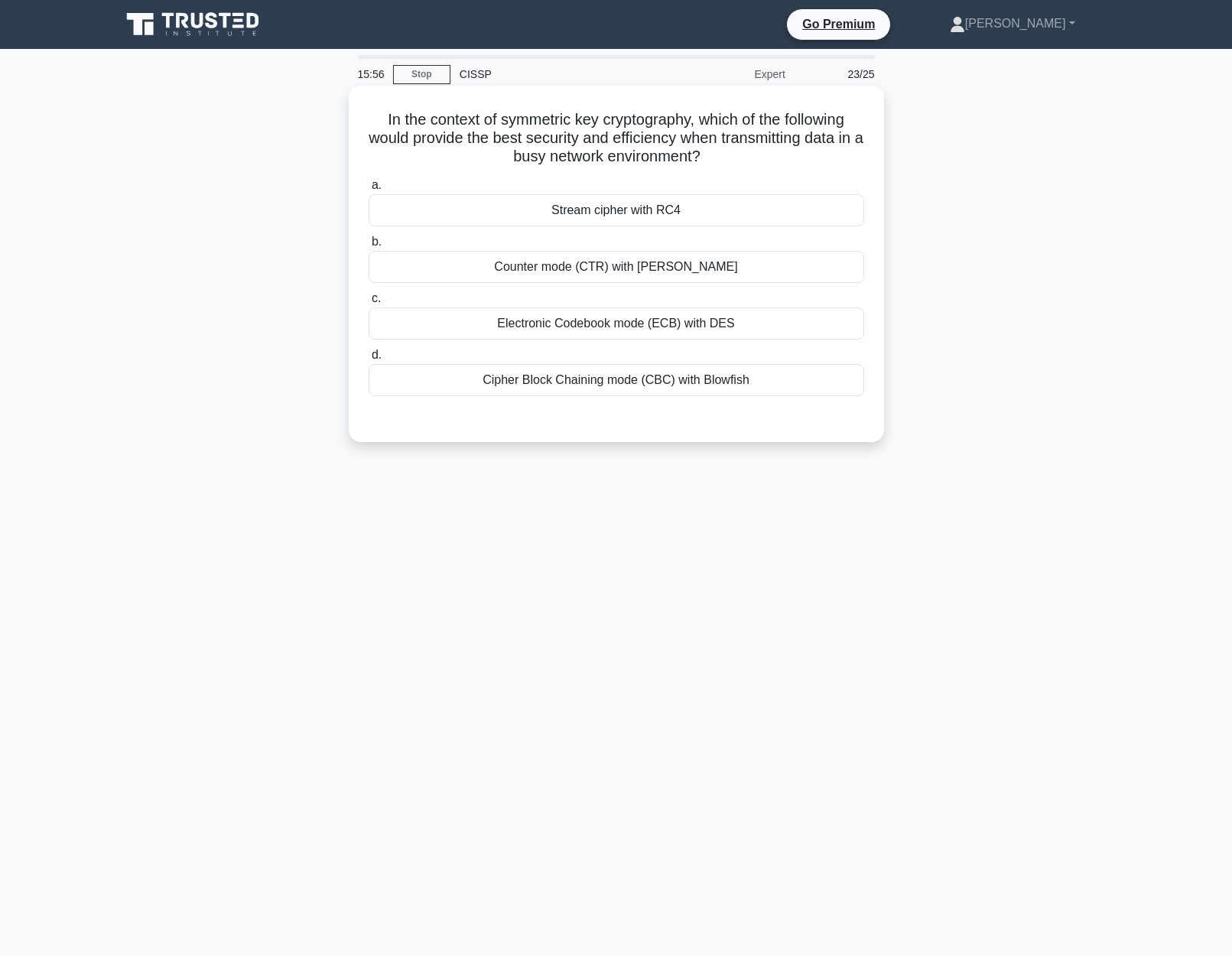
click at [702, 369] on div "Cipher Block Chaining mode (CBC) with Blowfish" at bounding box center [616, 380] width 495 height 32
click at [368, 360] on input "d. Cipher Block Chaining mode (CBC) with Blowfish" at bounding box center [368, 355] width 0 height 10
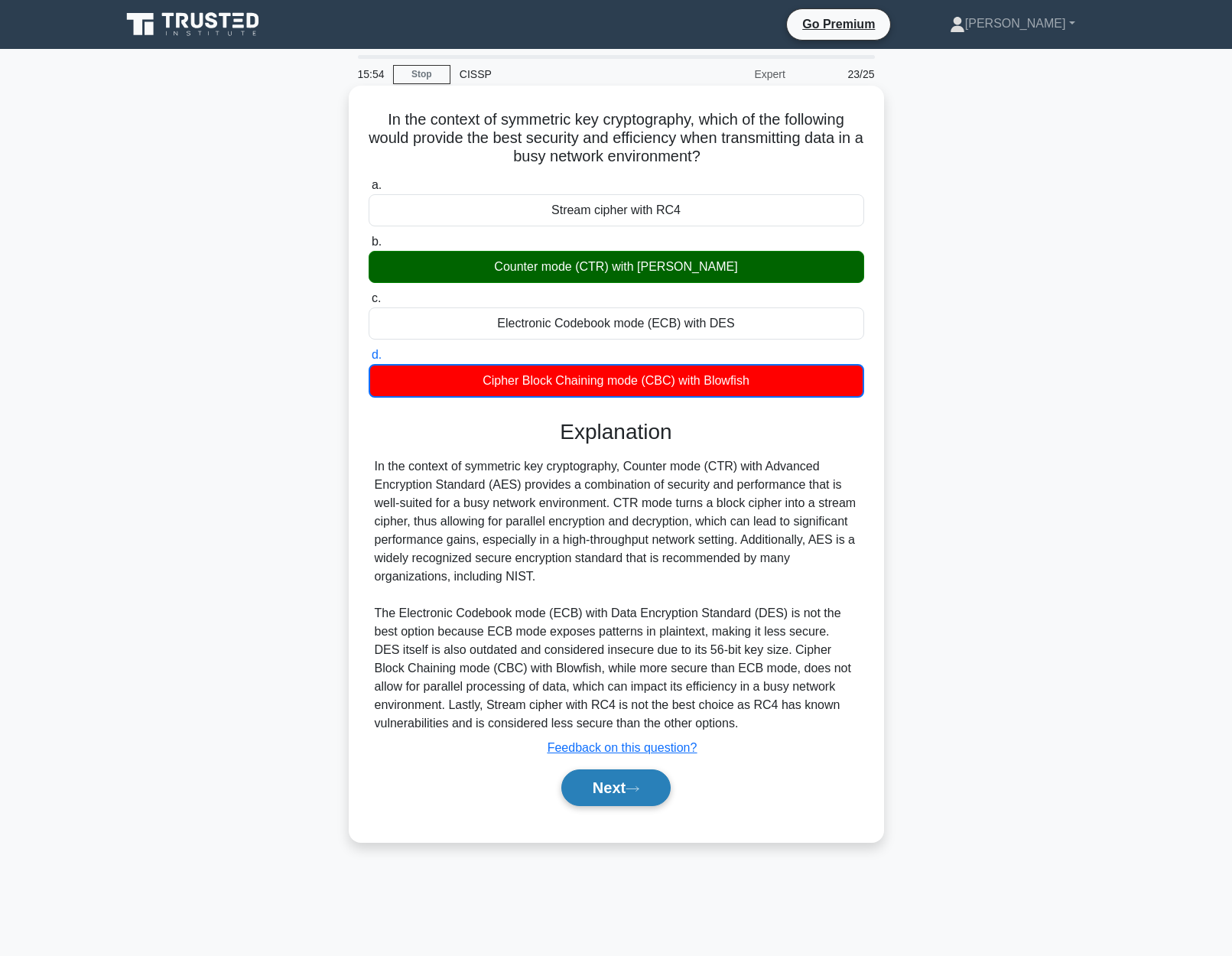
click at [632, 796] on button "Next" at bounding box center [616, 787] width 110 height 37
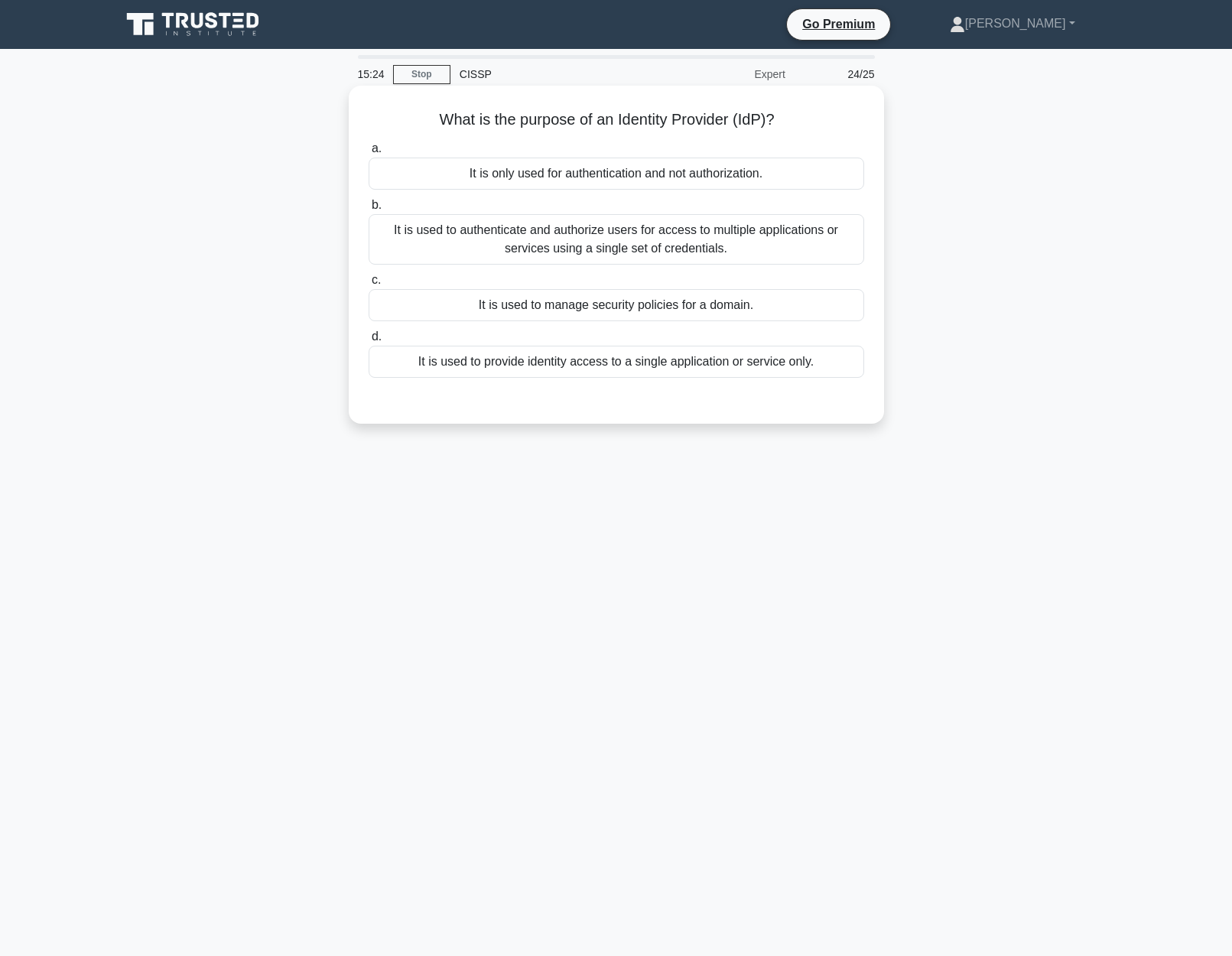
click at [769, 246] on div "It is used to authenticate and authorize users for access to multiple applicati…" at bounding box center [616, 239] width 495 height 51
click at [368, 210] on input "b. It is used to authenticate and authorize users for access to multiple applic…" at bounding box center [368, 205] width 0 height 10
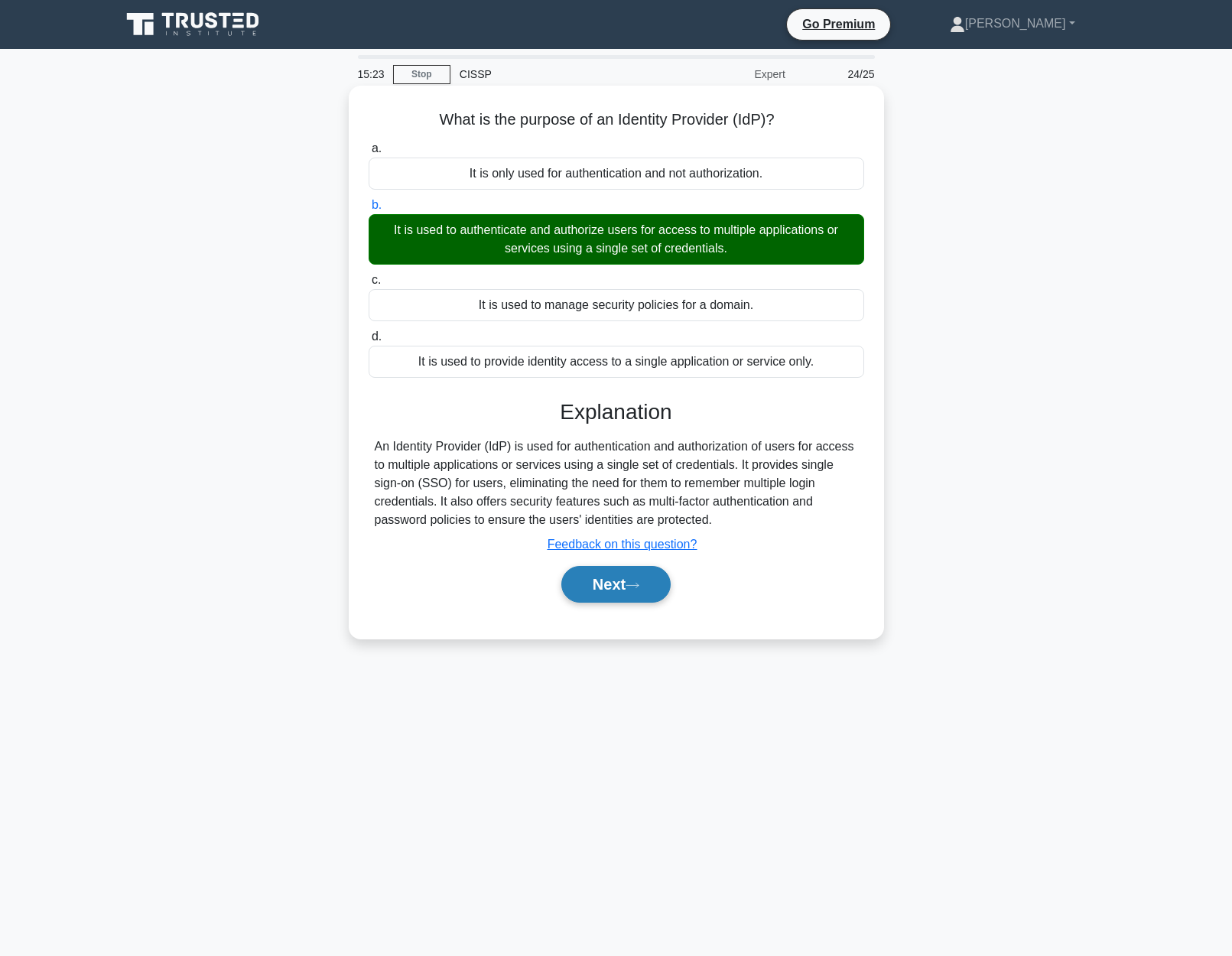
click at [606, 589] on button "Next" at bounding box center [616, 584] width 110 height 37
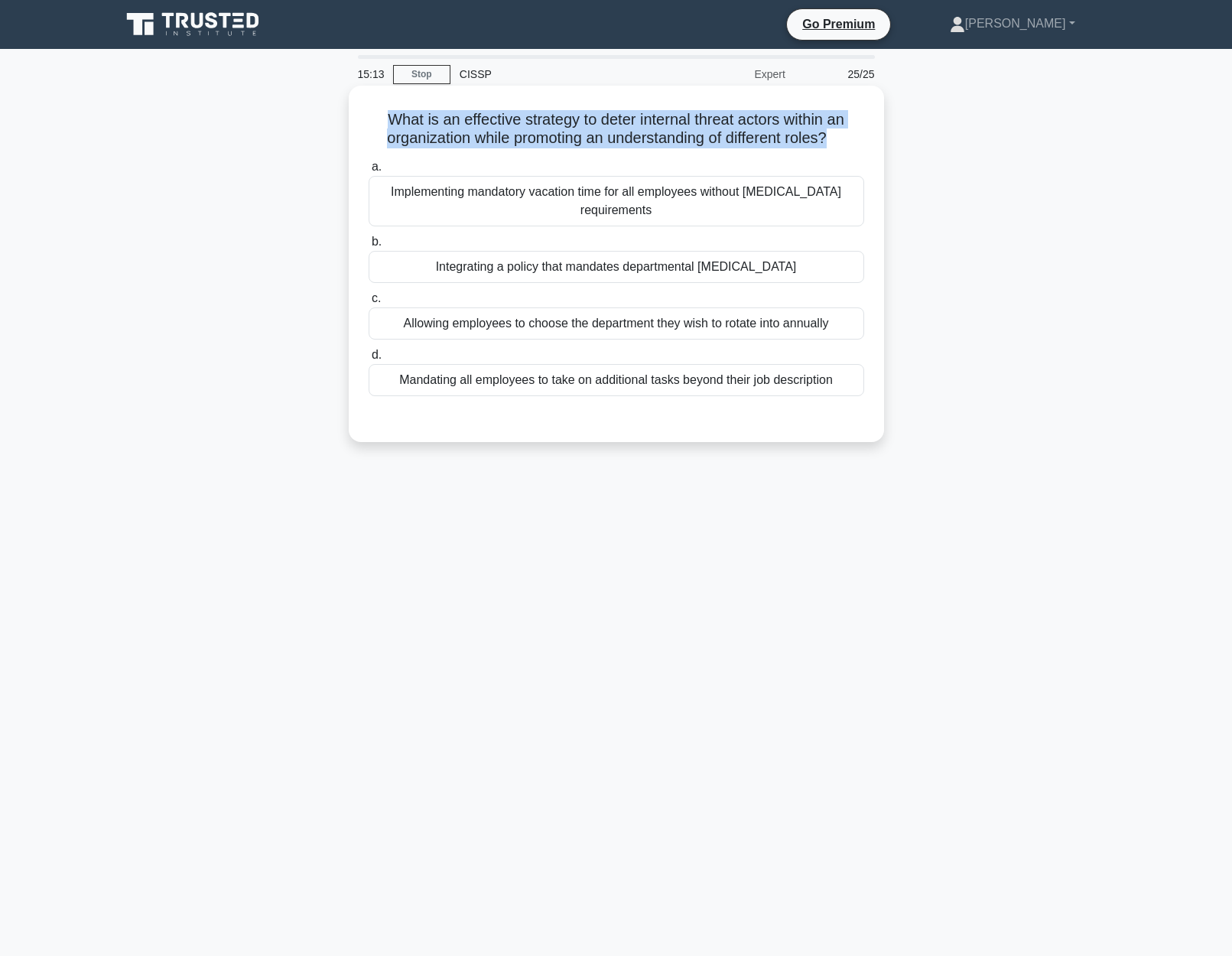
drag, startPoint x: 381, startPoint y: 116, endPoint x: 826, endPoint y: 148, distance: 446.1
click at [826, 148] on h5 "What is an effective strategy to deter internal threat actors within an organiz…" at bounding box center [616, 129] width 499 height 38
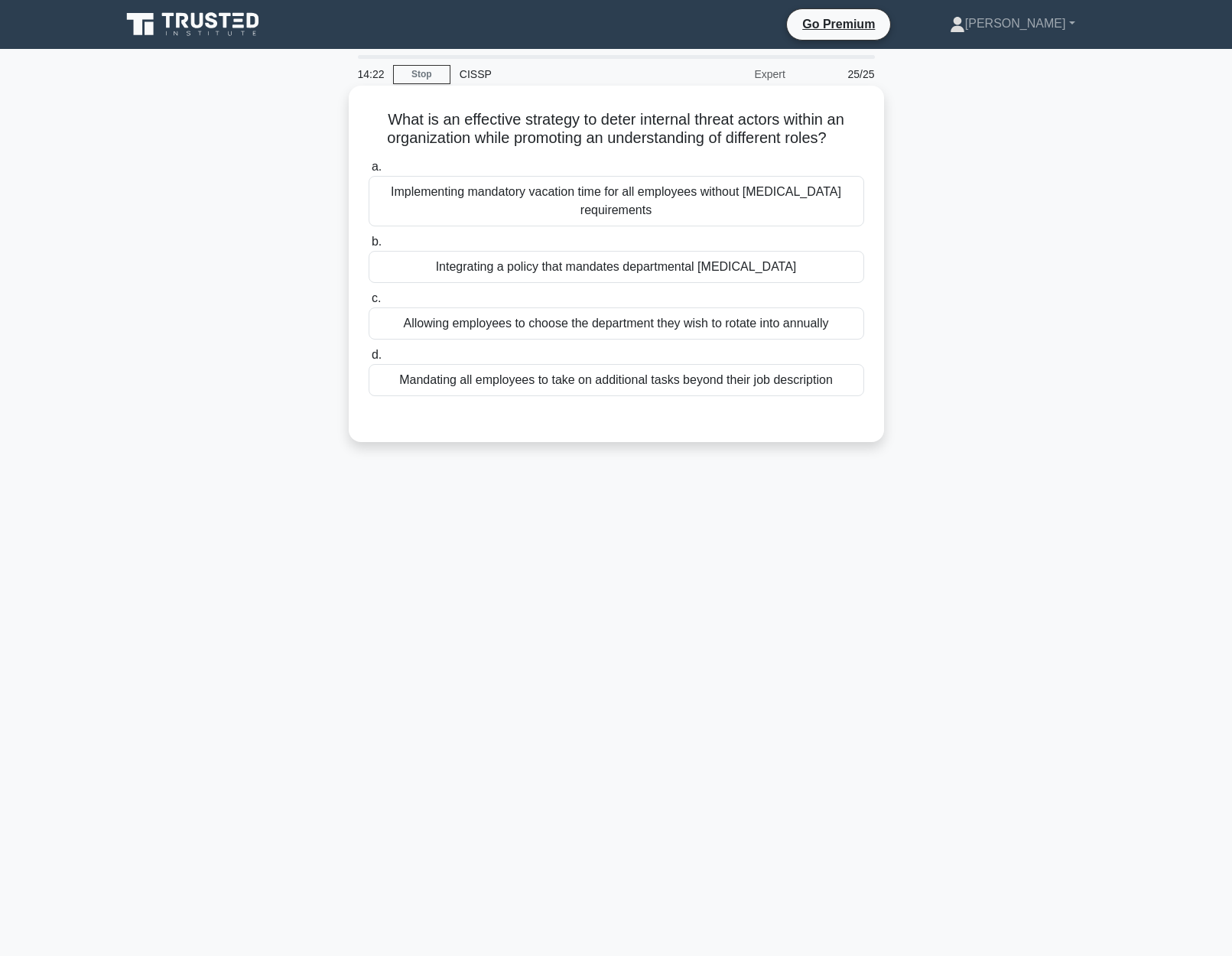
click at [588, 273] on div "Integrating a policy that mandates departmental cross-training" at bounding box center [616, 267] width 495 height 32
click at [368, 247] on input "b. Integrating a policy that mandates departmental cross-training" at bounding box center [368, 242] width 0 height 10
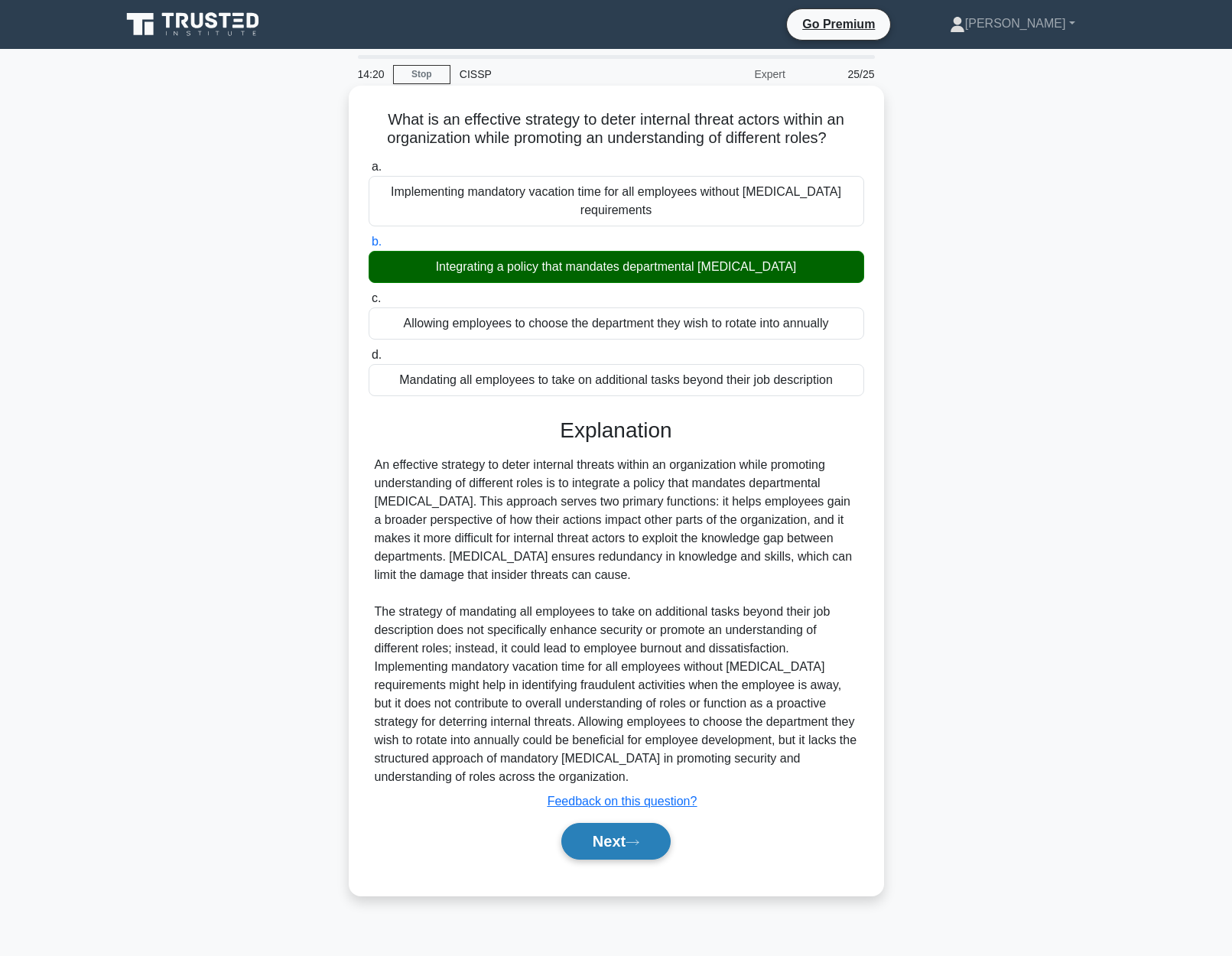
click at [651, 857] on button "Next" at bounding box center [616, 841] width 110 height 37
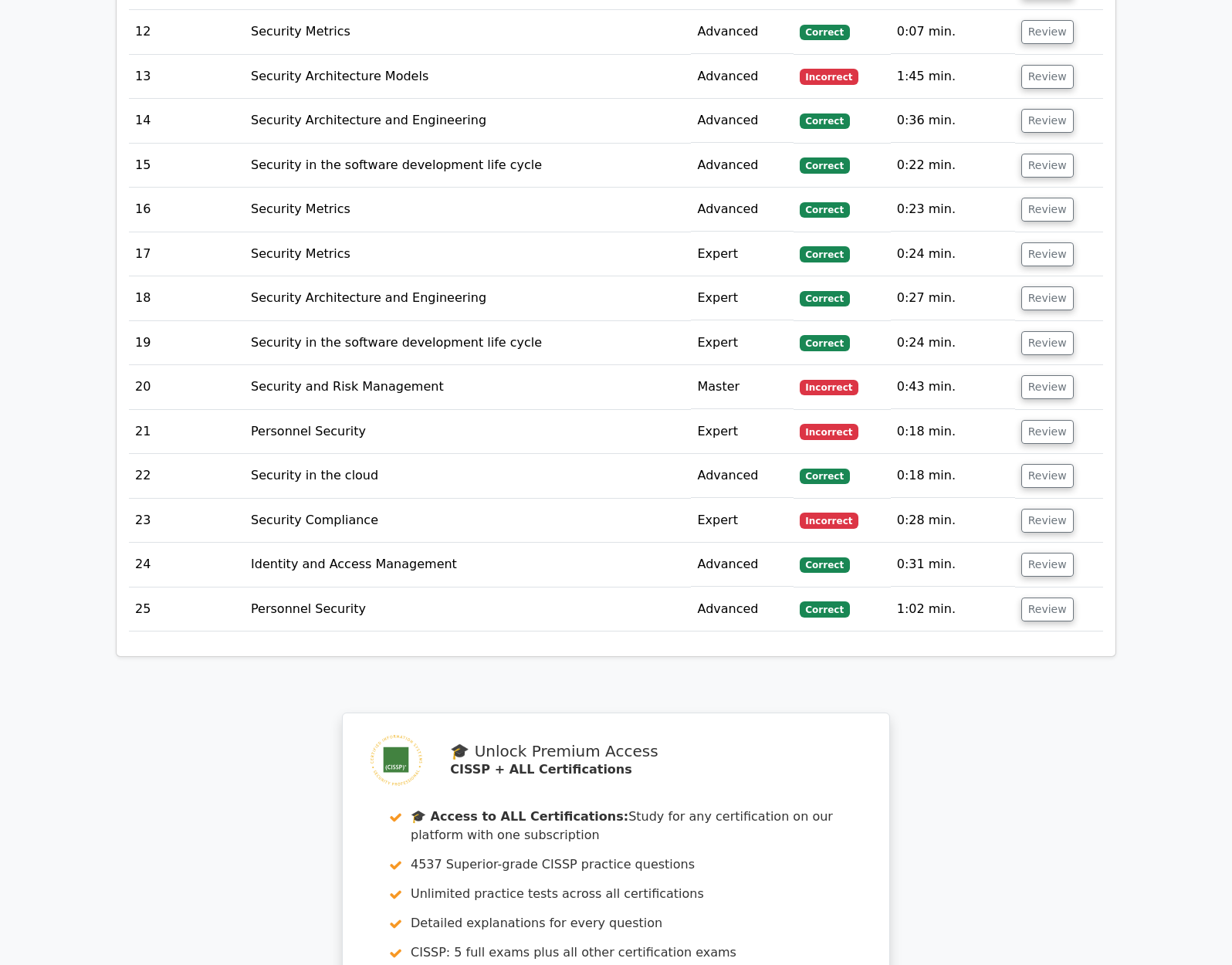
scroll to position [3418, 0]
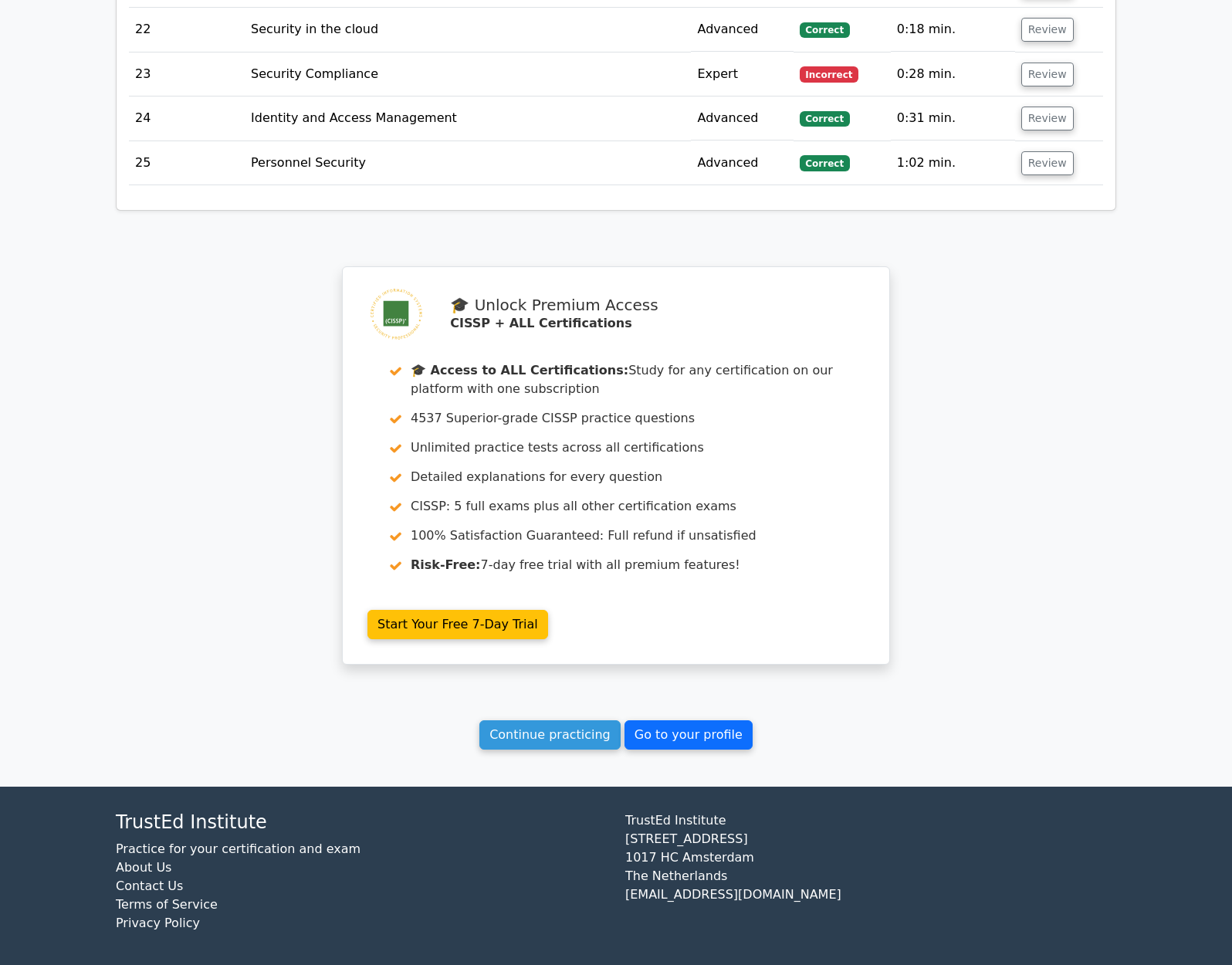
click at [677, 725] on link "Go to your profile" at bounding box center [688, 734] width 128 height 29
